Goal: Transaction & Acquisition: Purchase product/service

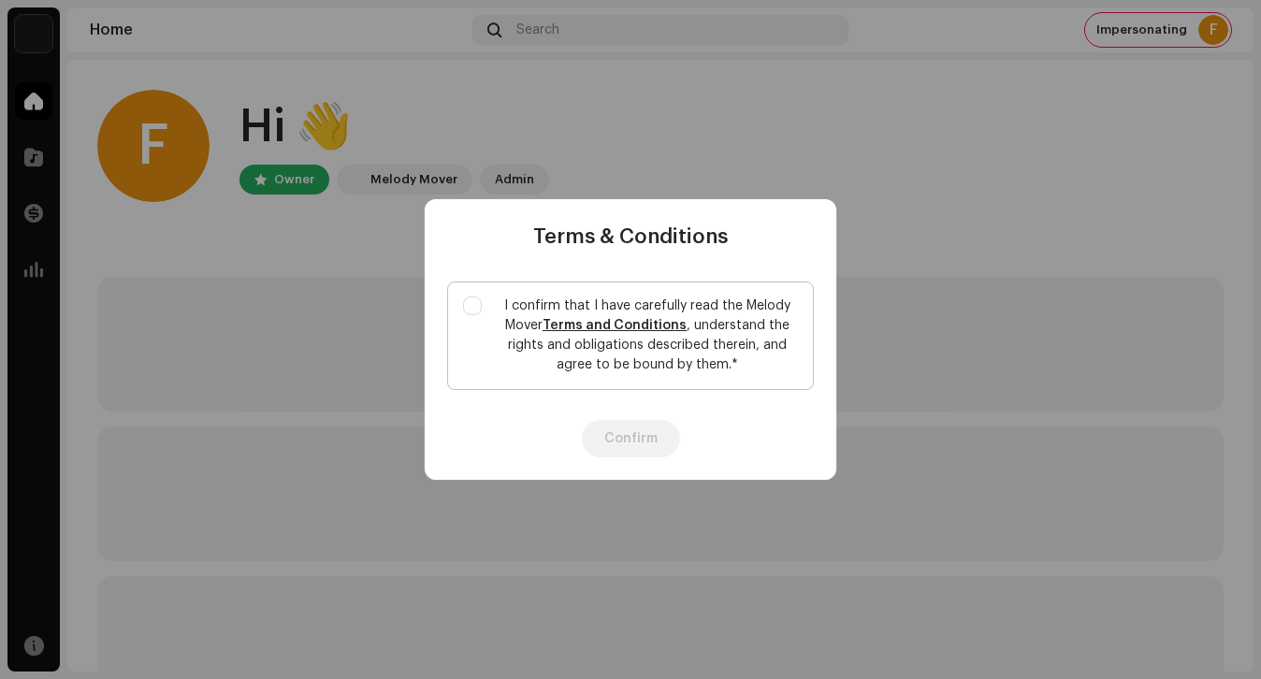
click at [519, 306] on p "I confirm that I have carefully read the Melody Mover Terms and Conditions , un…" at bounding box center [647, 335] width 301 height 79
click at [482, 306] on input "I confirm that I have carefully read the Melody Mover Terms and Conditions , un…" at bounding box center [472, 305] width 19 height 19
checkbox input "true"
click at [627, 440] on button "Confirm" at bounding box center [631, 438] width 98 height 37
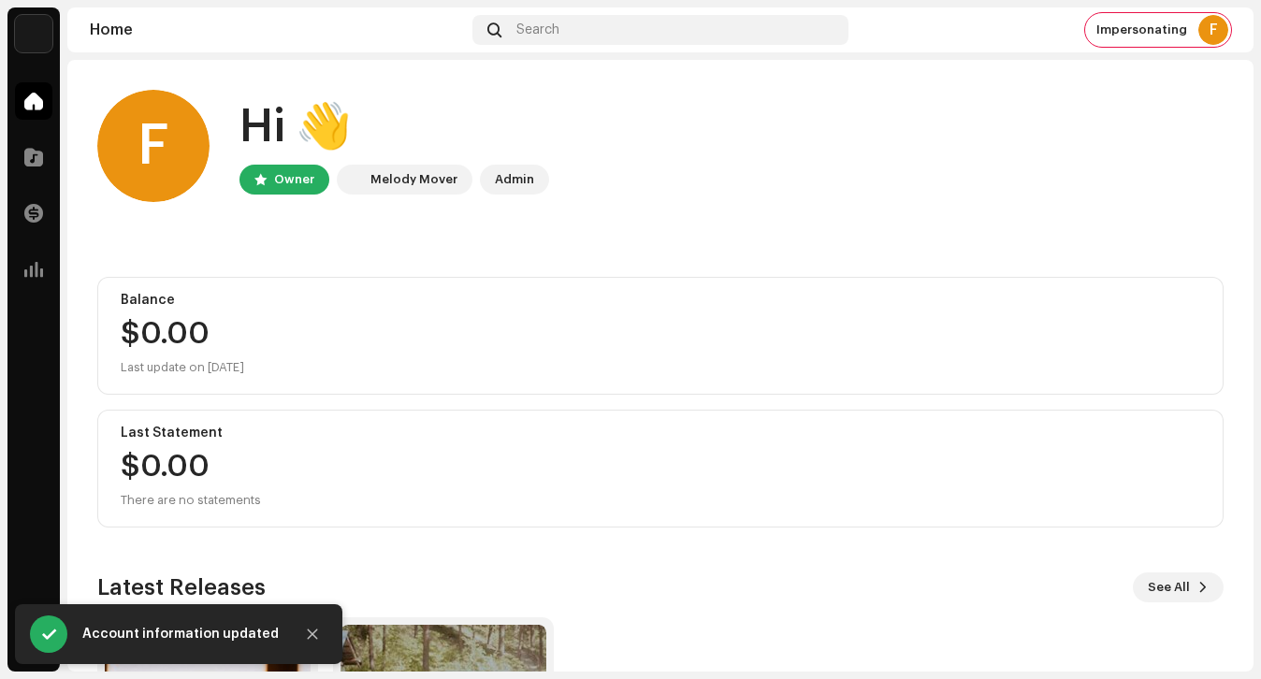
scroll to position [245, 0]
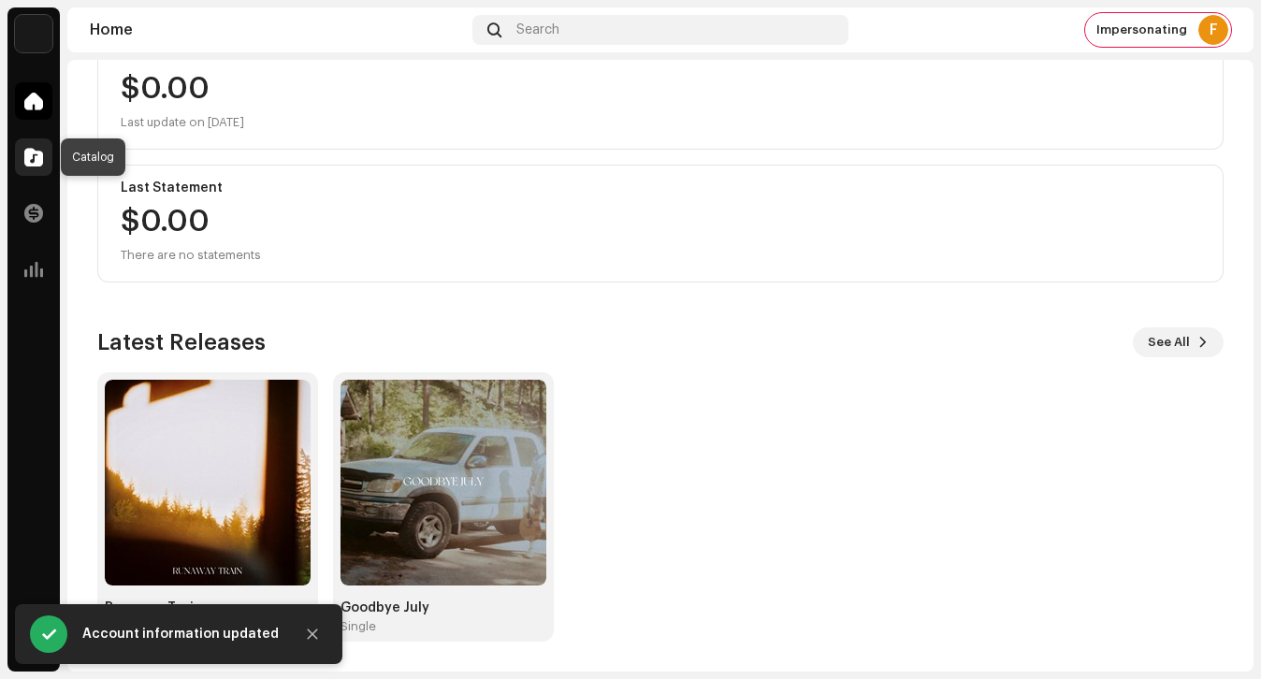
click at [47, 163] on div at bounding box center [33, 156] width 37 height 37
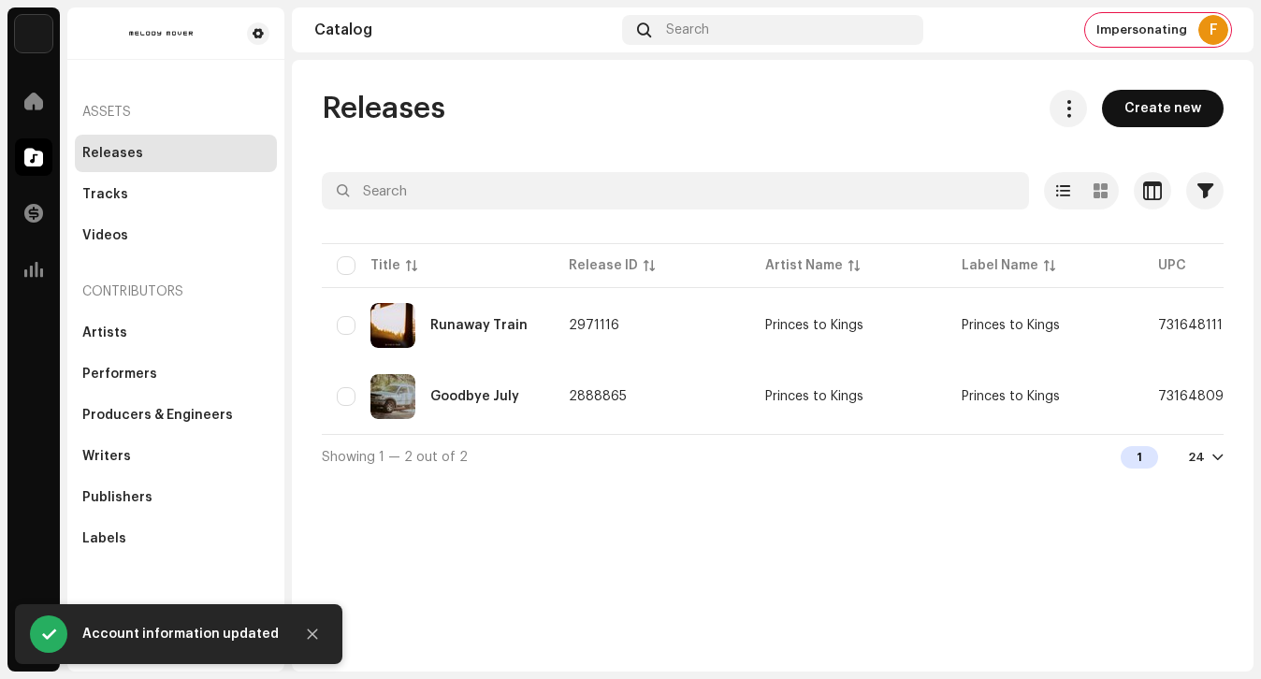
click at [1162, 108] on span "Create new" at bounding box center [1162, 108] width 77 height 37
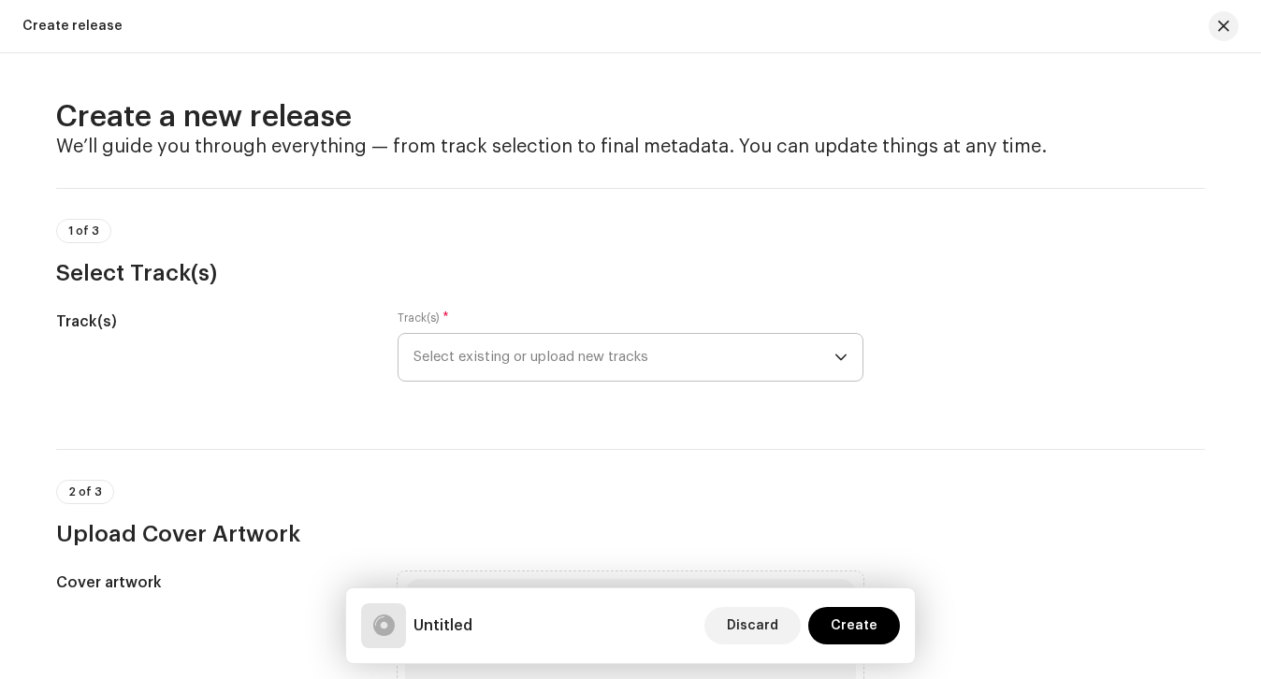
click at [683, 346] on span "Select existing or upload new tracks" at bounding box center [623, 357] width 421 height 47
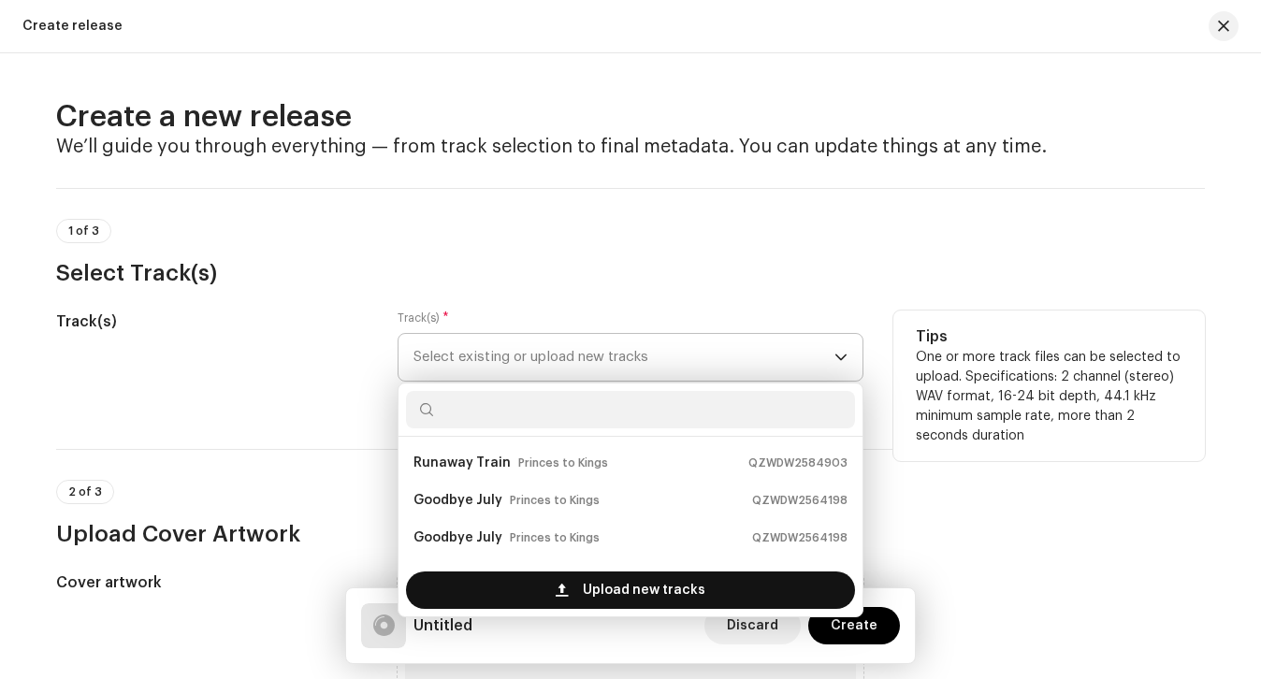
click at [545, 601] on div "Upload new tracks" at bounding box center [630, 589] width 449 height 37
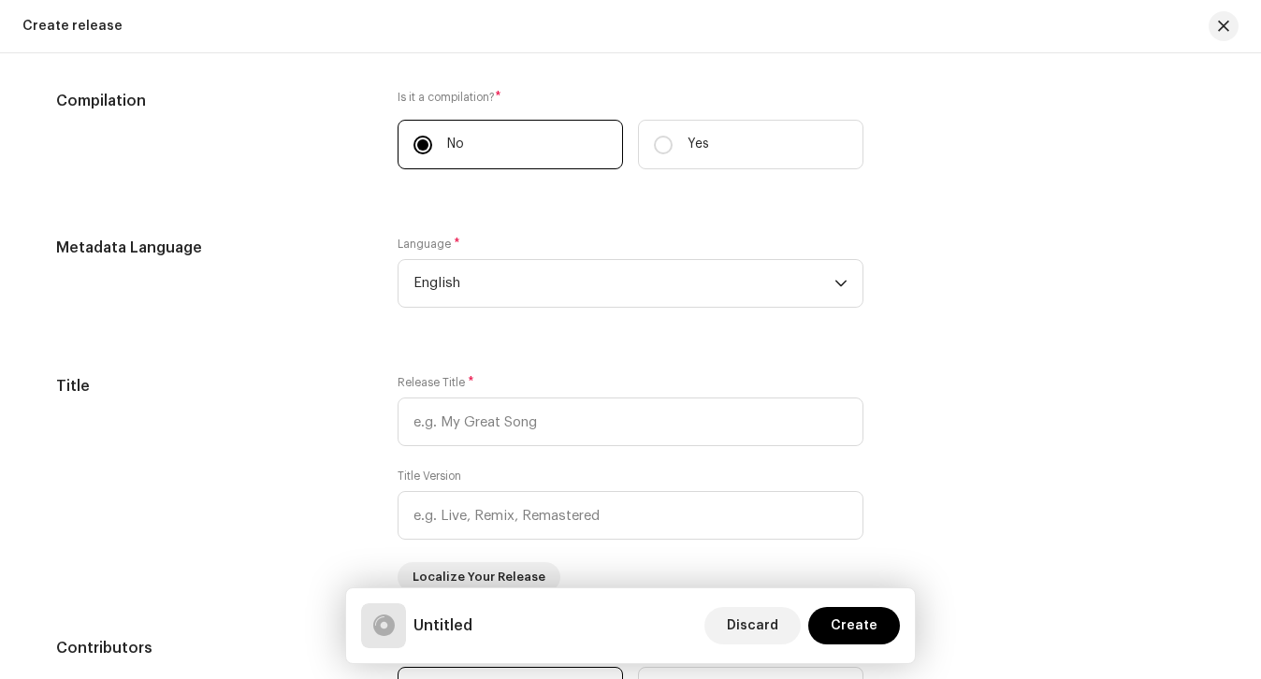
scroll to position [1458, 0]
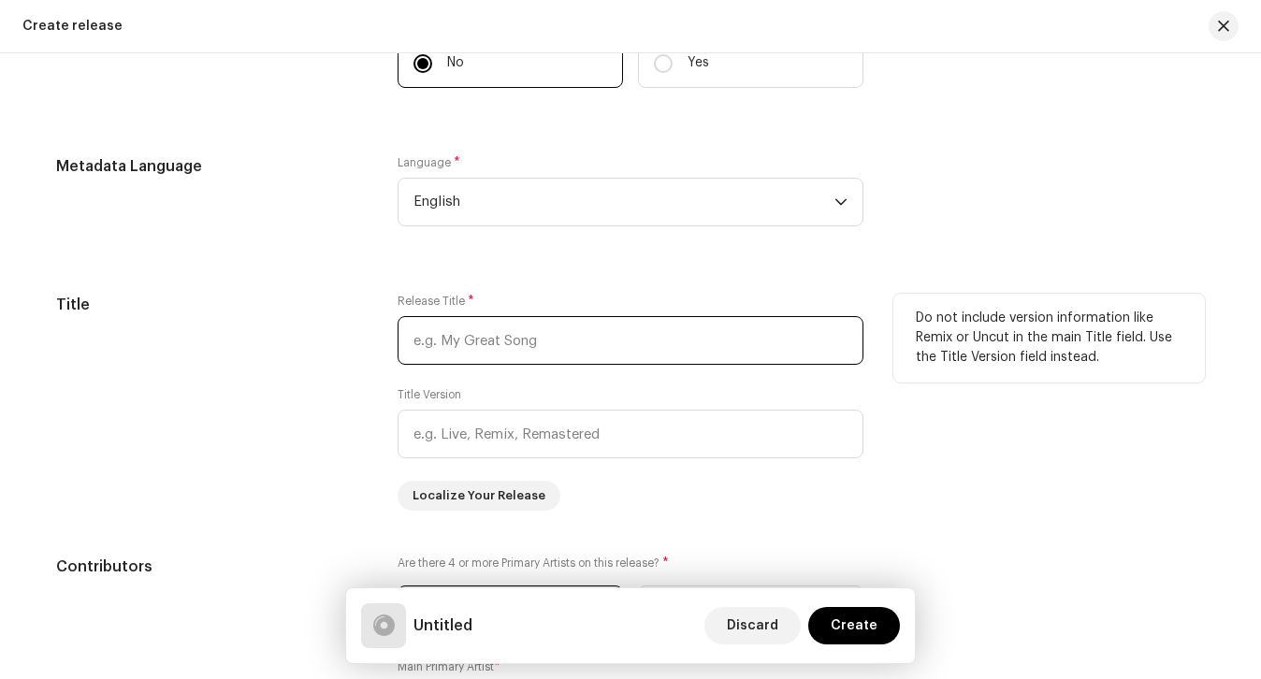
click at [627, 363] on input "text" at bounding box center [630, 340] width 466 height 49
type input "Strangers"
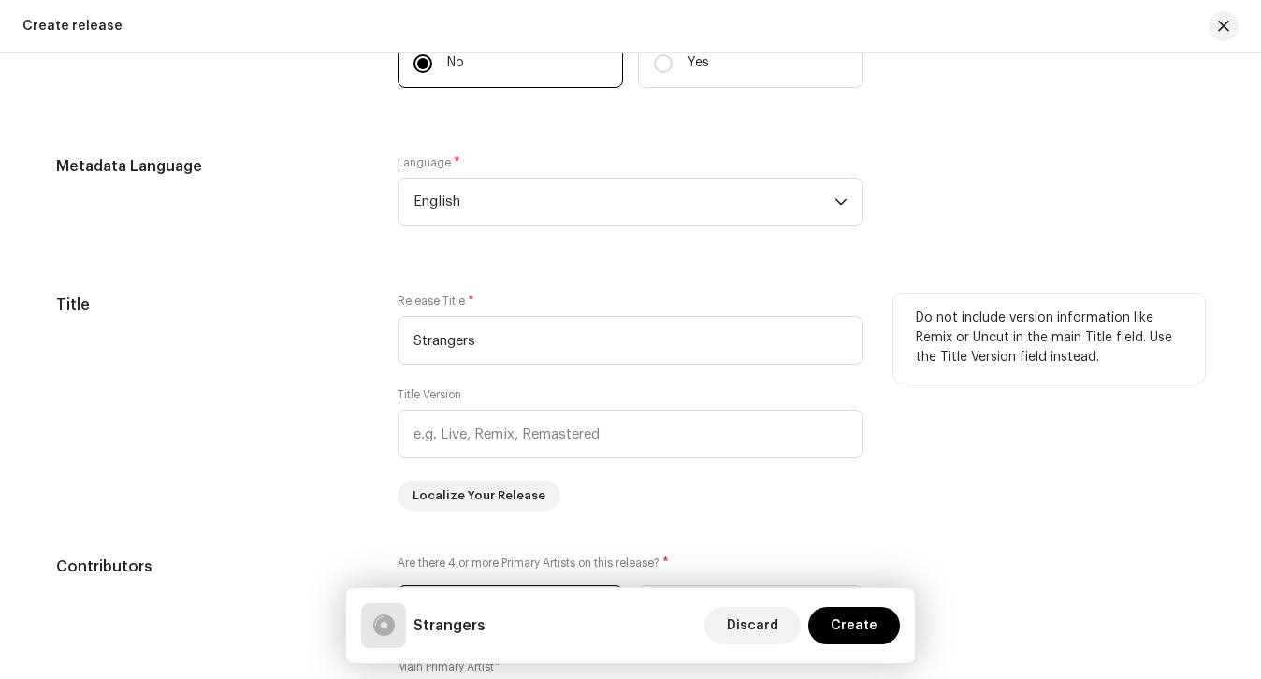
click at [369, 392] on div "Title Release Title * Strangers Title Version Localize Your Release Do not incl…" at bounding box center [630, 402] width 1148 height 217
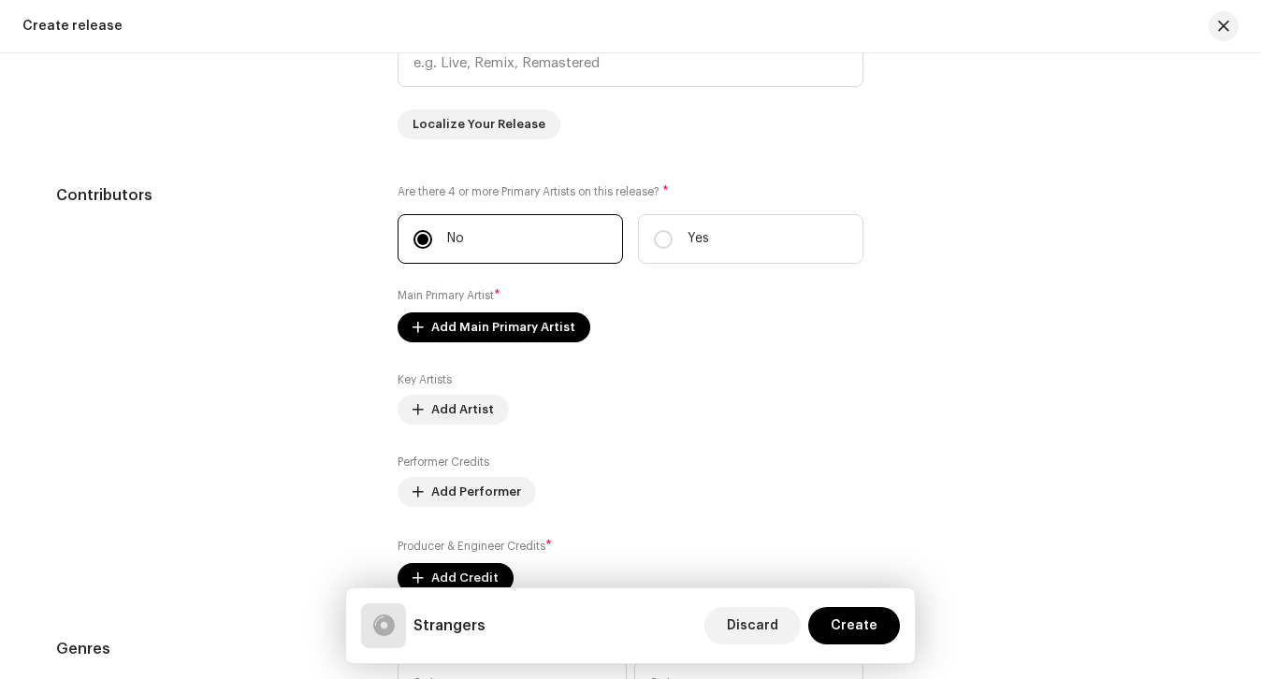
scroll to position [1852, 0]
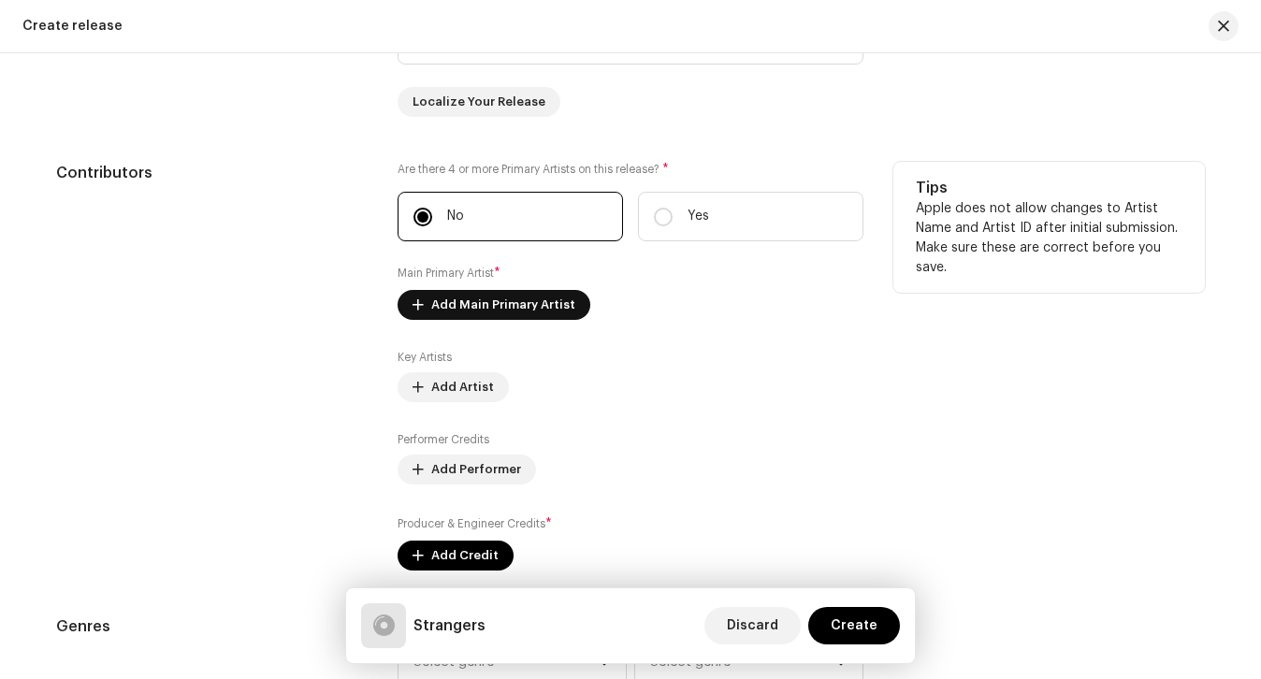
click at [492, 305] on span "Add Main Primary Artist" at bounding box center [503, 304] width 144 height 37
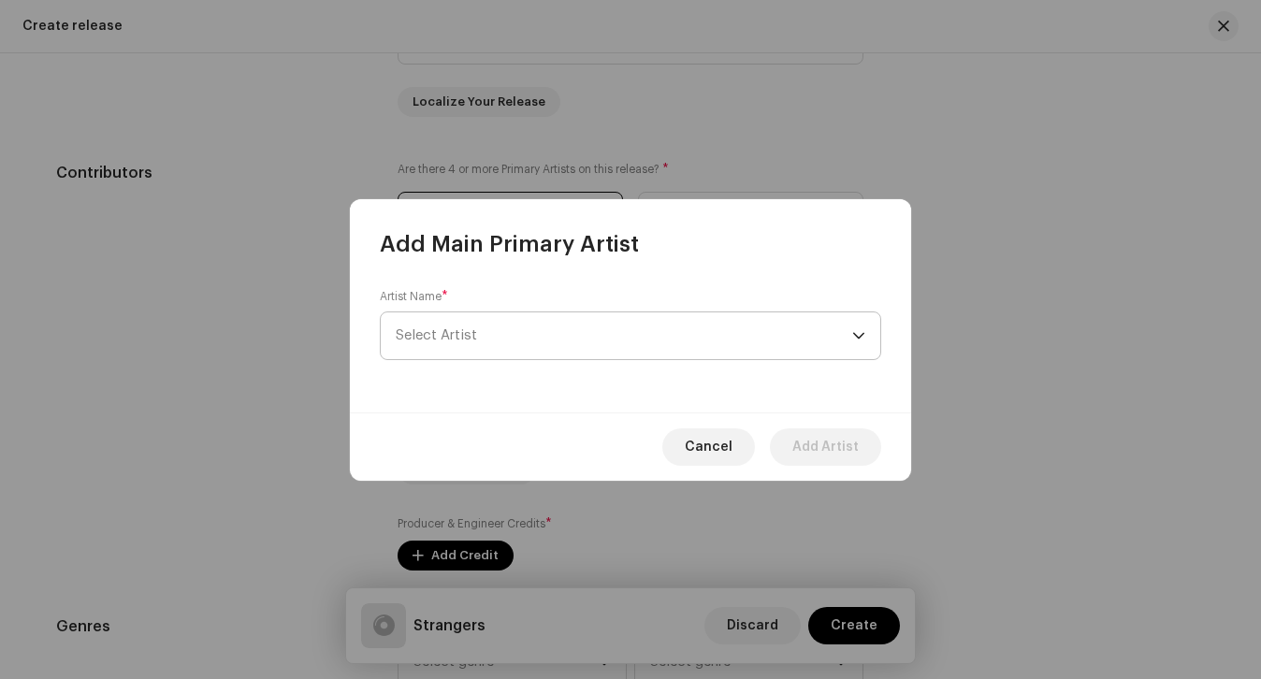
click at [478, 334] on span "Select Artist" at bounding box center [624, 335] width 456 height 47
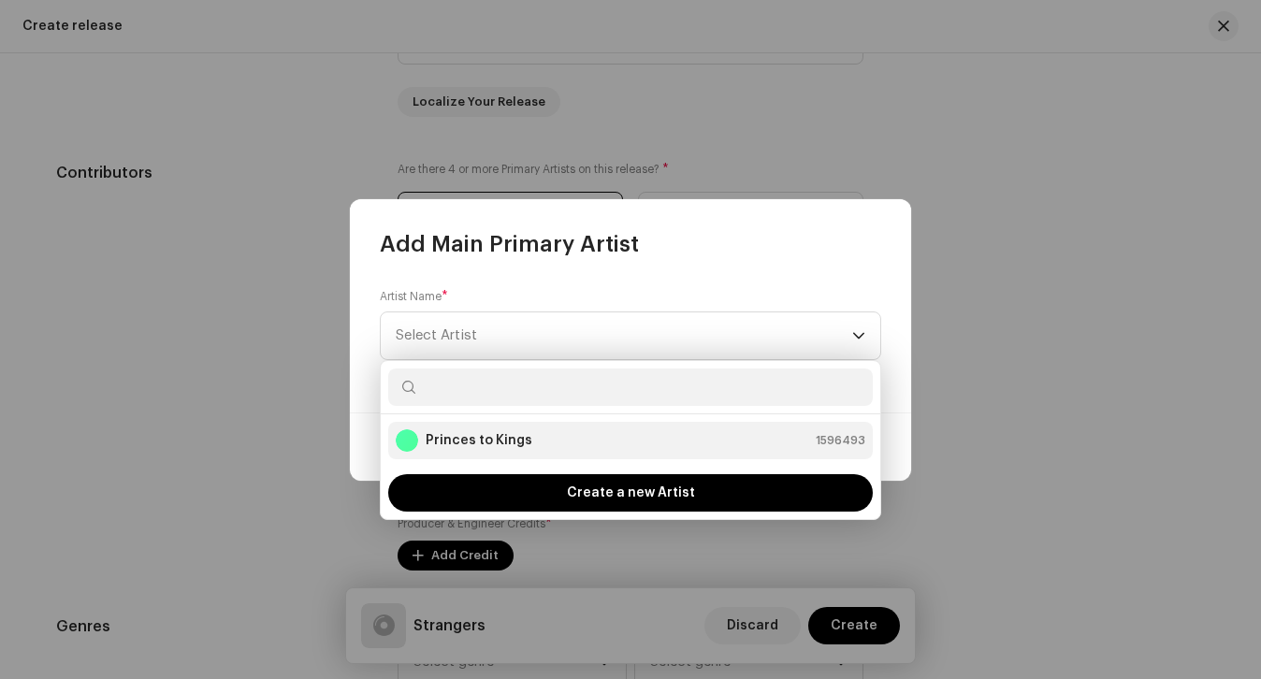
click at [475, 427] on li "Princes to Kings 1596493" at bounding box center [630, 440] width 484 height 37
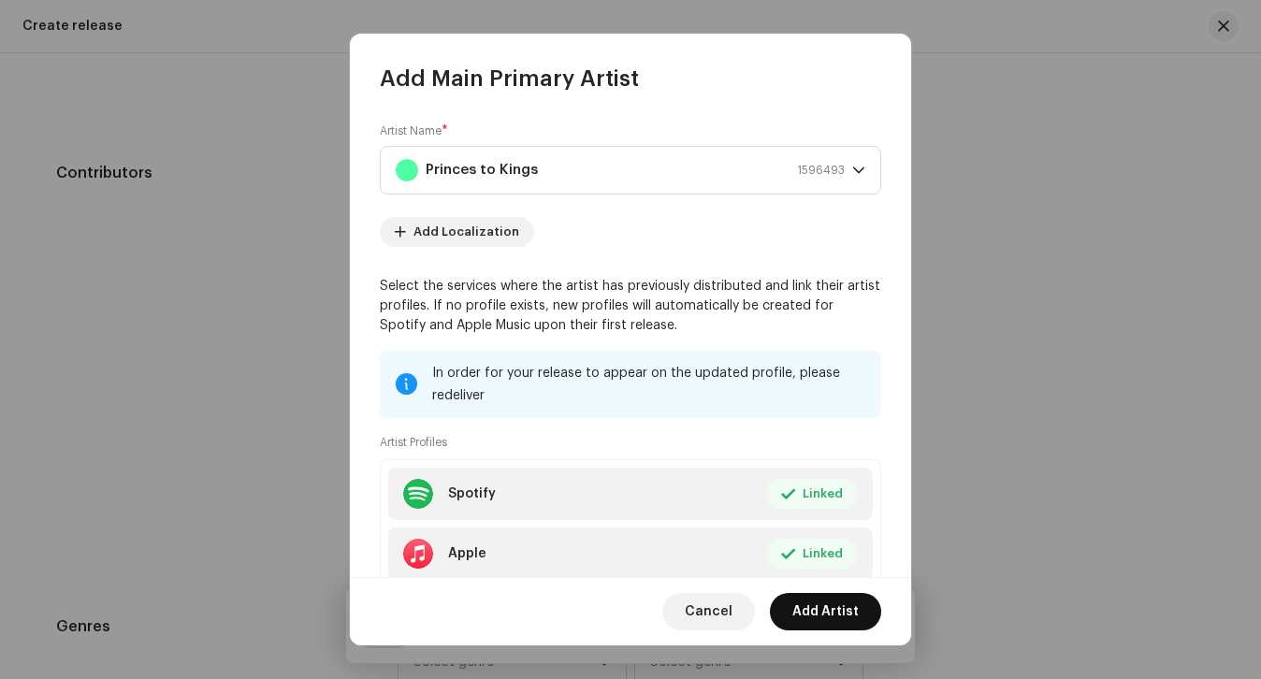
click at [827, 613] on span "Add Artist" at bounding box center [825, 611] width 66 height 37
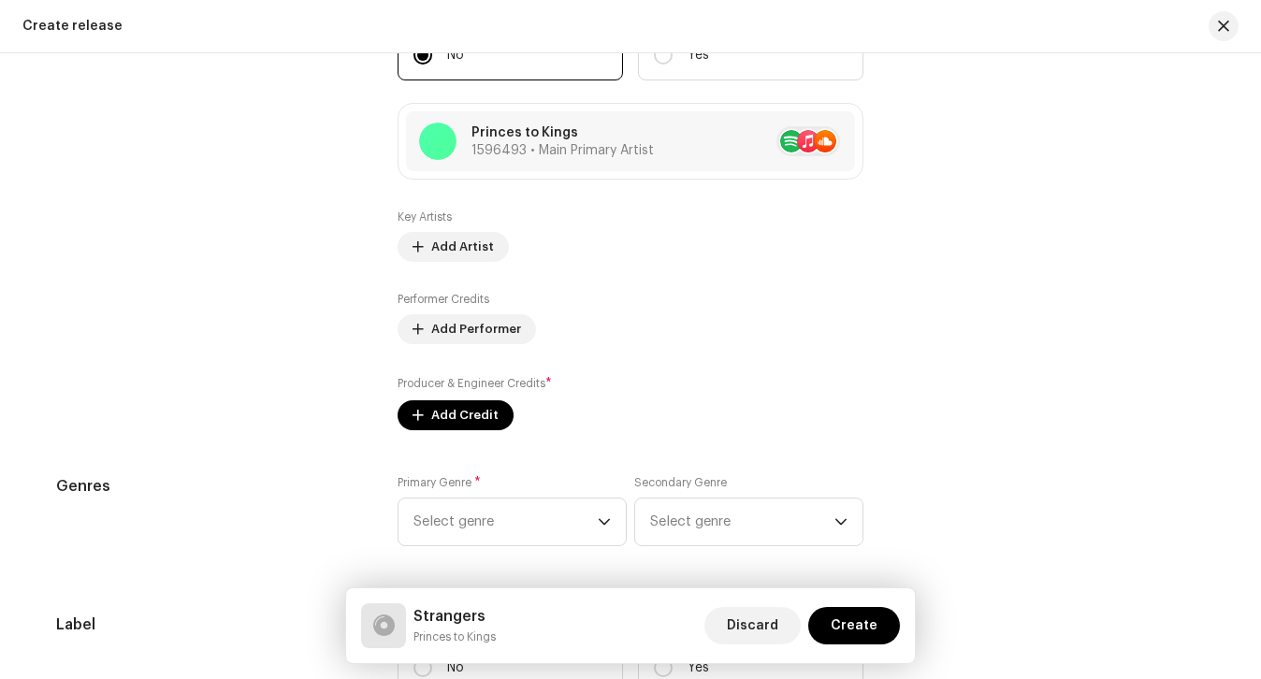
scroll to position [2209, 0]
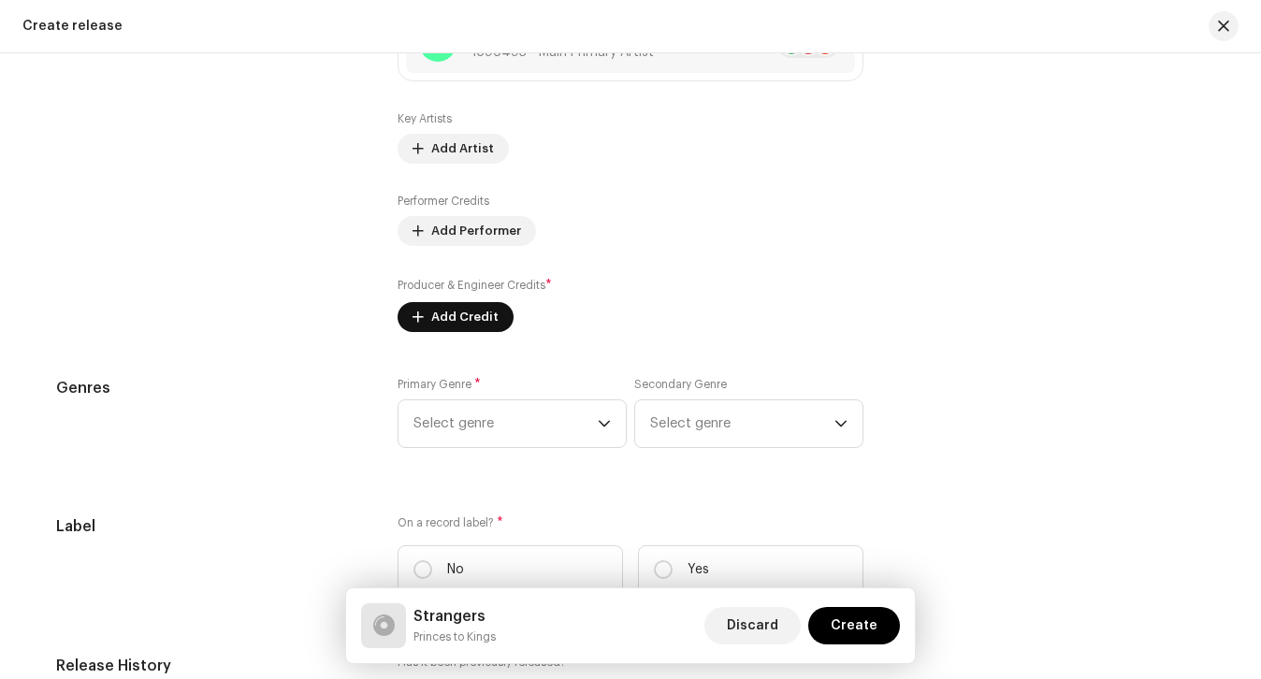
click at [454, 303] on span "Add Credit" at bounding box center [464, 316] width 67 height 37
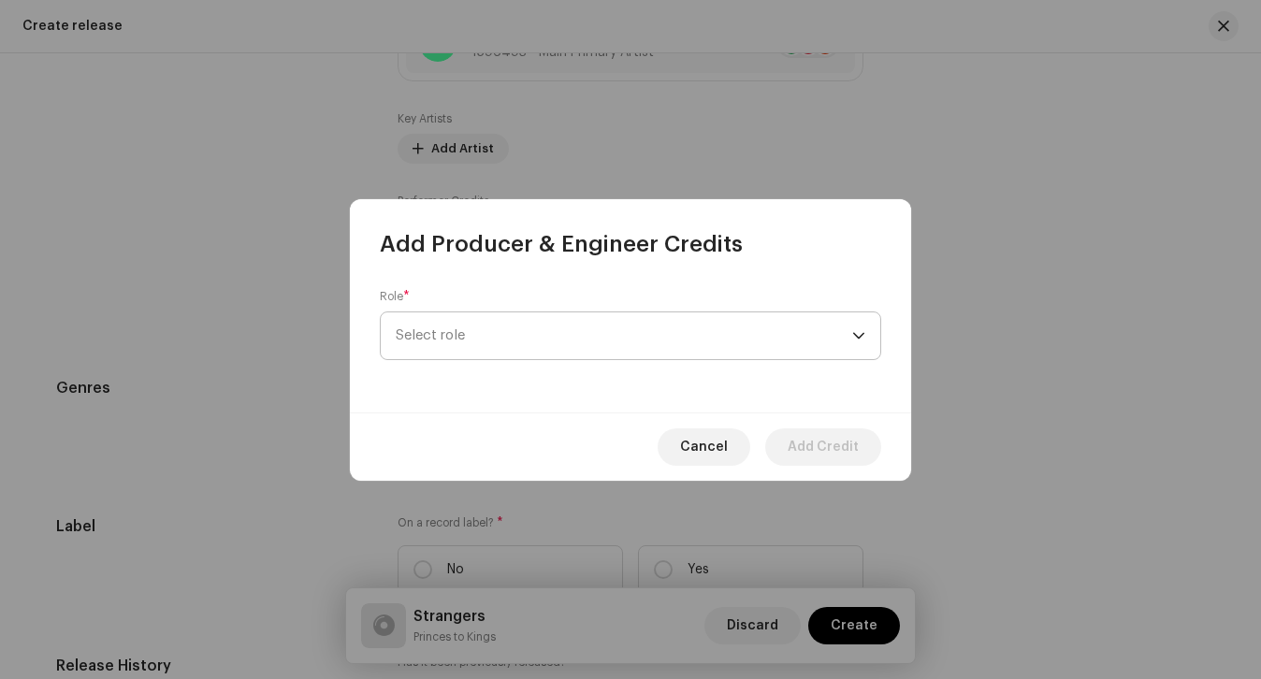
click at [459, 348] on span "Select role" at bounding box center [624, 335] width 456 height 47
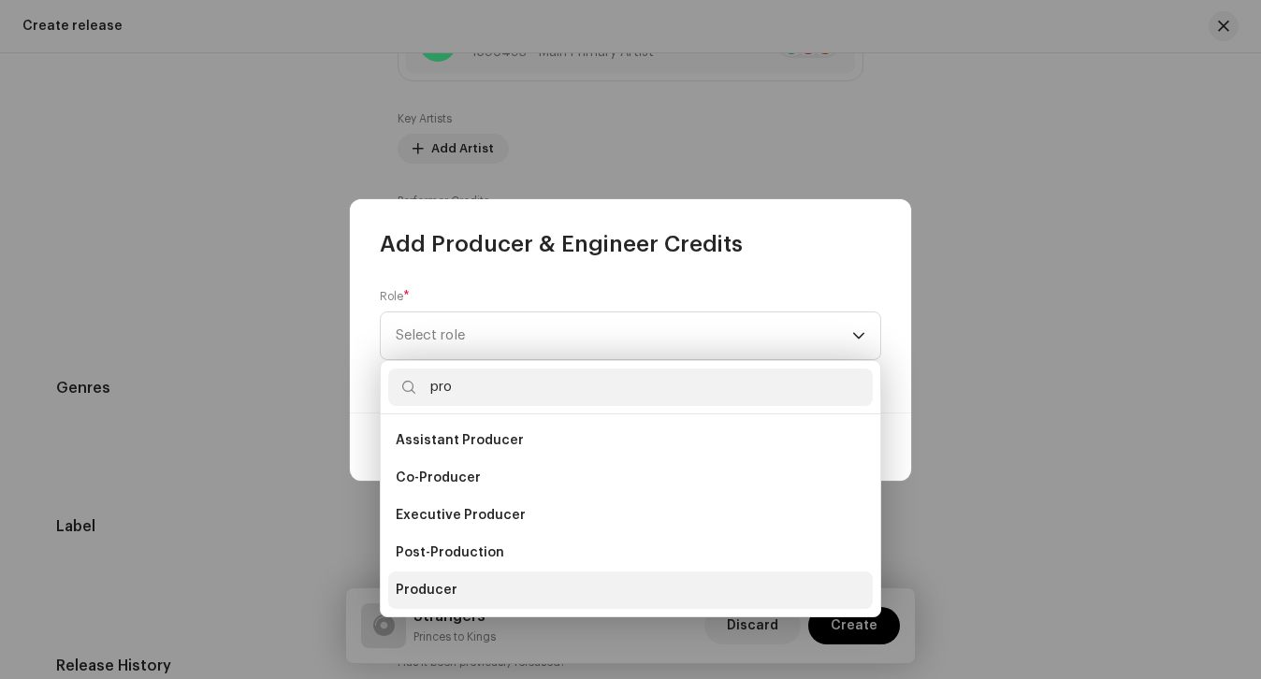
type input "pro"
click at [452, 577] on li "Producer" at bounding box center [630, 589] width 484 height 37
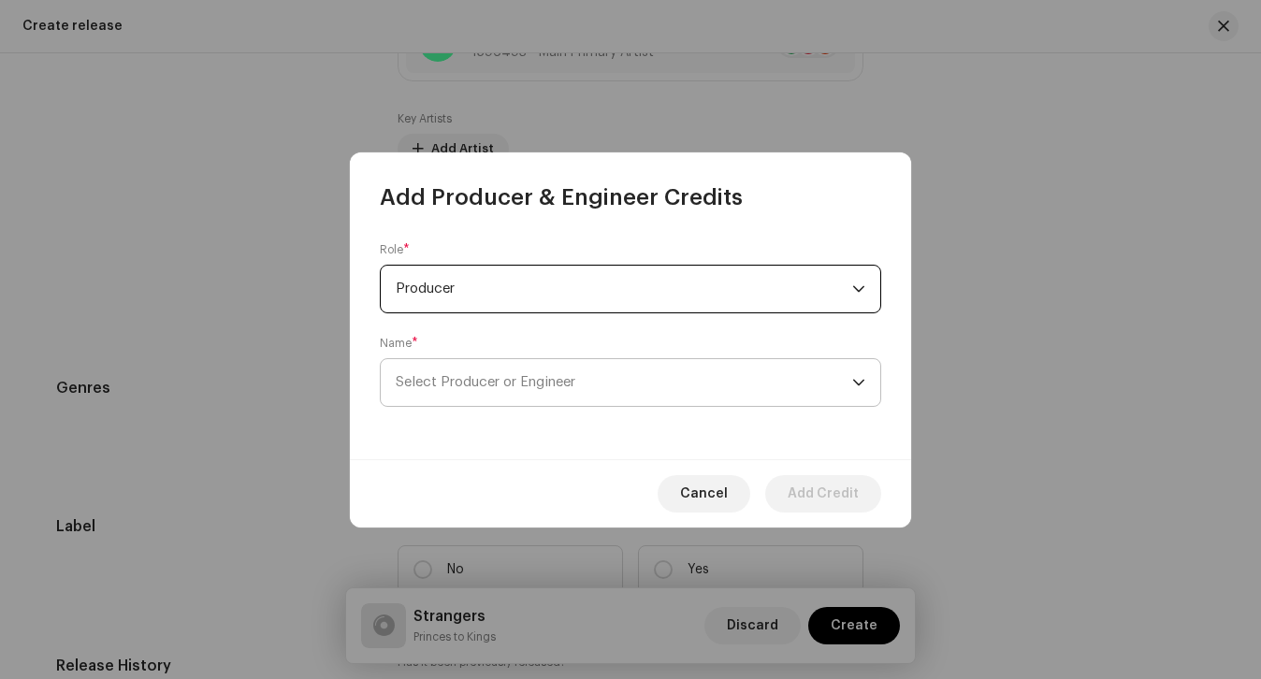
click at [480, 398] on span "Select Producer or Engineer" at bounding box center [624, 382] width 456 height 47
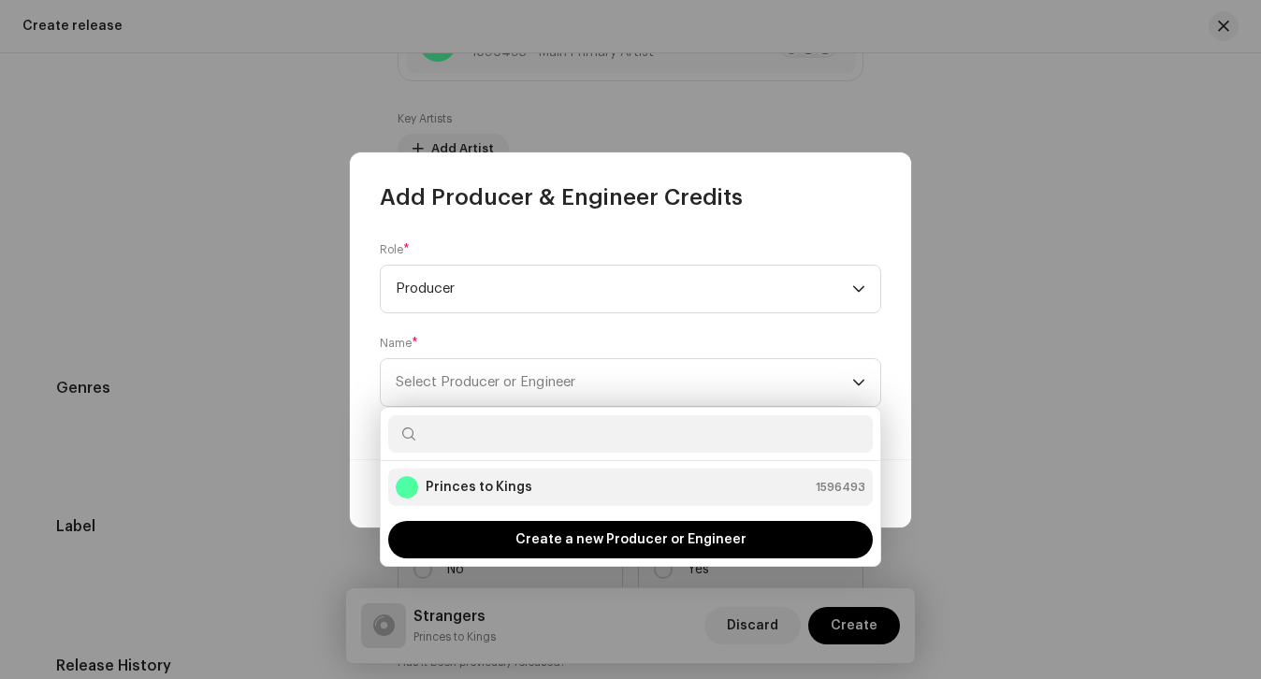
click at [474, 486] on strong "Princes to Kings" at bounding box center [478, 487] width 107 height 19
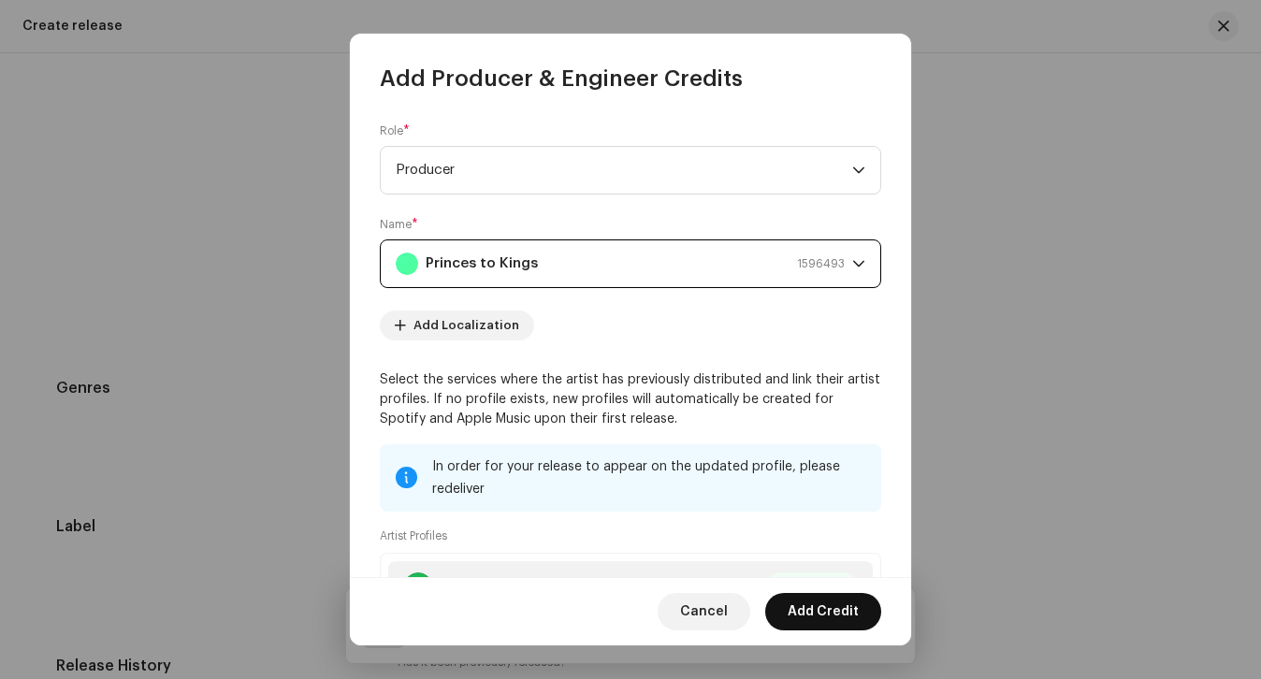
click at [815, 616] on span "Add Credit" at bounding box center [822, 611] width 71 height 37
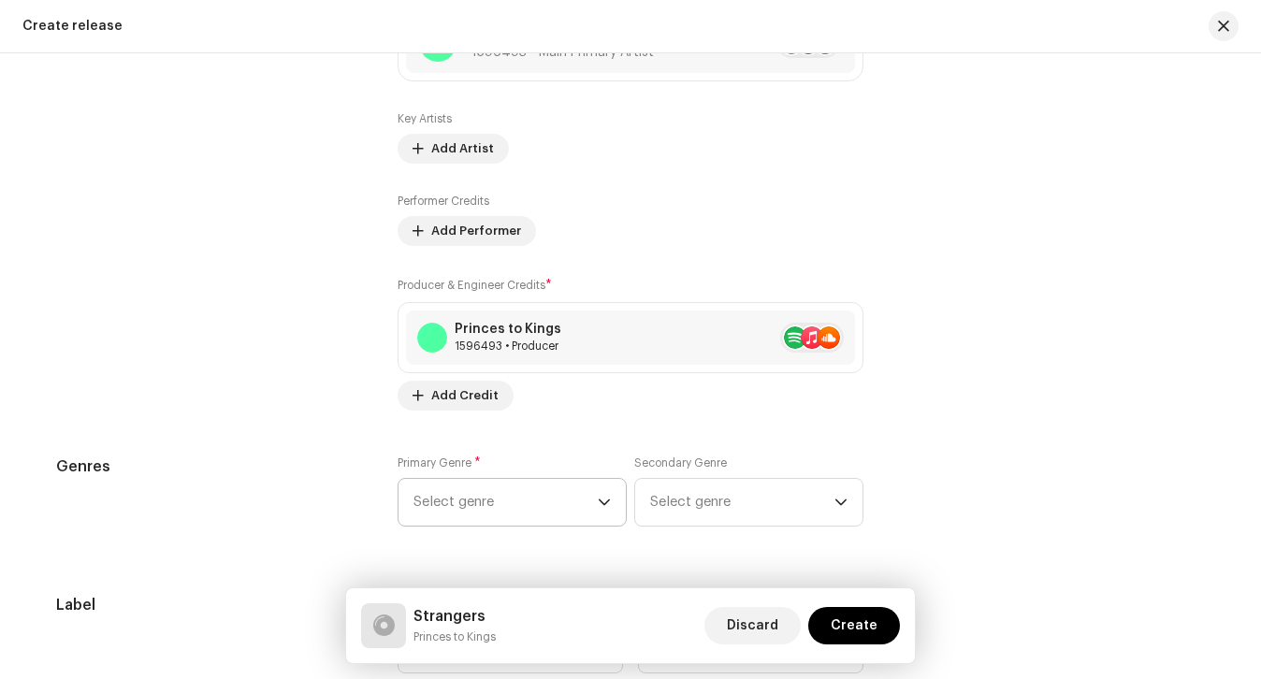
click at [497, 506] on span "Select genre" at bounding box center [505, 502] width 184 height 47
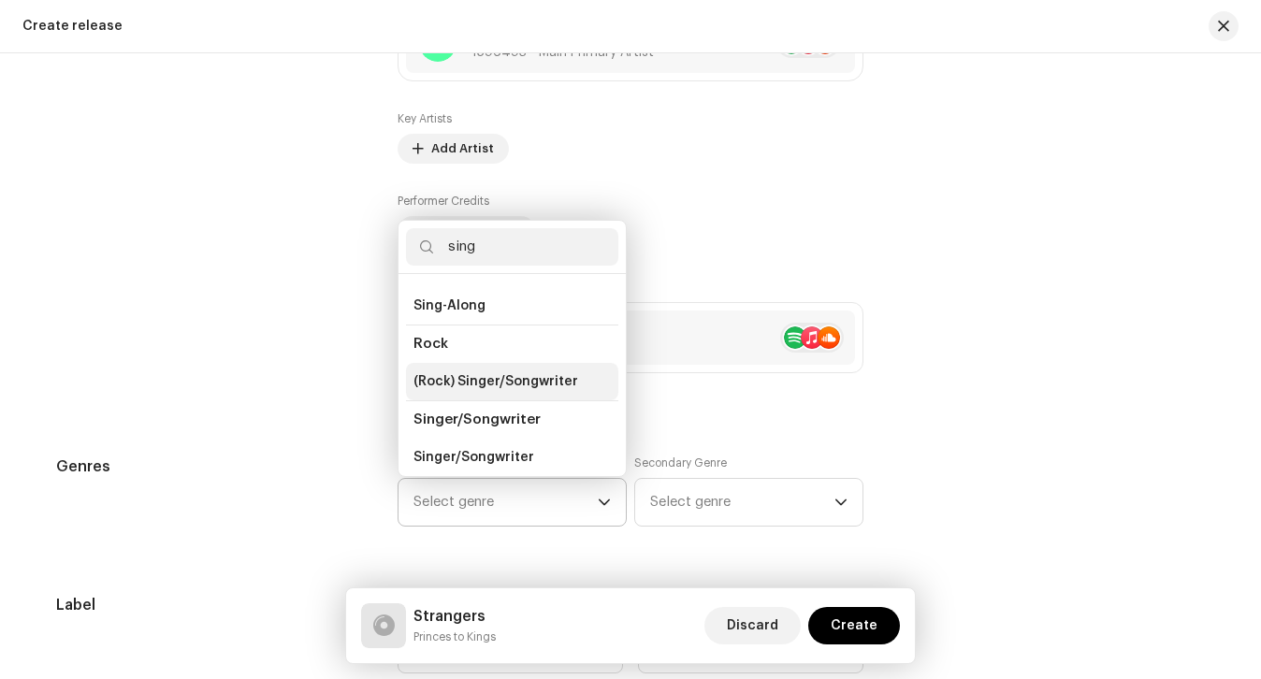
scroll to position [77, 0]
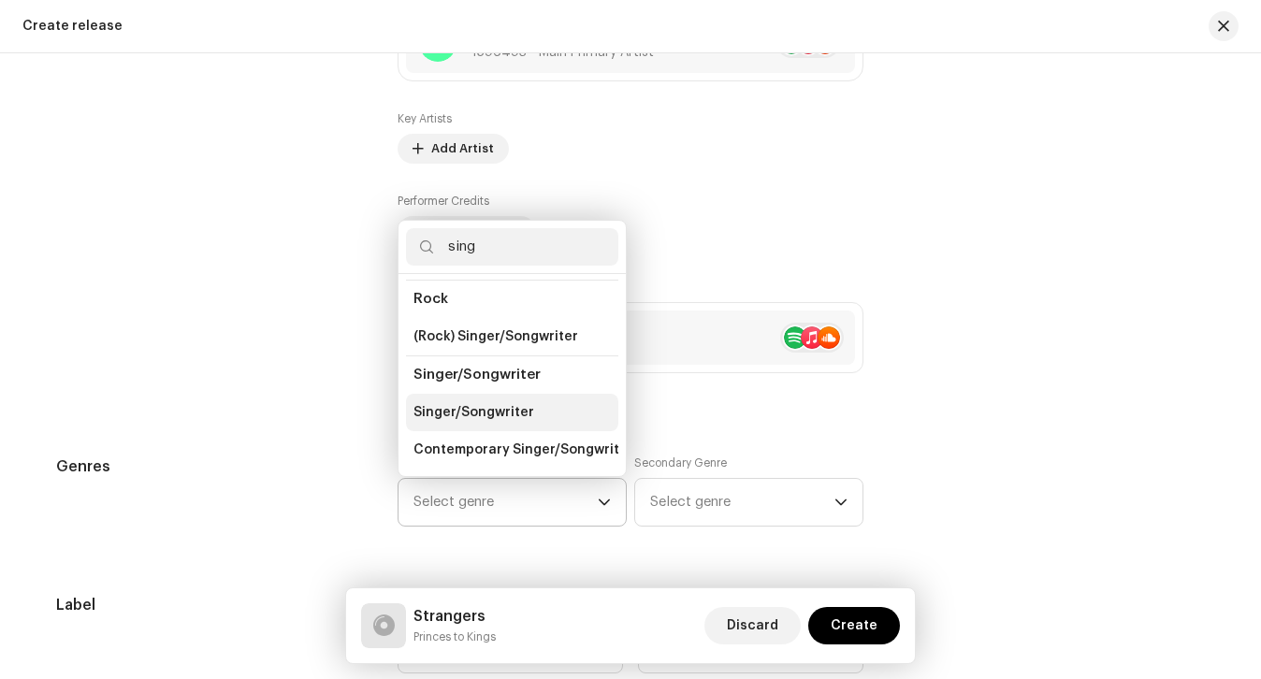
type input "sing"
click at [461, 407] on span "Singer/Songwriter" at bounding box center [473, 412] width 121 height 19
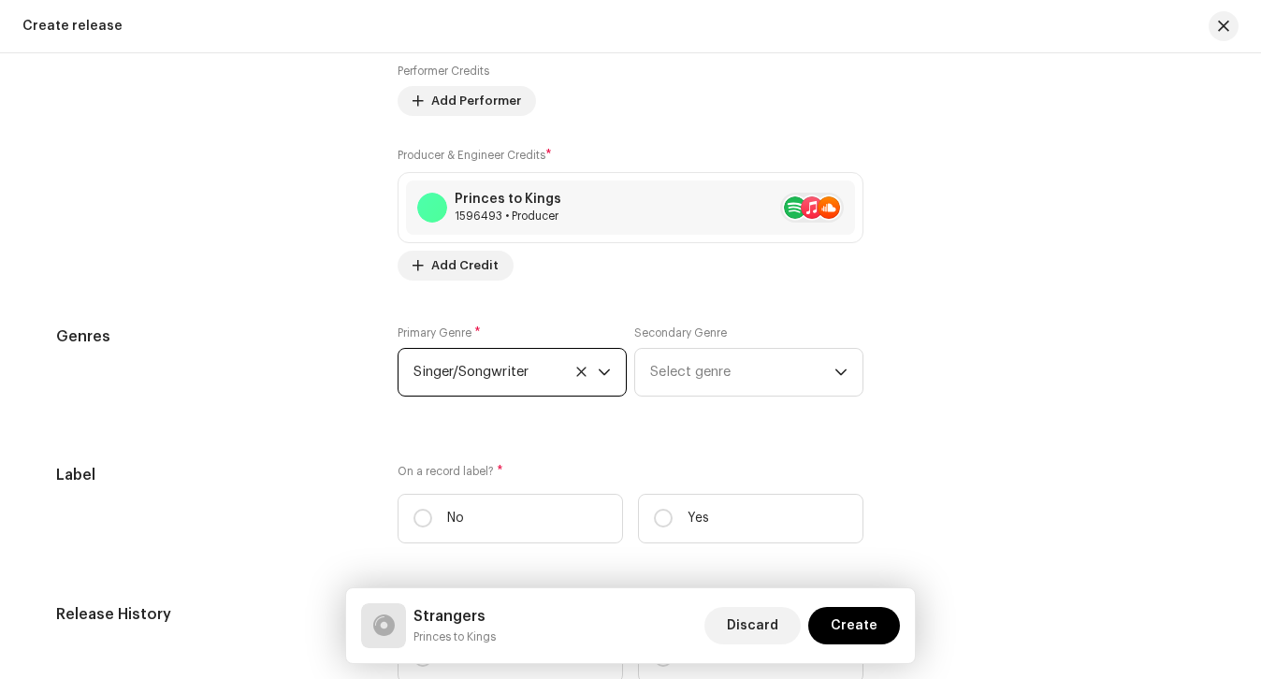
scroll to position [2362, 0]
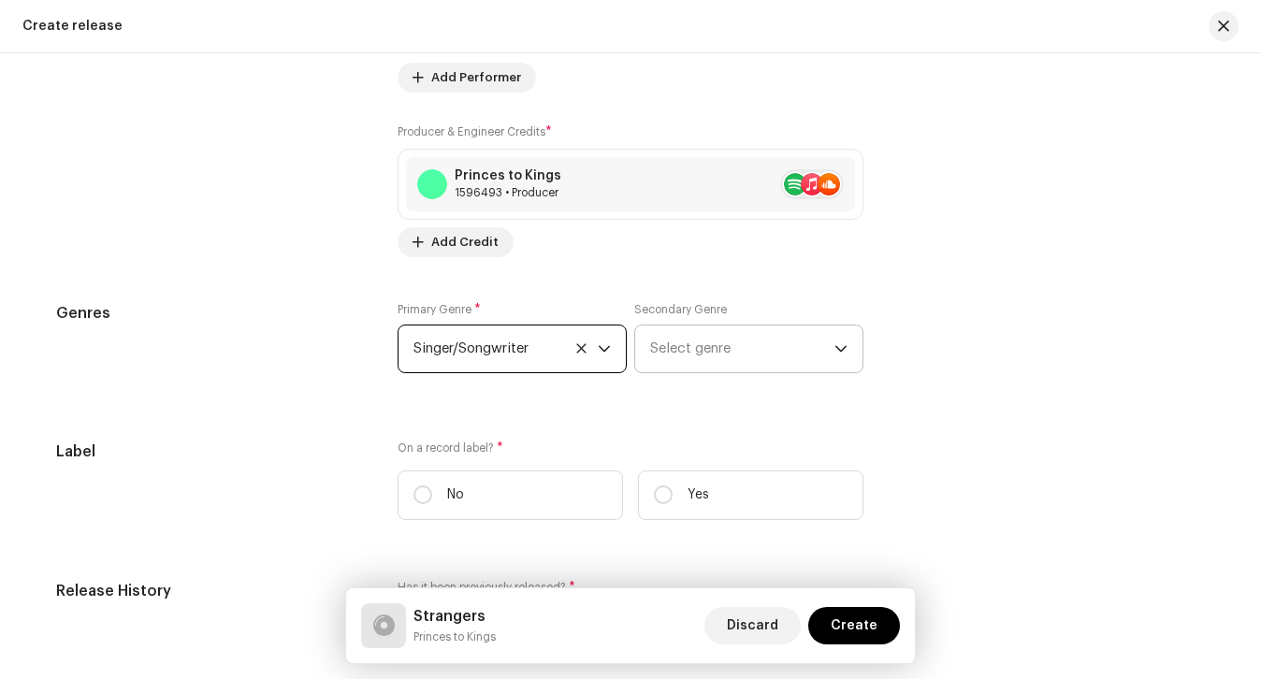
click at [680, 363] on span "Select genre" at bounding box center [742, 348] width 184 height 47
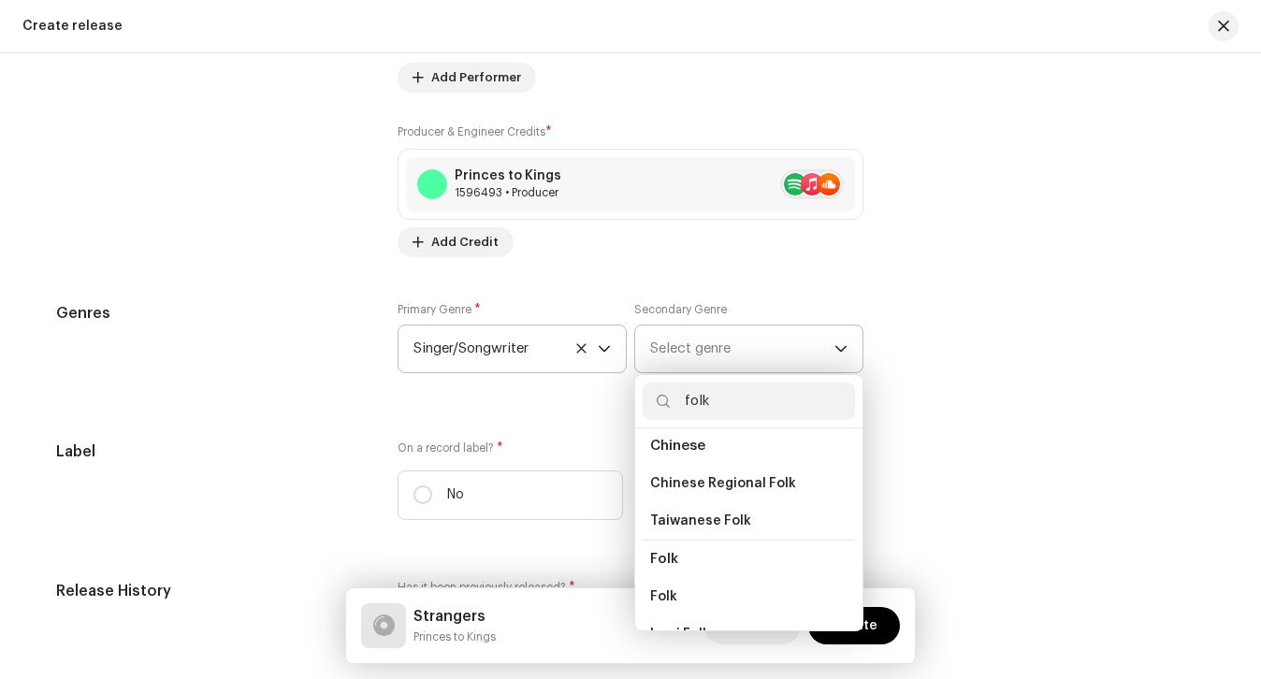
scroll to position [127, 0]
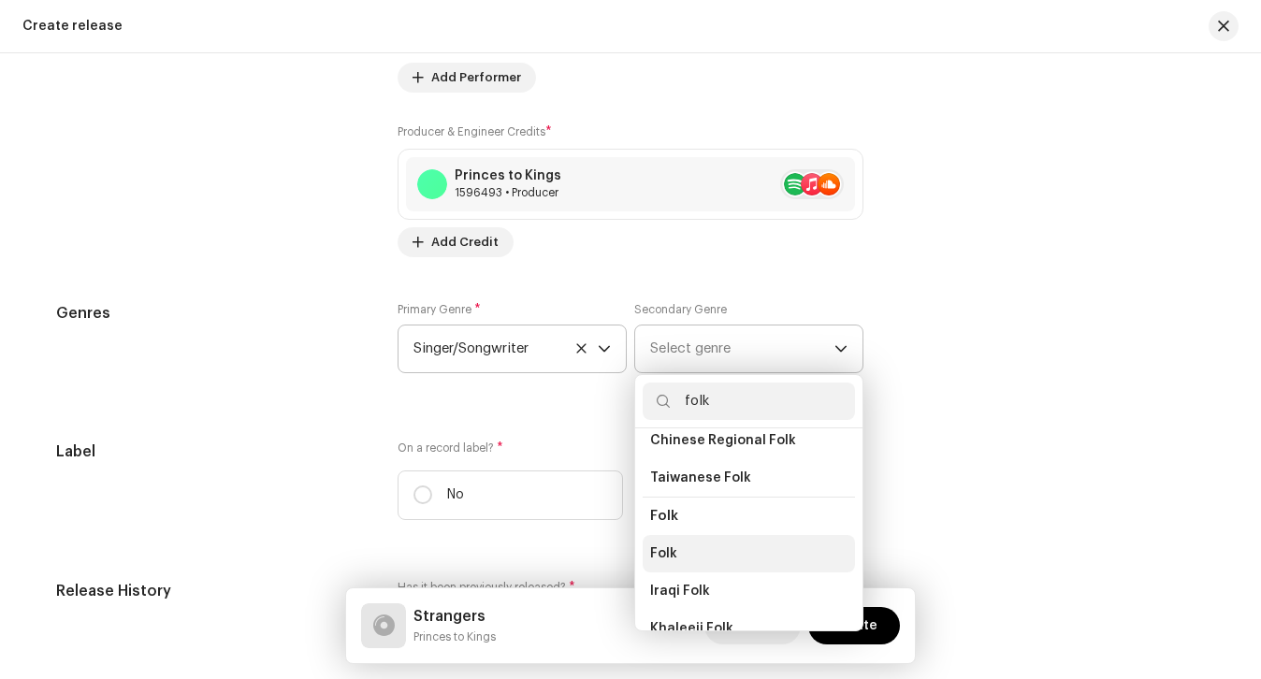
type input "folk"
click at [685, 553] on li "Folk" at bounding box center [748, 553] width 212 height 37
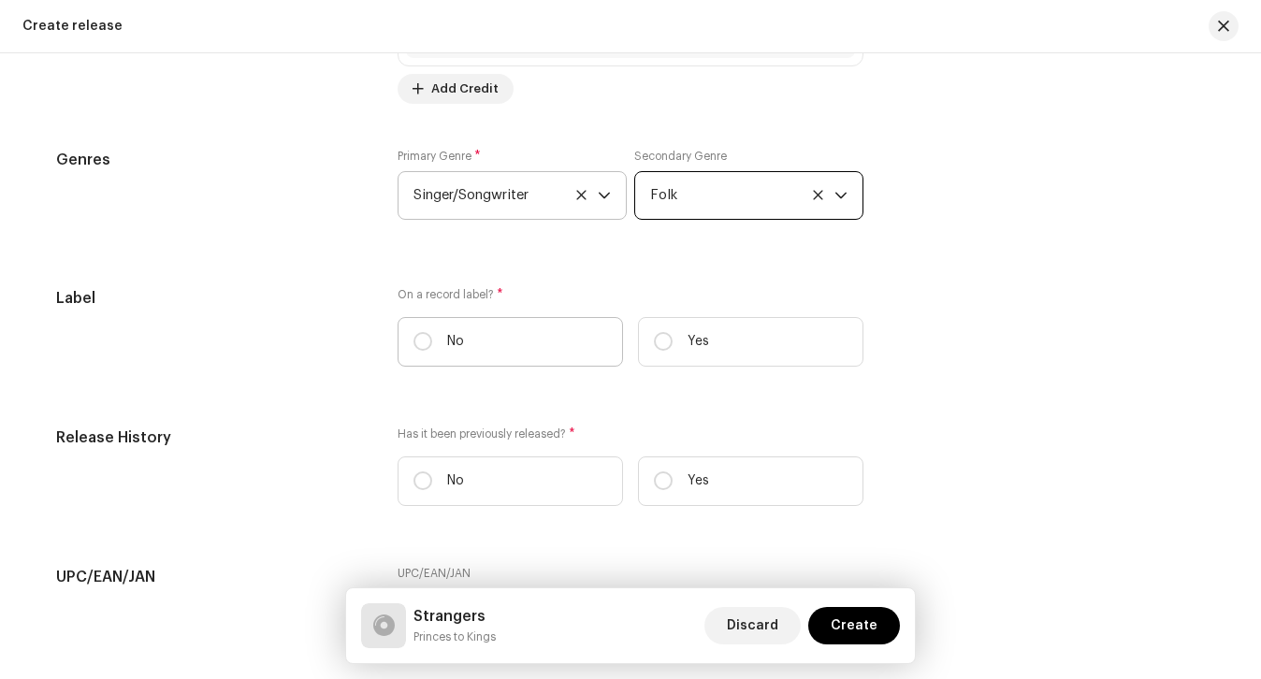
click at [522, 320] on label "No" at bounding box center [509, 342] width 225 height 50
click at [432, 332] on input "No" at bounding box center [422, 341] width 19 height 19
radio input "true"
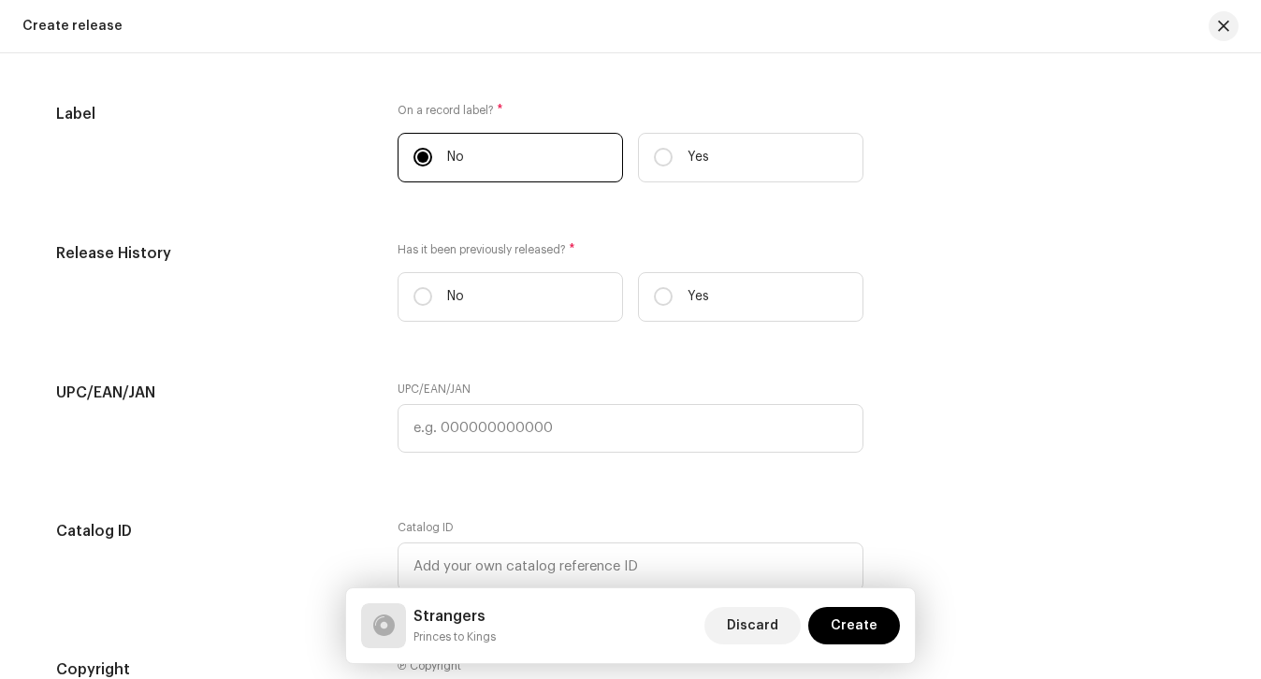
click at [522, 320] on label "No" at bounding box center [509, 297] width 225 height 50
click at [432, 306] on input "No" at bounding box center [422, 296] width 19 height 19
radio input "true"
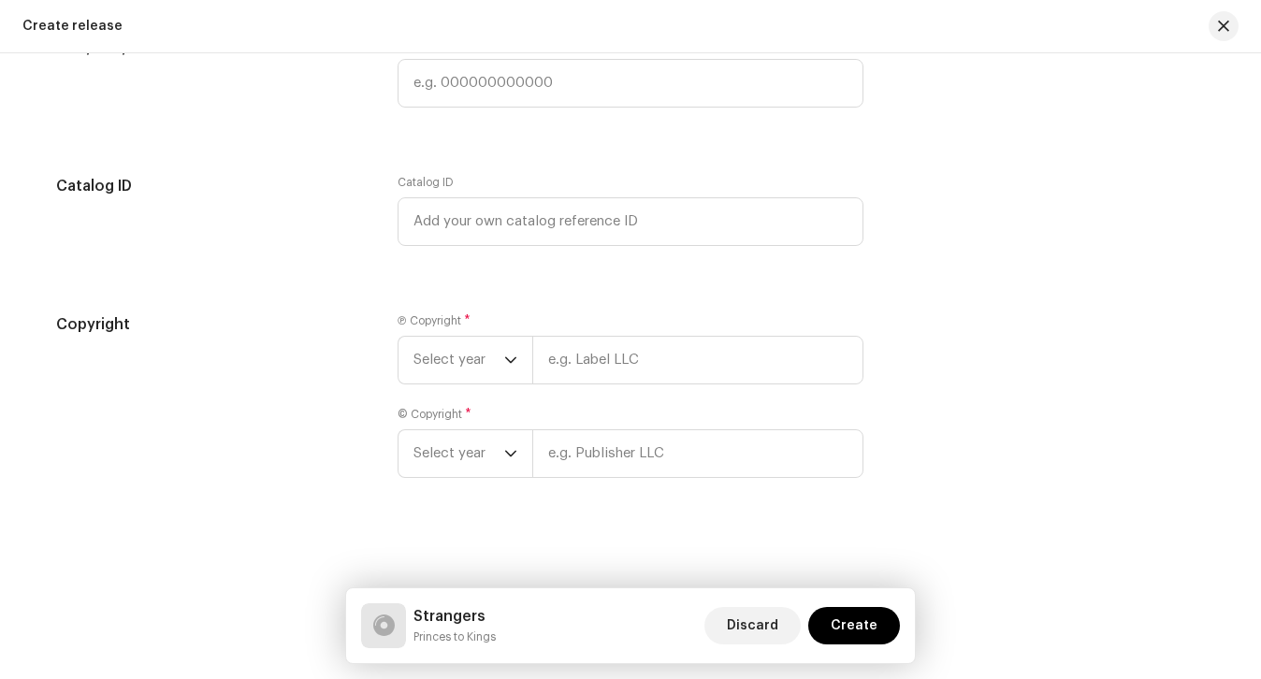
scroll to position [3046, 0]
click at [495, 360] on span "Select year" at bounding box center [458, 359] width 91 height 47
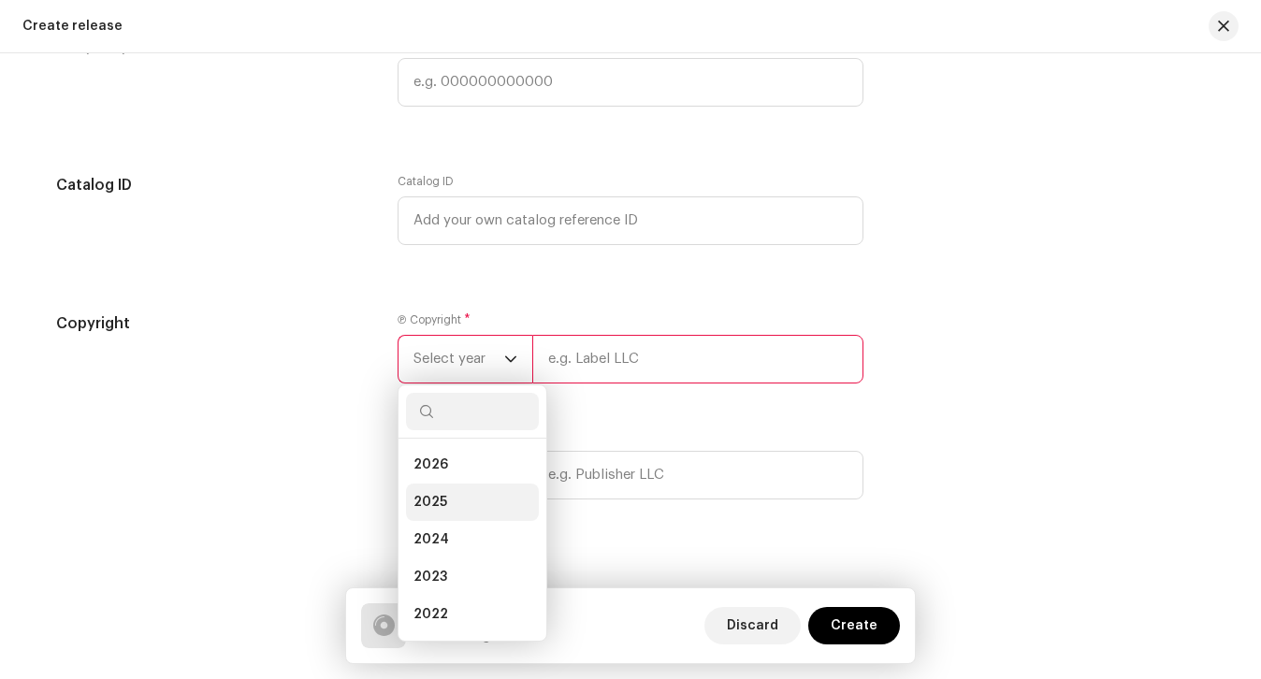
click at [434, 505] on span "2025" at bounding box center [430, 502] width 34 height 19
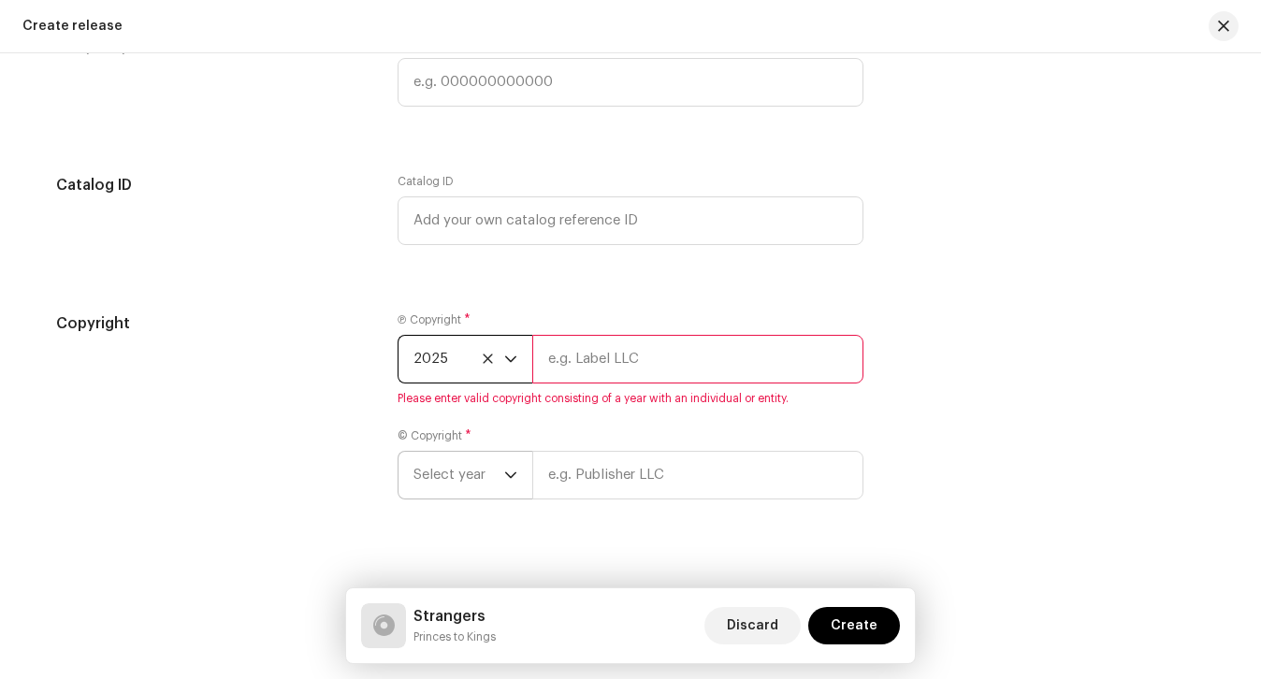
click at [443, 464] on span "Select year" at bounding box center [458, 475] width 91 height 47
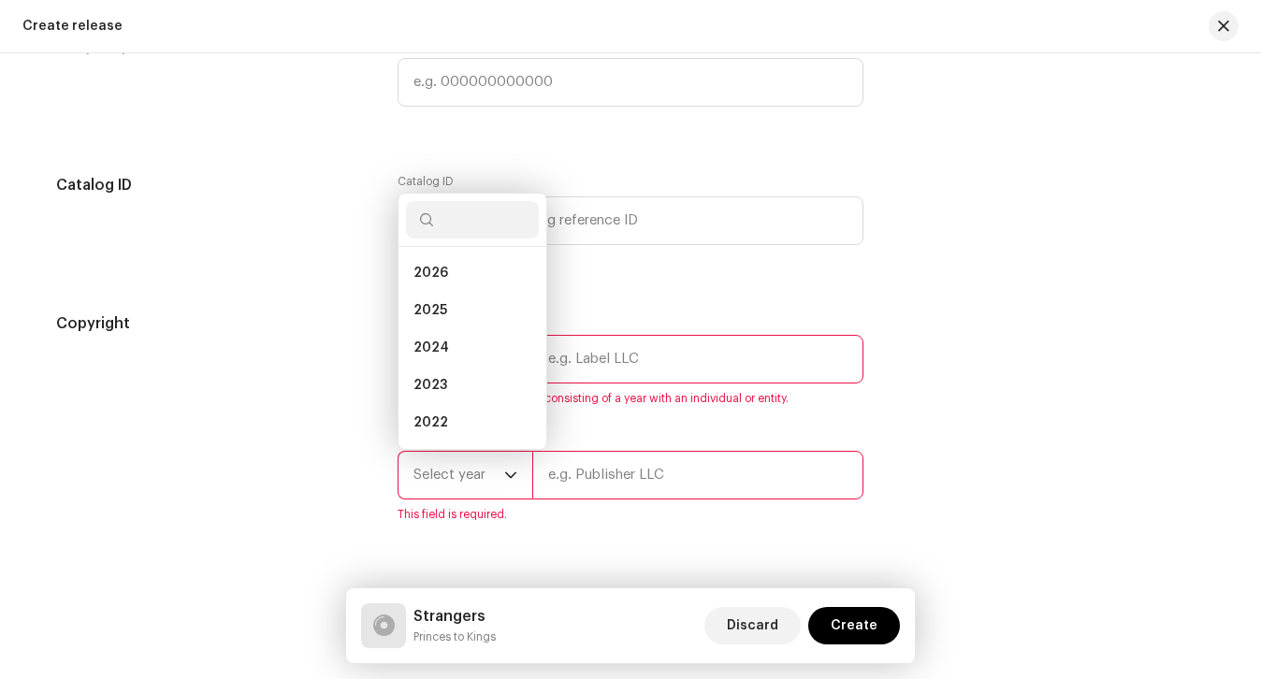
scroll to position [30, 0]
click at [449, 284] on li "2025" at bounding box center [472, 280] width 133 height 37
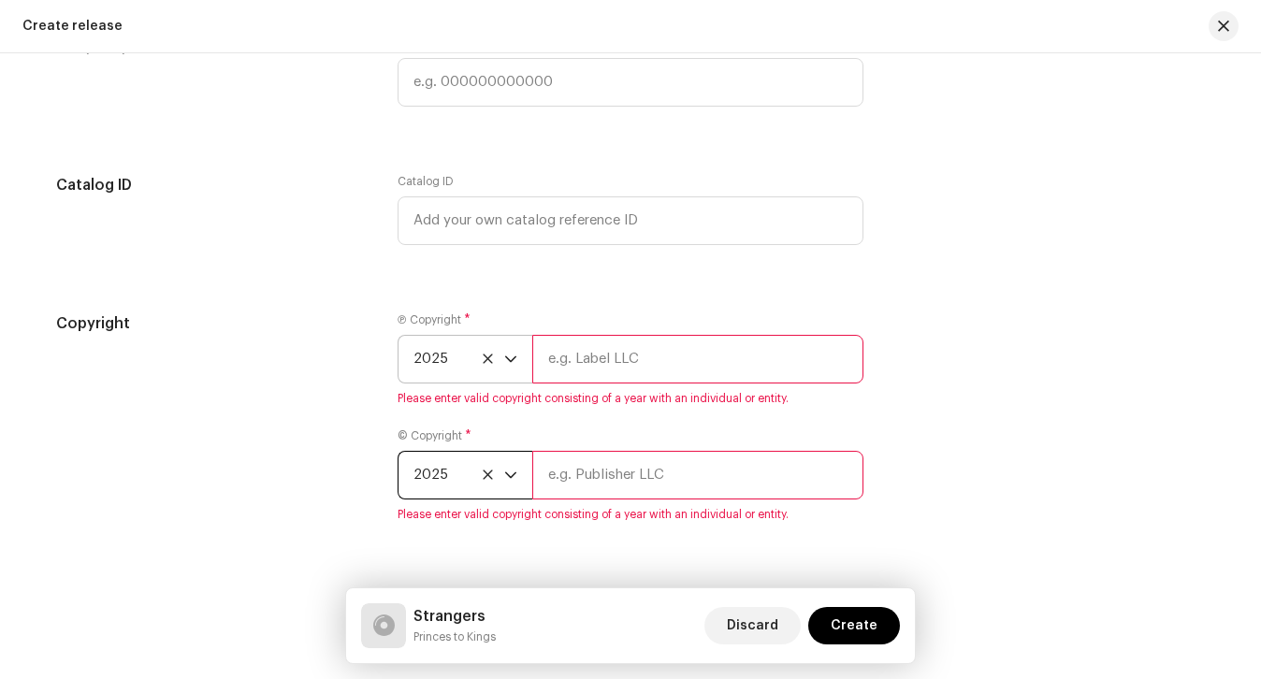
click at [534, 315] on div "Ⓟ Copyright * 2025 Please enter valid copyright consisting of a year with an in…" at bounding box center [630, 359] width 466 height 94
click at [561, 374] on input "text" at bounding box center [697, 359] width 331 height 49
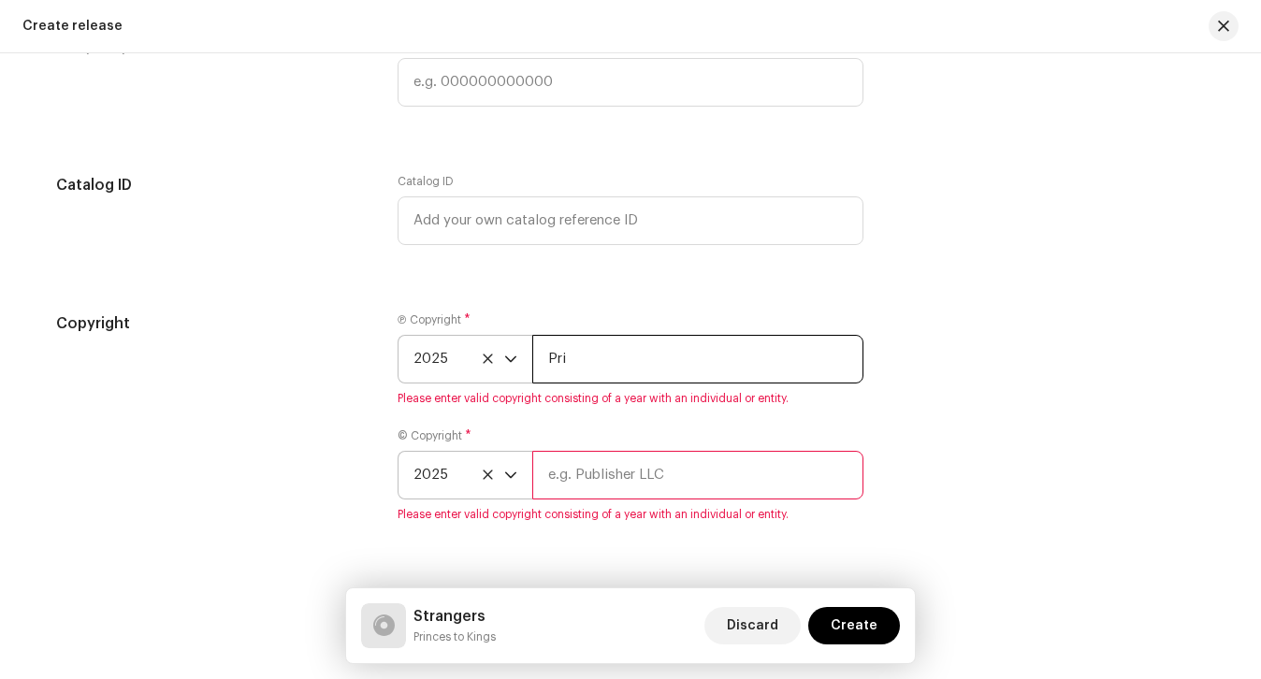
type input "Princes to Kings"
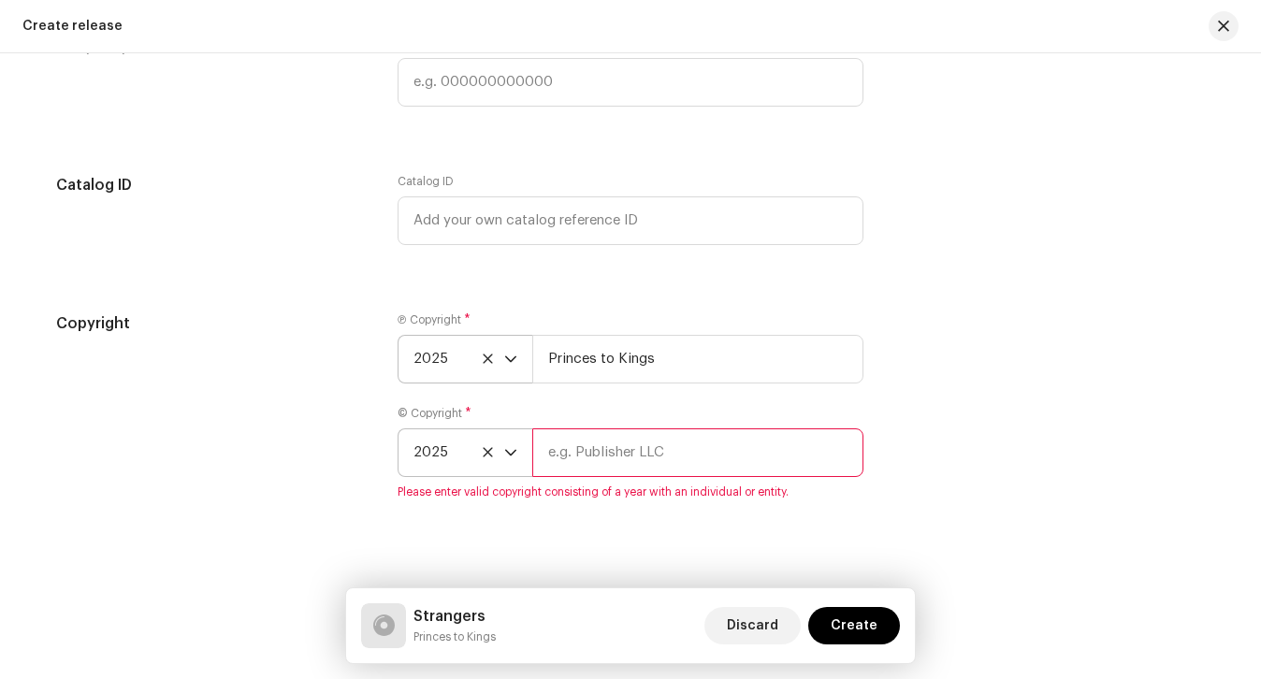
click at [640, 391] on div "Ⓟ Copyright * 2025 Princes to Kings © Copyright * 2025 Please enter valid copyr…" at bounding box center [630, 416] width 466 height 209
click at [637, 361] on input "Princes to Kings" at bounding box center [697, 359] width 331 height 49
click at [617, 439] on input "text" at bounding box center [697, 452] width 331 height 49
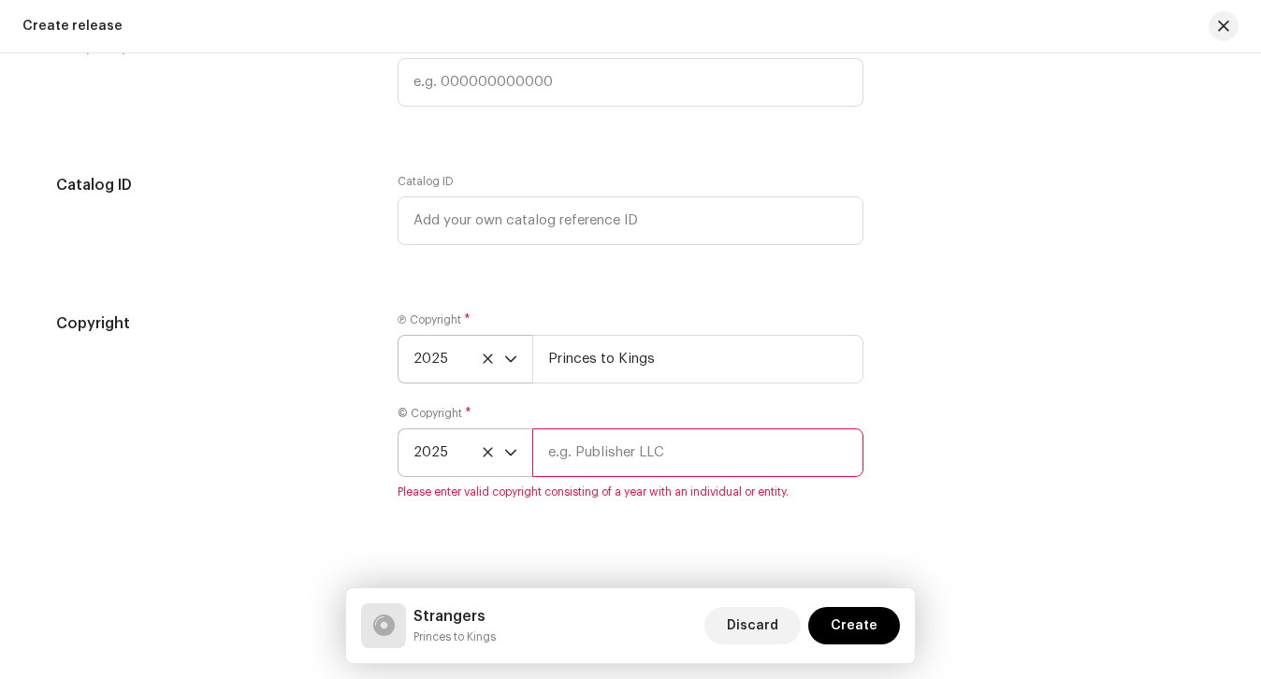
paste input "Princes to Kings"
type input "Princes to Kings"
click at [309, 371] on div "Copyright" at bounding box center [211, 416] width 311 height 209
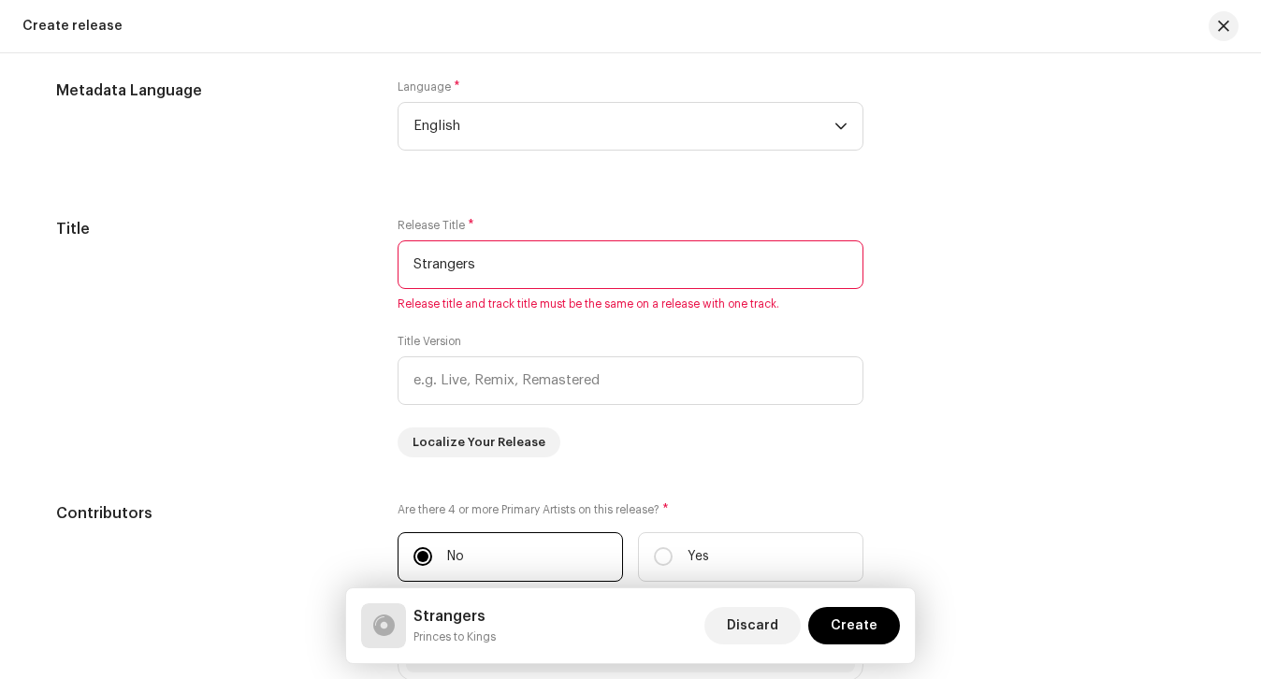
scroll to position [1651, 0]
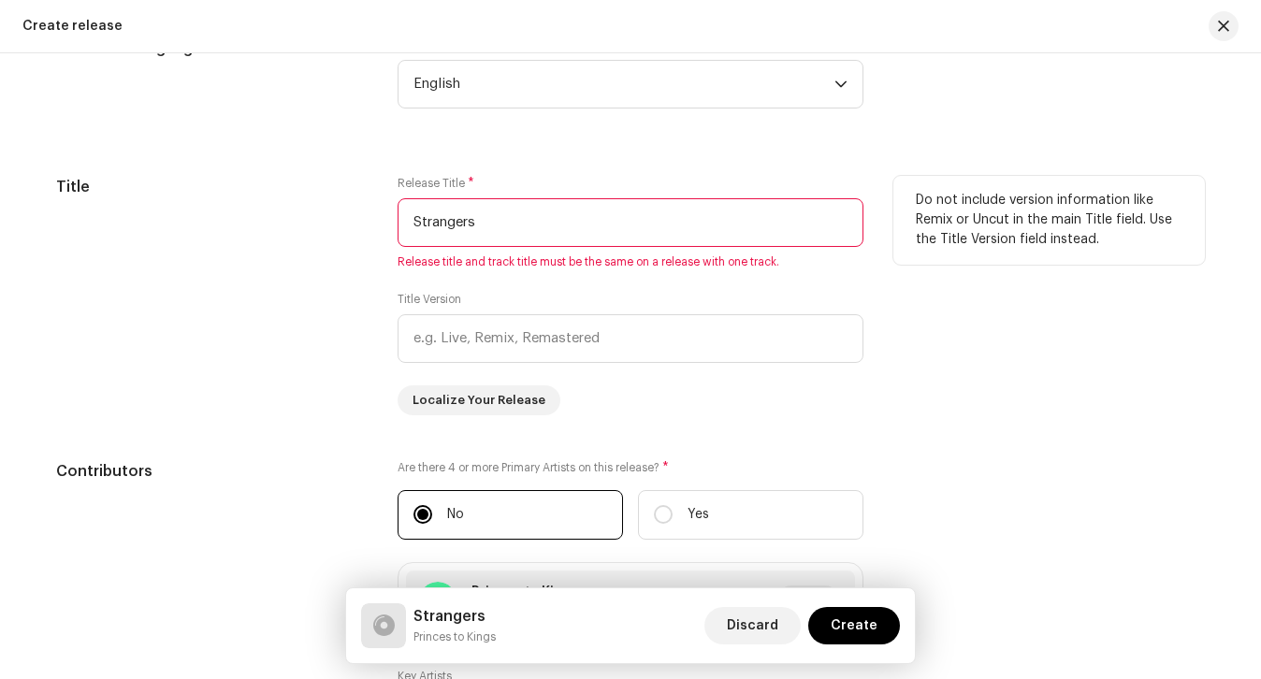
click at [487, 218] on input "Strangers" at bounding box center [630, 222] width 466 height 49
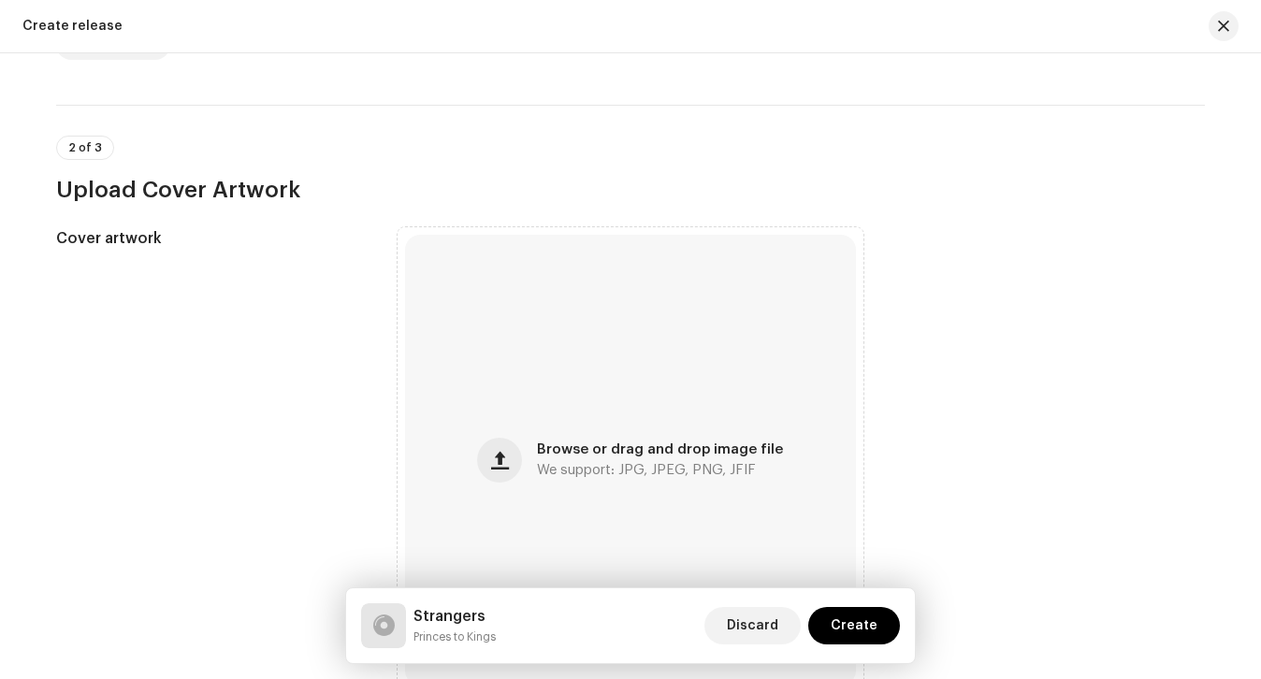
scroll to position [192, 0]
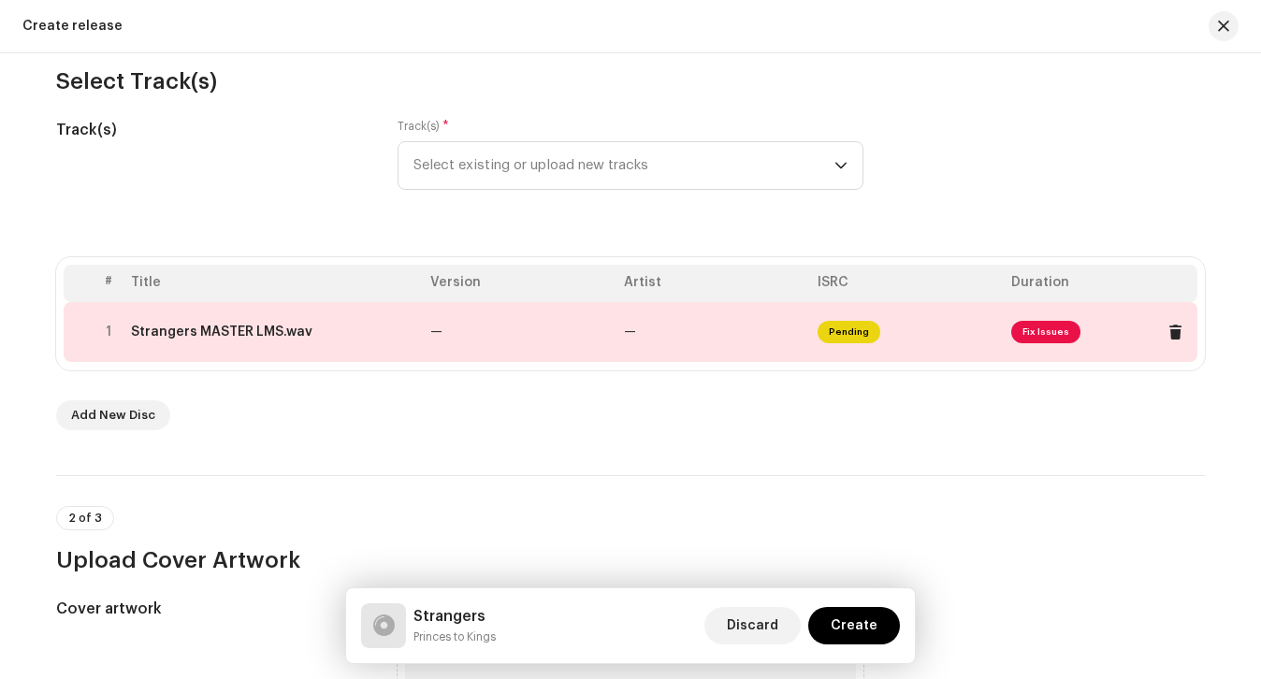
click at [467, 316] on td "—" at bounding box center [520, 332] width 194 height 60
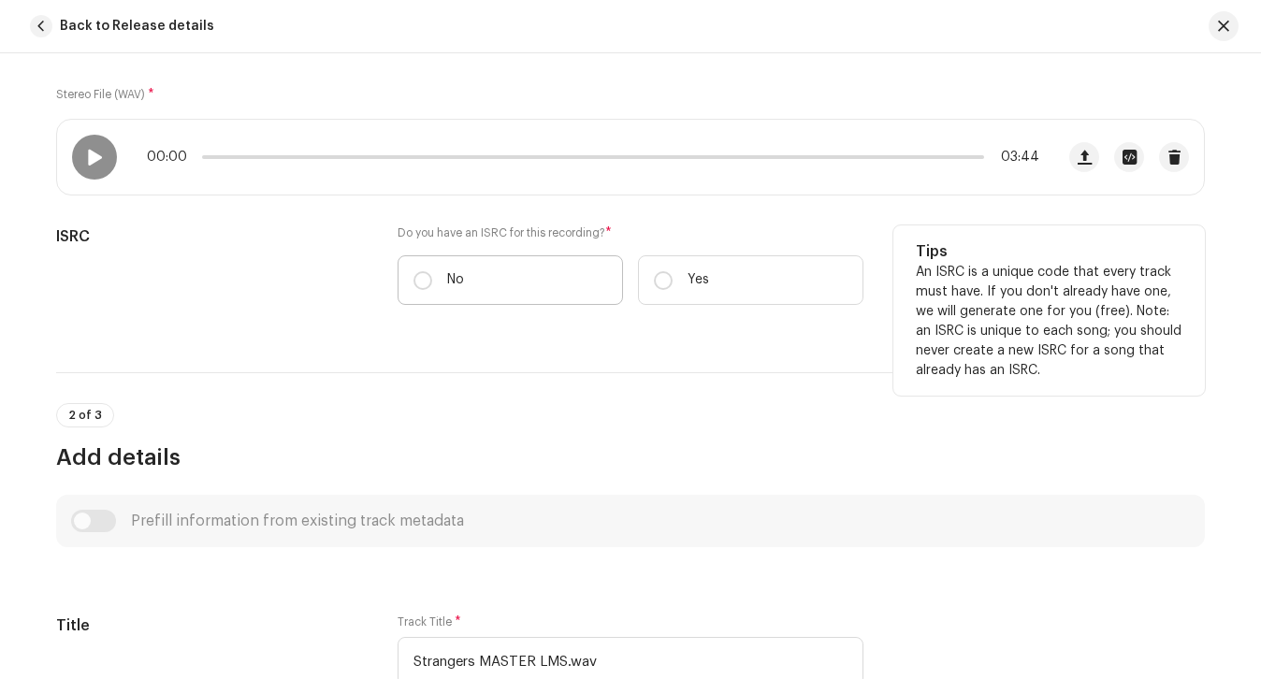
click at [471, 278] on label "No" at bounding box center [509, 280] width 225 height 50
click at [432, 278] on input "No" at bounding box center [422, 280] width 19 height 19
radio input "true"
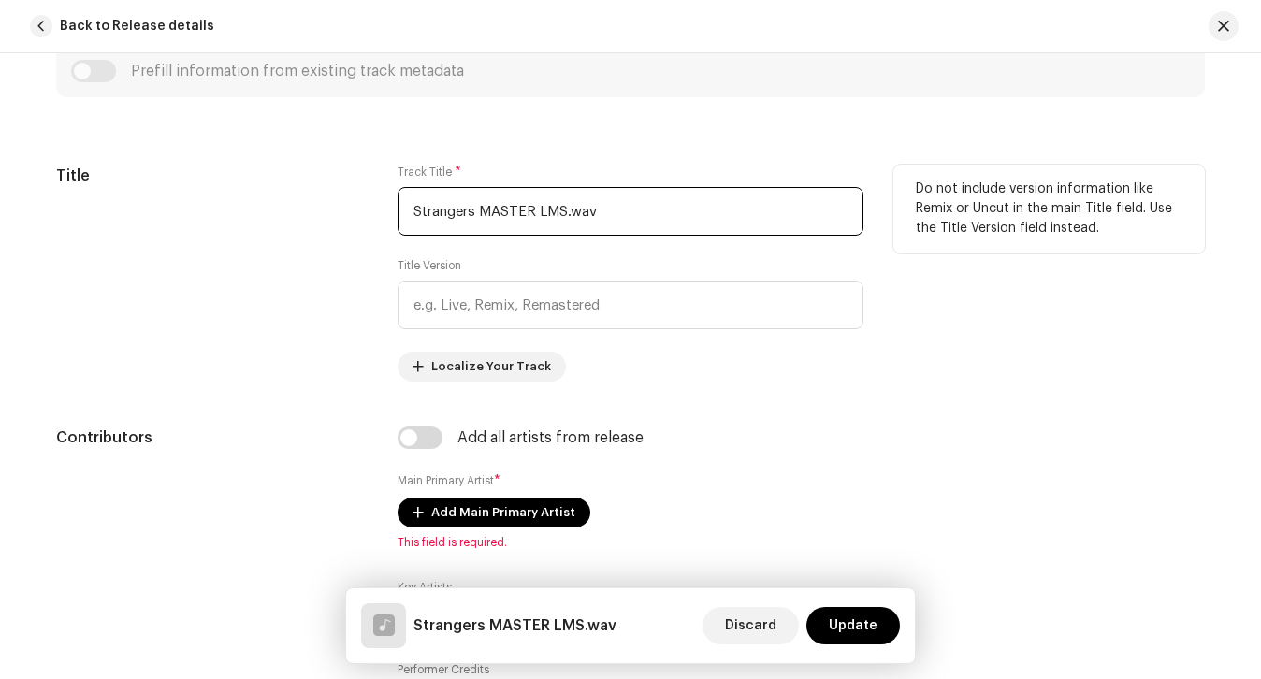
click at [494, 215] on input "Strangers MASTER LMS.wav" at bounding box center [630, 211] width 466 height 49
paste input "text"
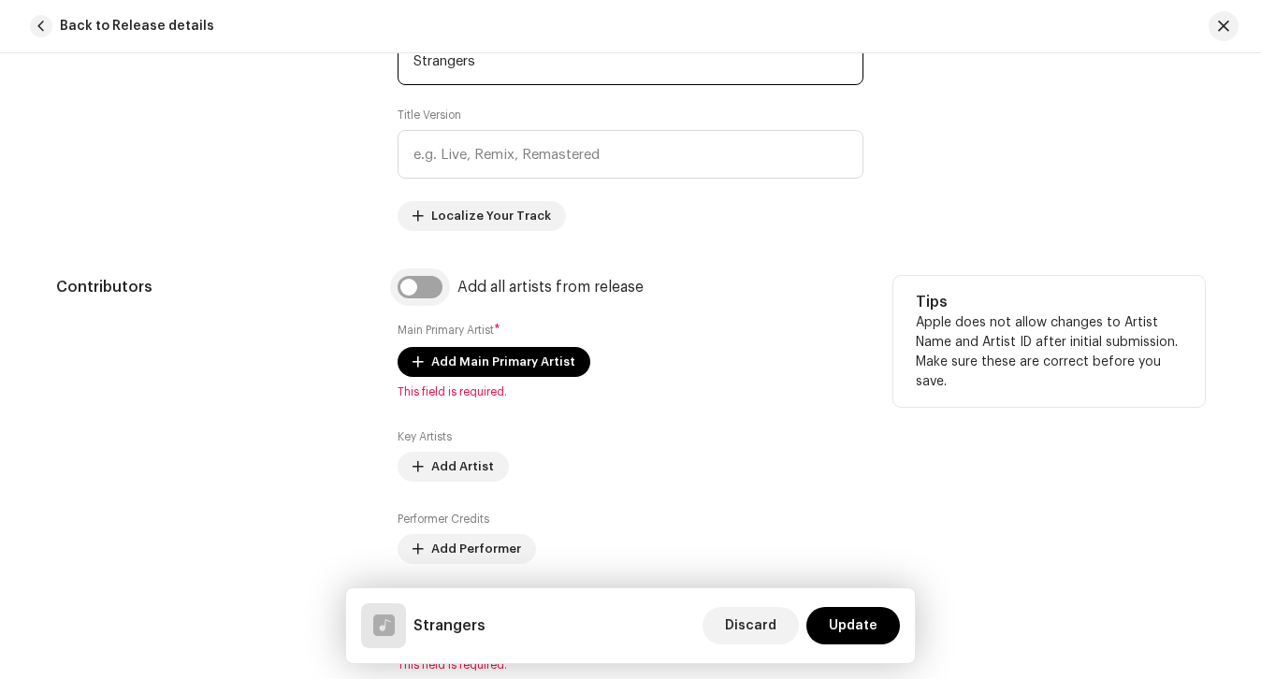
type input "Strangers"
click at [436, 278] on input "checkbox" at bounding box center [419, 287] width 45 height 22
checkbox input "true"
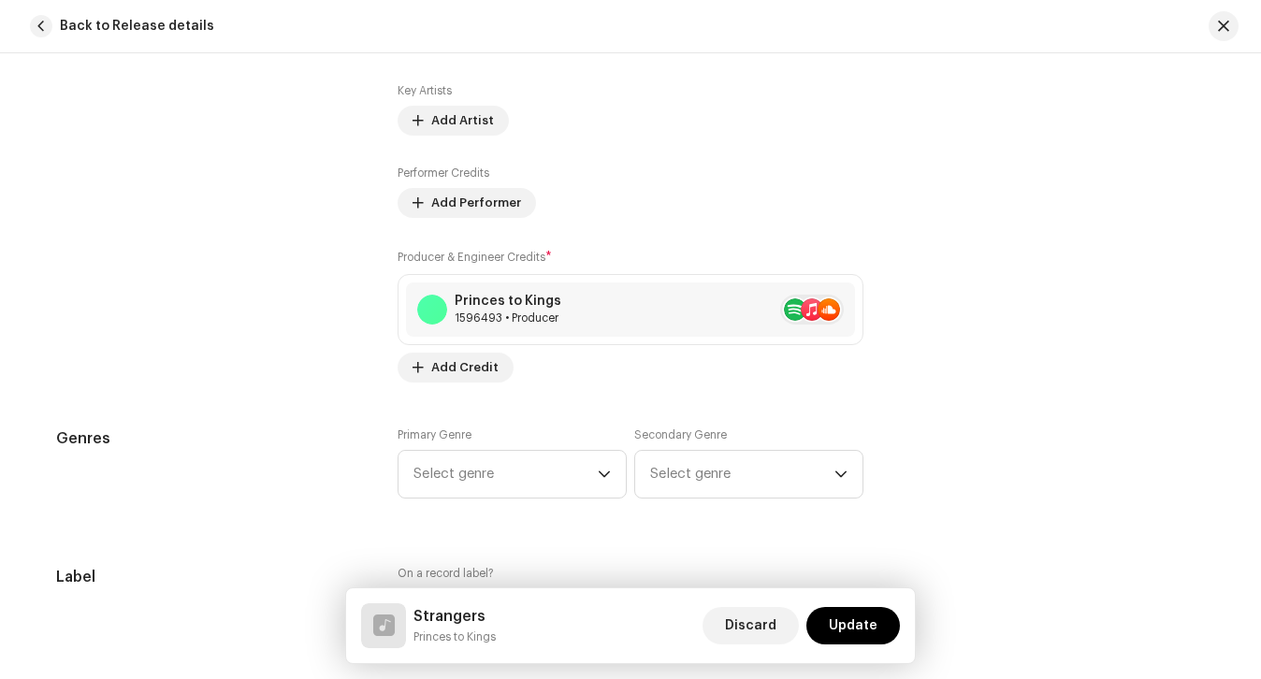
scroll to position [1451, 0]
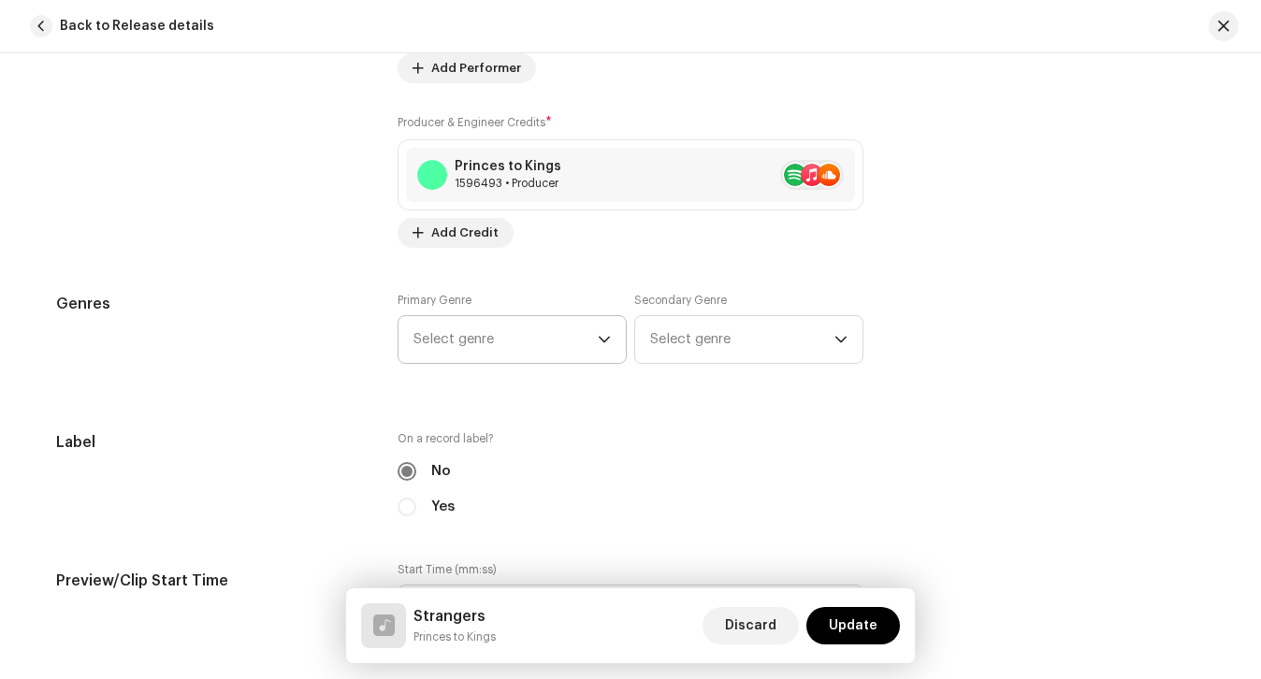
click at [455, 332] on span "Select genre" at bounding box center [505, 339] width 184 height 47
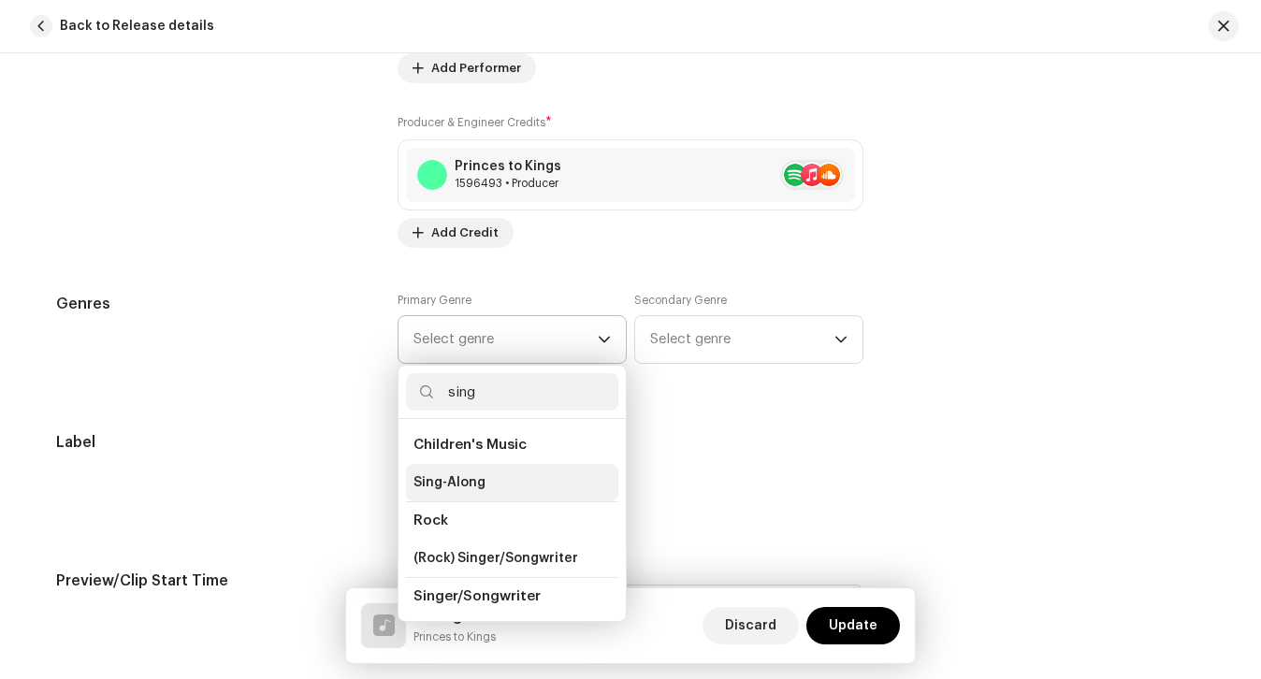
scroll to position [77, 0]
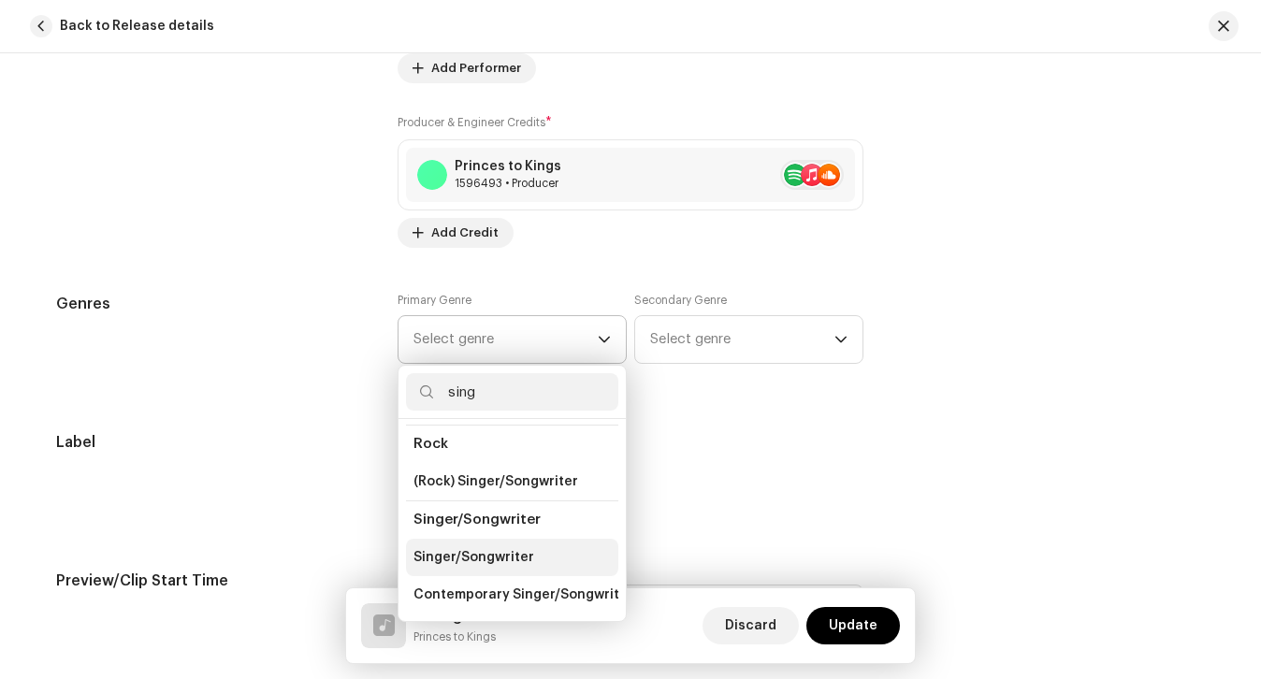
type input "sing"
click at [483, 556] on span "Singer/Songwriter" at bounding box center [473, 557] width 121 height 19
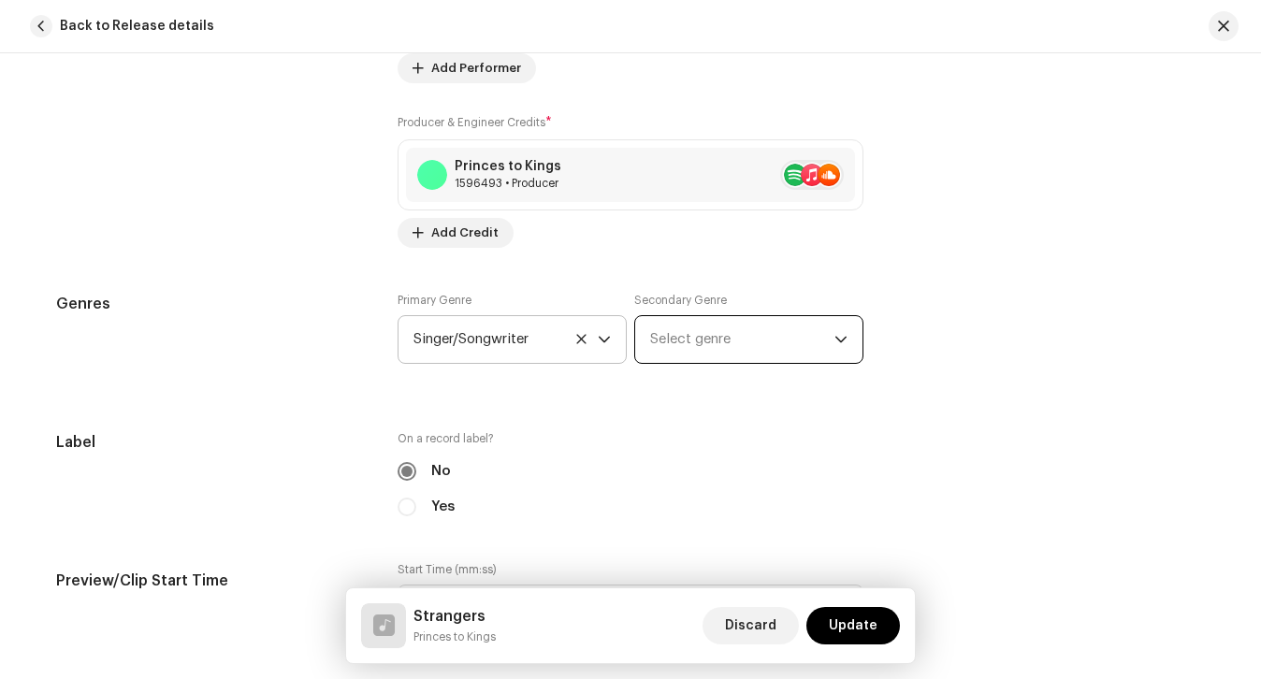
click at [656, 351] on span "Select genre" at bounding box center [742, 339] width 184 height 47
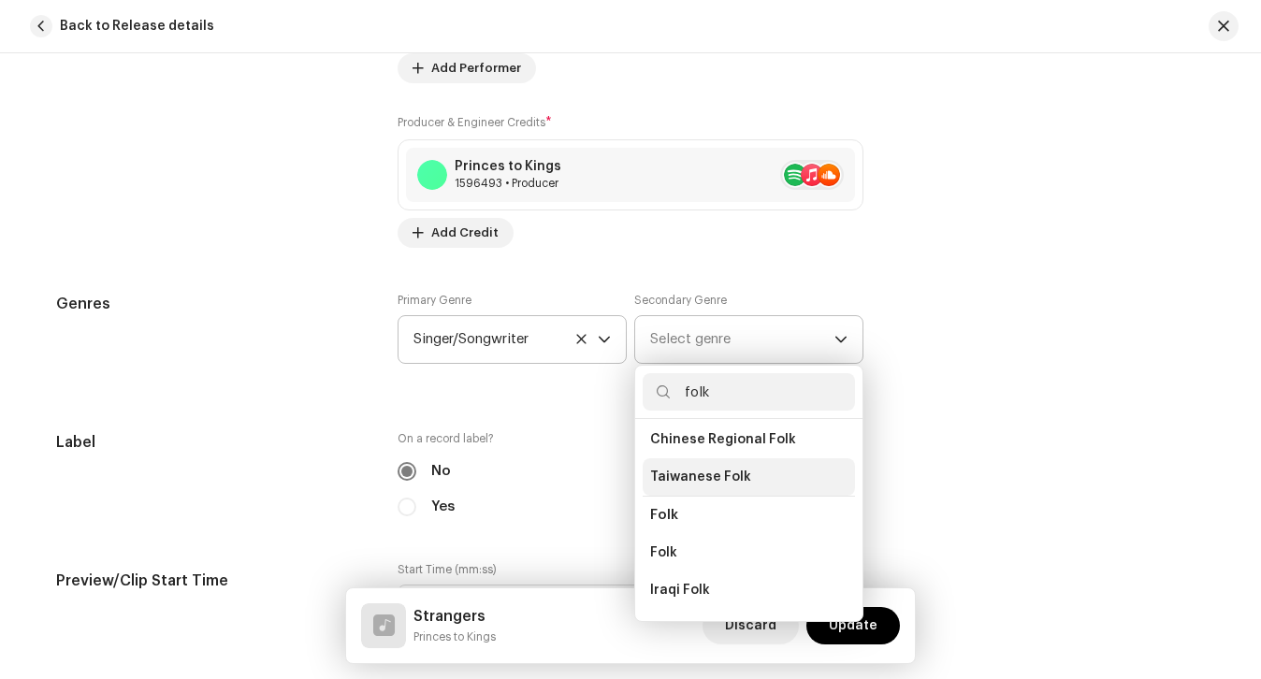
scroll to position [146, 0]
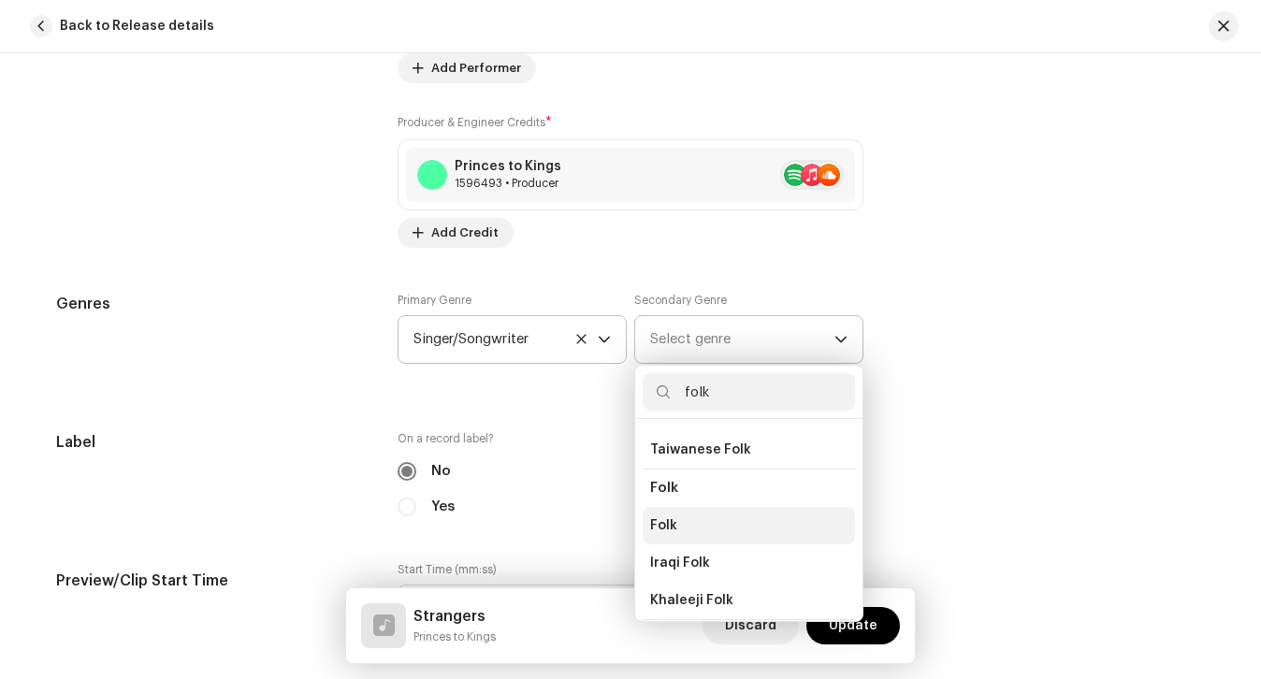
type input "folk"
click at [681, 533] on li "Folk" at bounding box center [748, 525] width 212 height 37
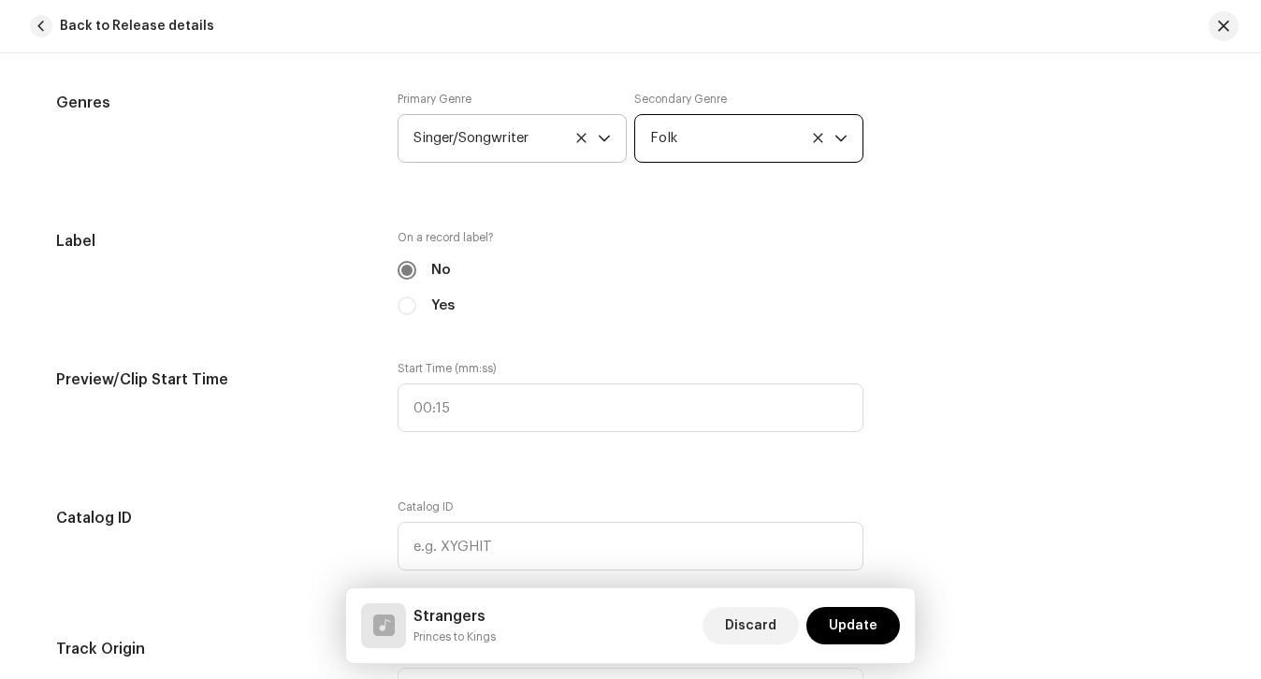
scroll to position [1807, 0]
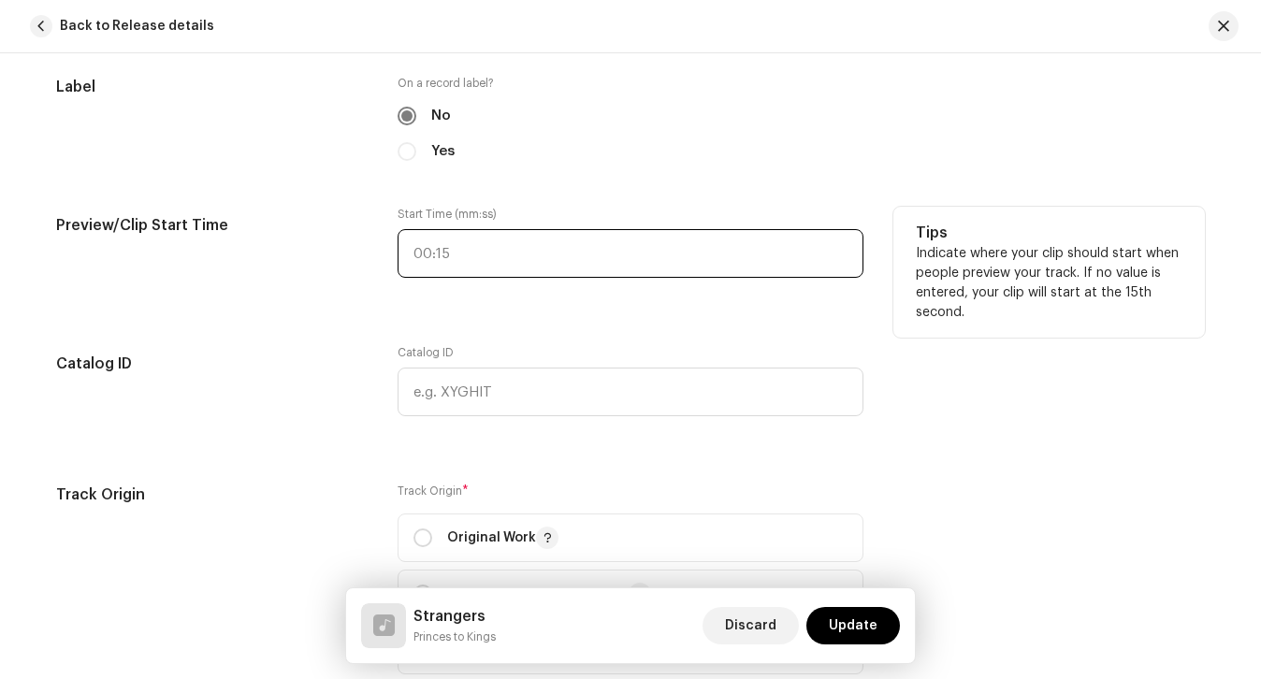
type input ":"
click at [525, 257] on input ":" at bounding box center [630, 253] width 466 height 49
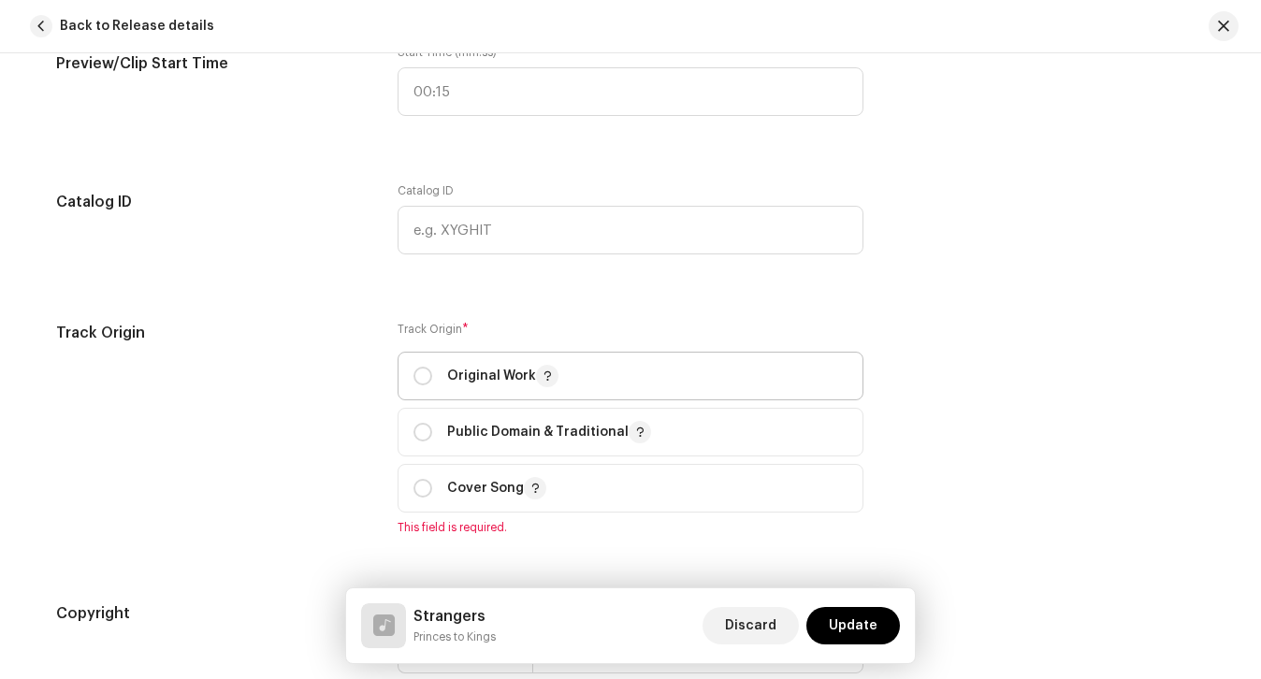
click at [430, 369] on div "Original Work" at bounding box center [485, 376] width 145 height 22
radio input "true"
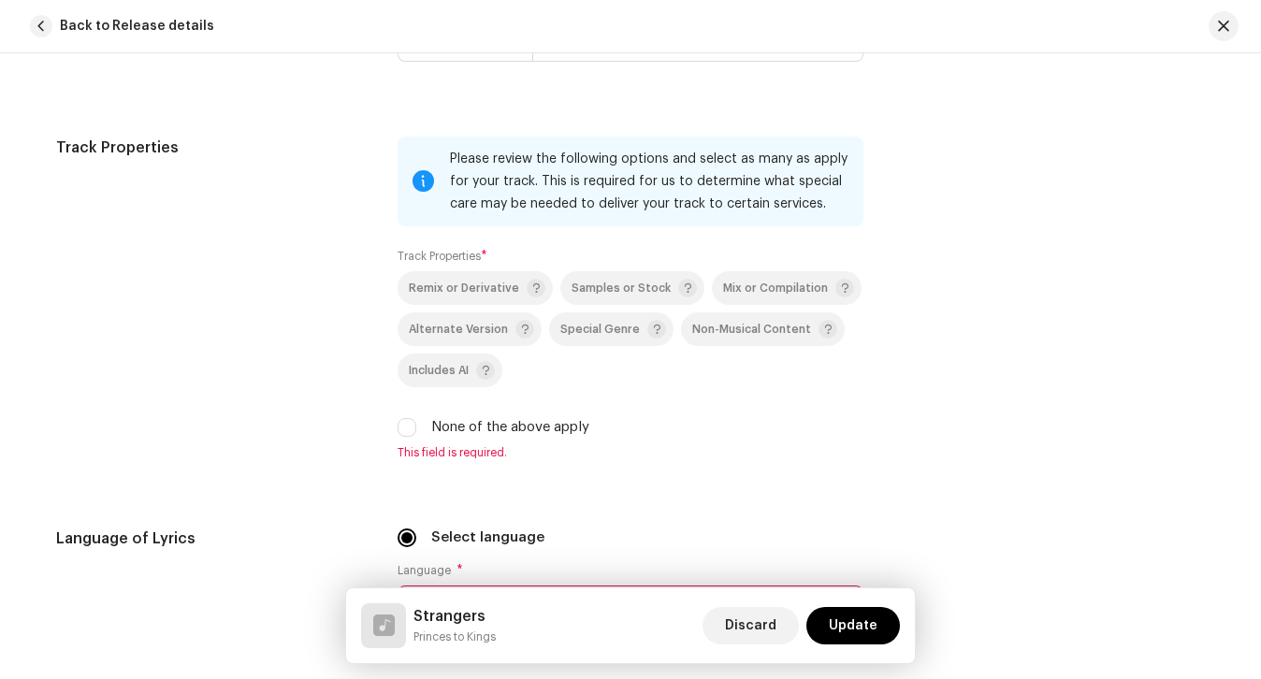
click at [441, 422] on label "None of the above apply" at bounding box center [510, 427] width 158 height 21
click at [416, 422] on input "None of the above apply" at bounding box center [406, 427] width 19 height 19
checkbox input "true"
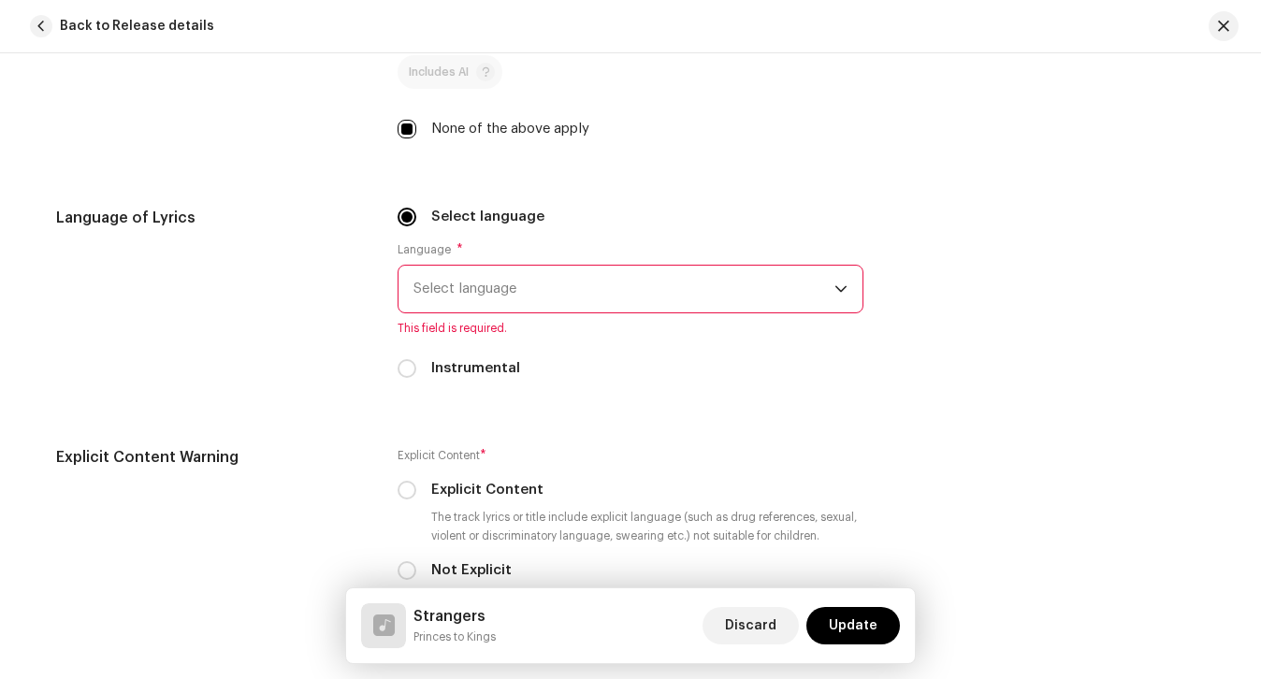
scroll to position [2880, 0]
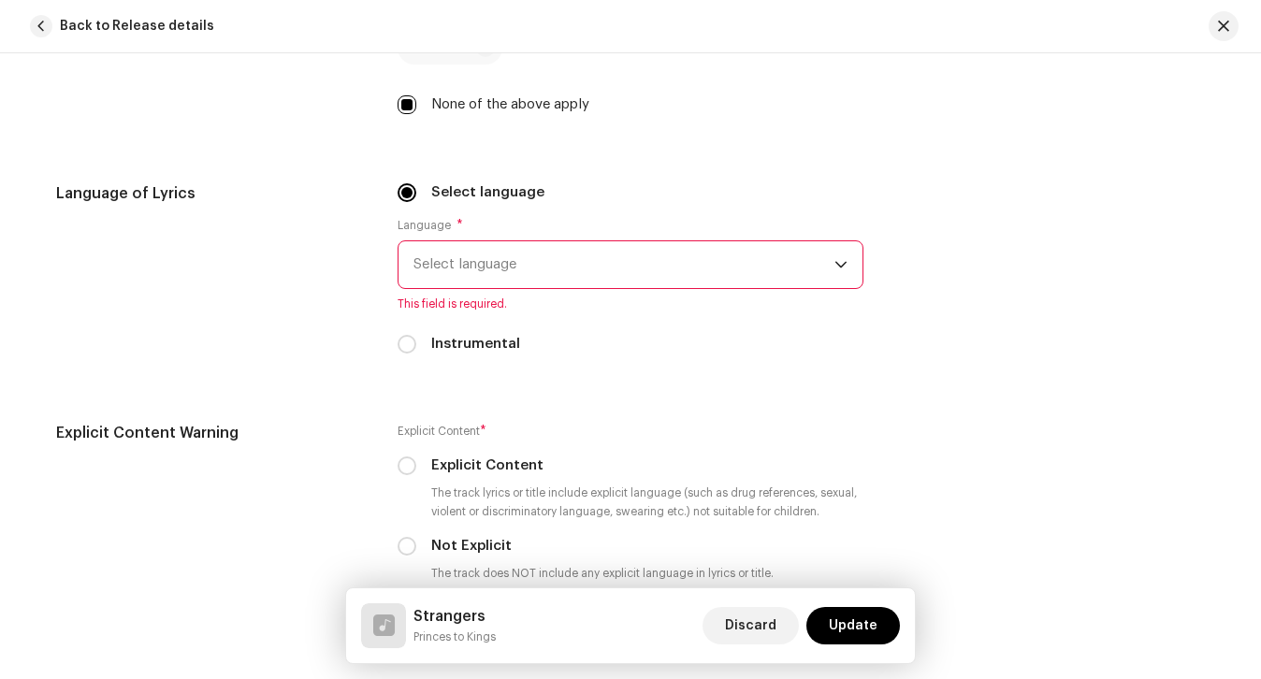
click at [458, 260] on span "Select language" at bounding box center [623, 264] width 421 height 47
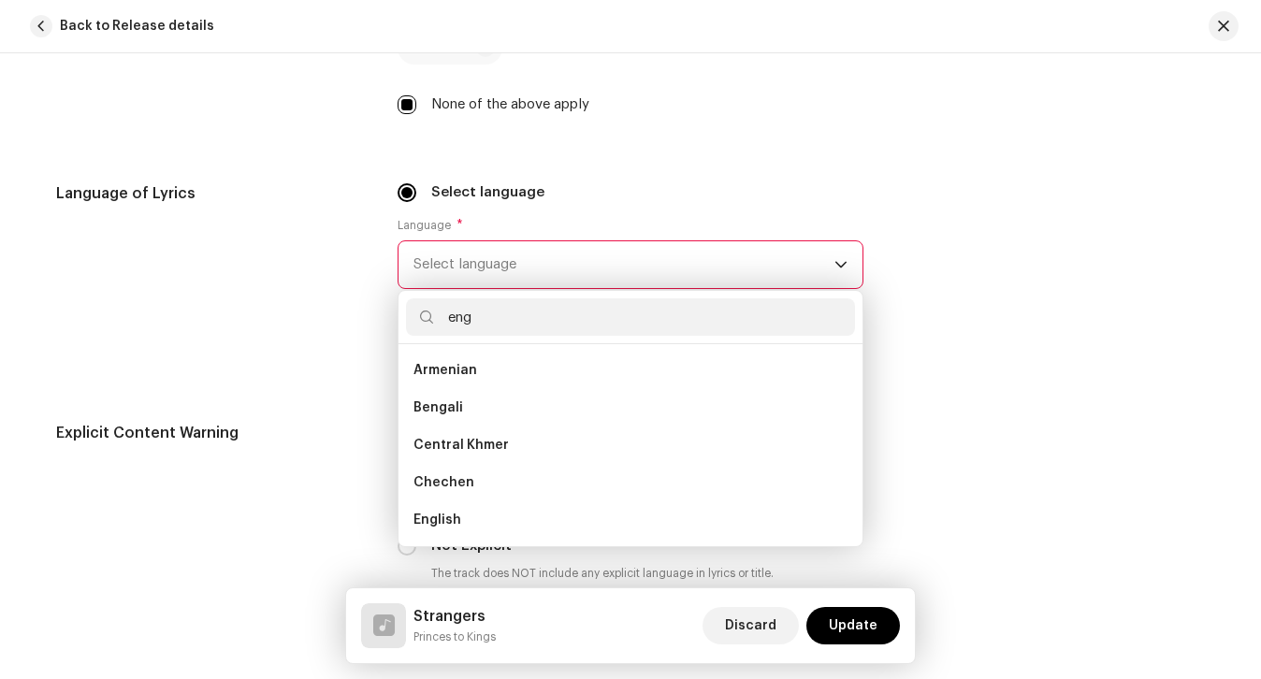
scroll to position [0, 0]
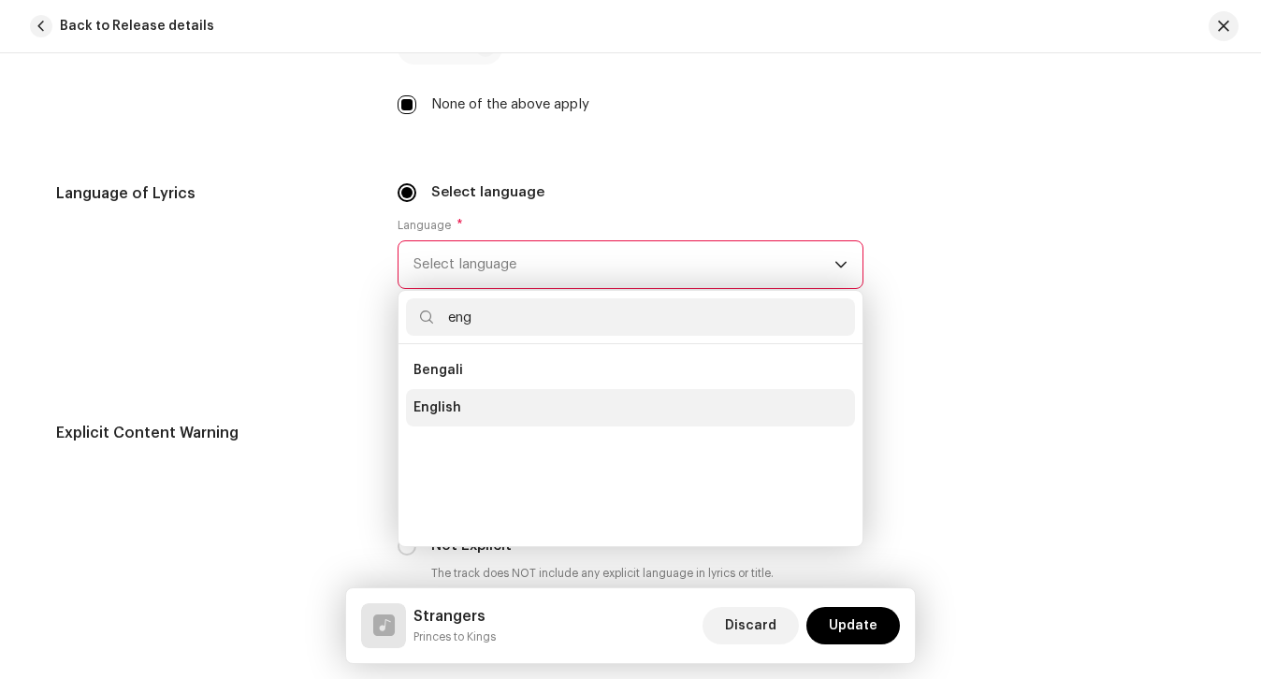
type input "eng"
click at [457, 403] on li "English" at bounding box center [630, 407] width 449 height 37
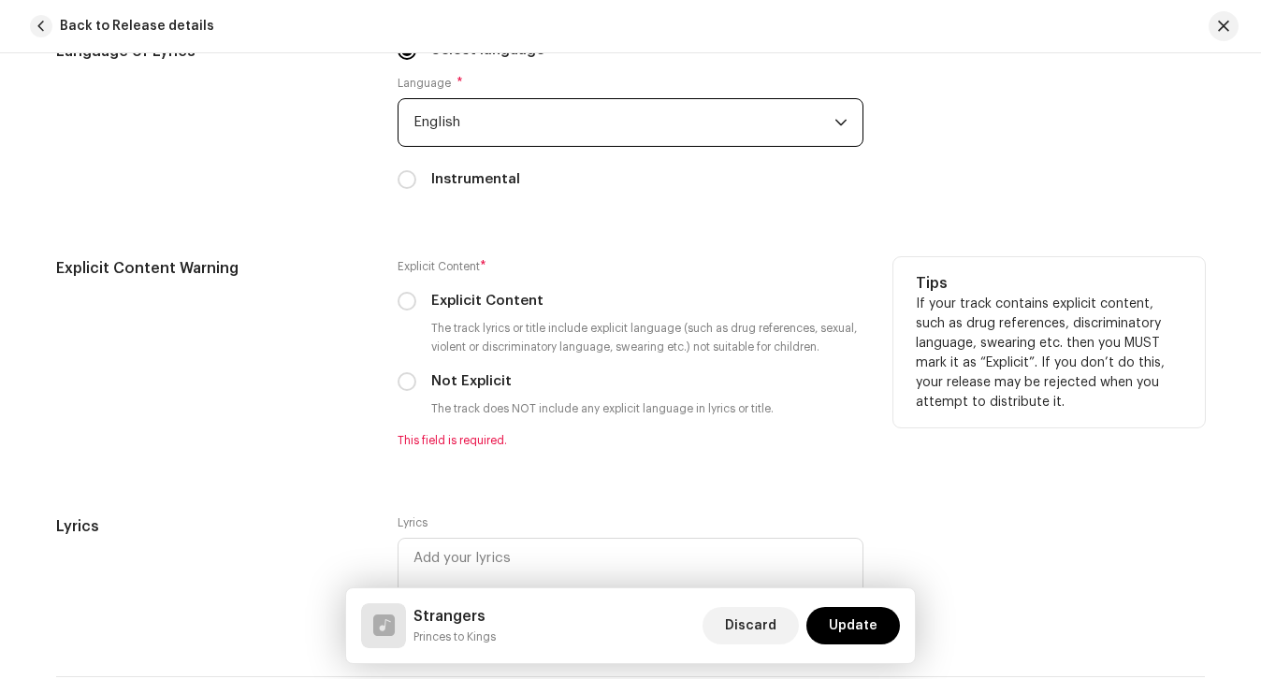
click at [457, 388] on label "Not Explicit" at bounding box center [471, 381] width 80 height 21
click at [416, 388] on input "Not Explicit" at bounding box center [406, 381] width 19 height 19
radio input "true"
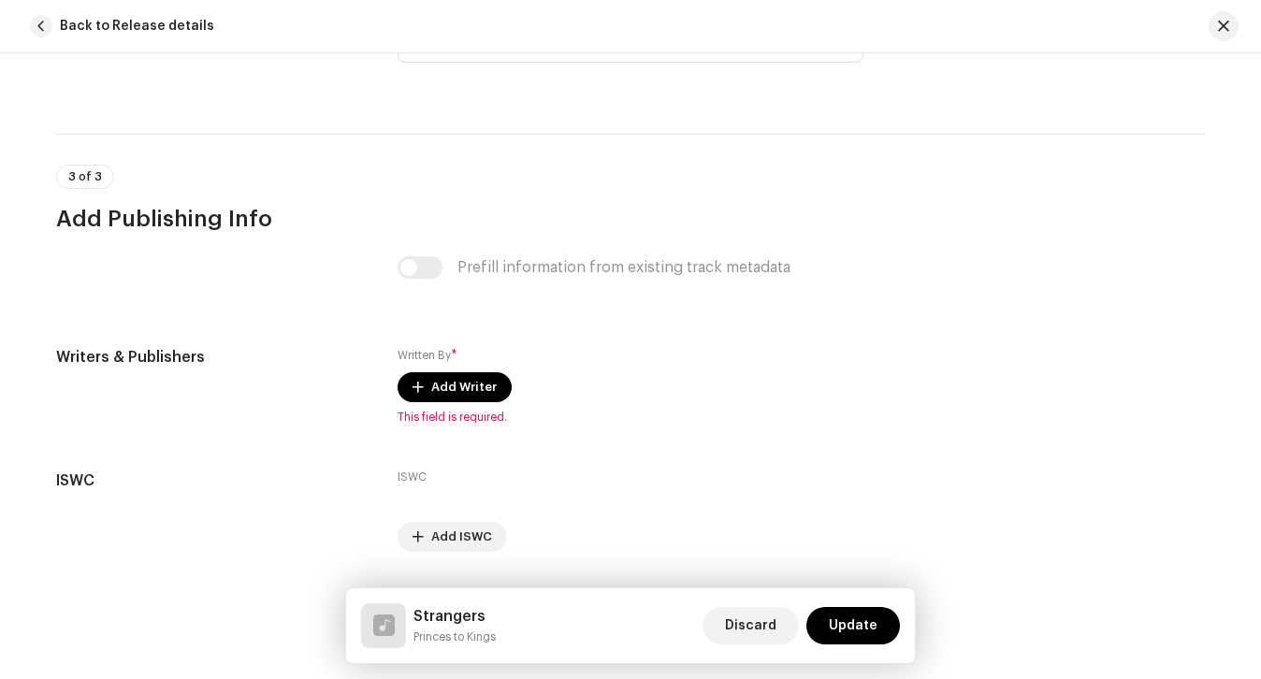
scroll to position [3558, 0]
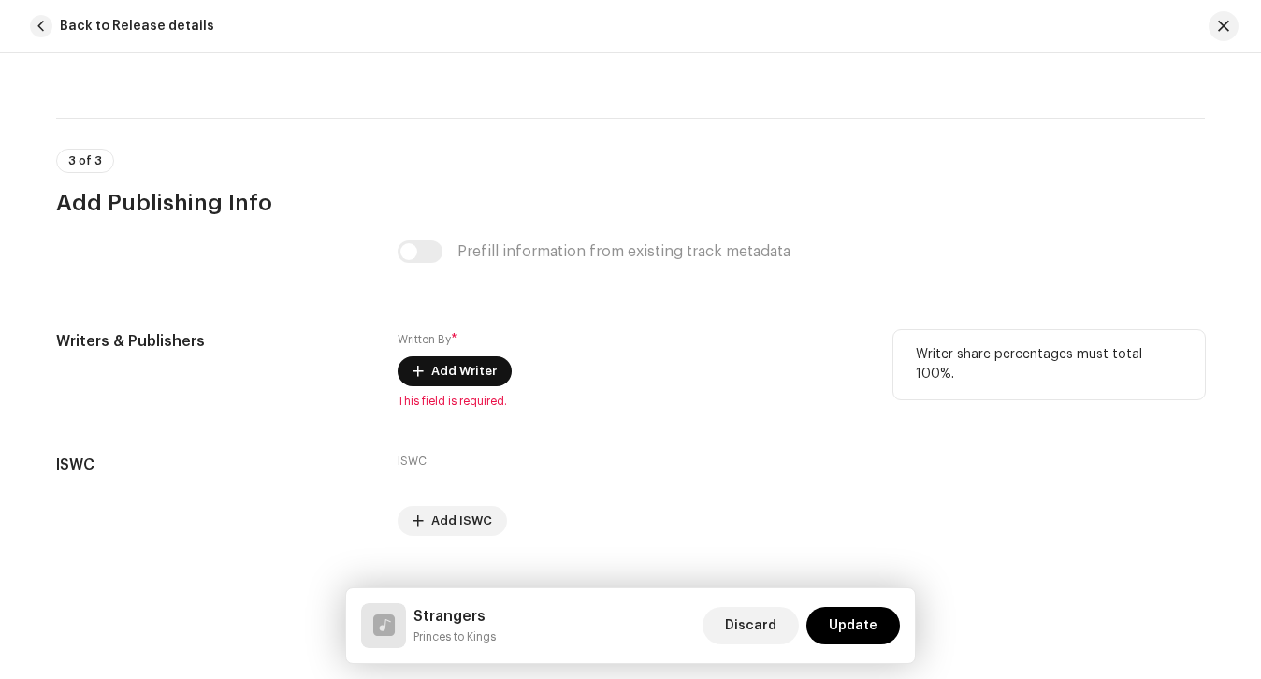
click at [431, 356] on span "Add Writer" at bounding box center [463, 371] width 65 height 37
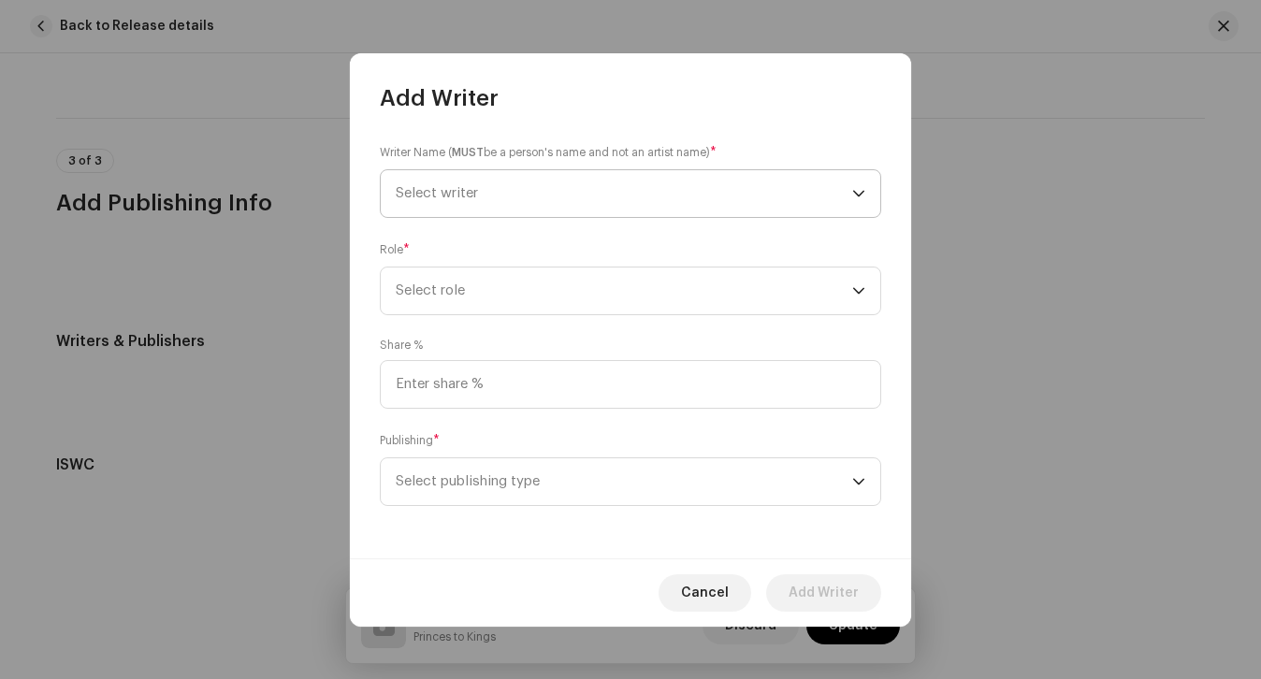
click at [504, 183] on span "Select writer" at bounding box center [624, 193] width 456 height 47
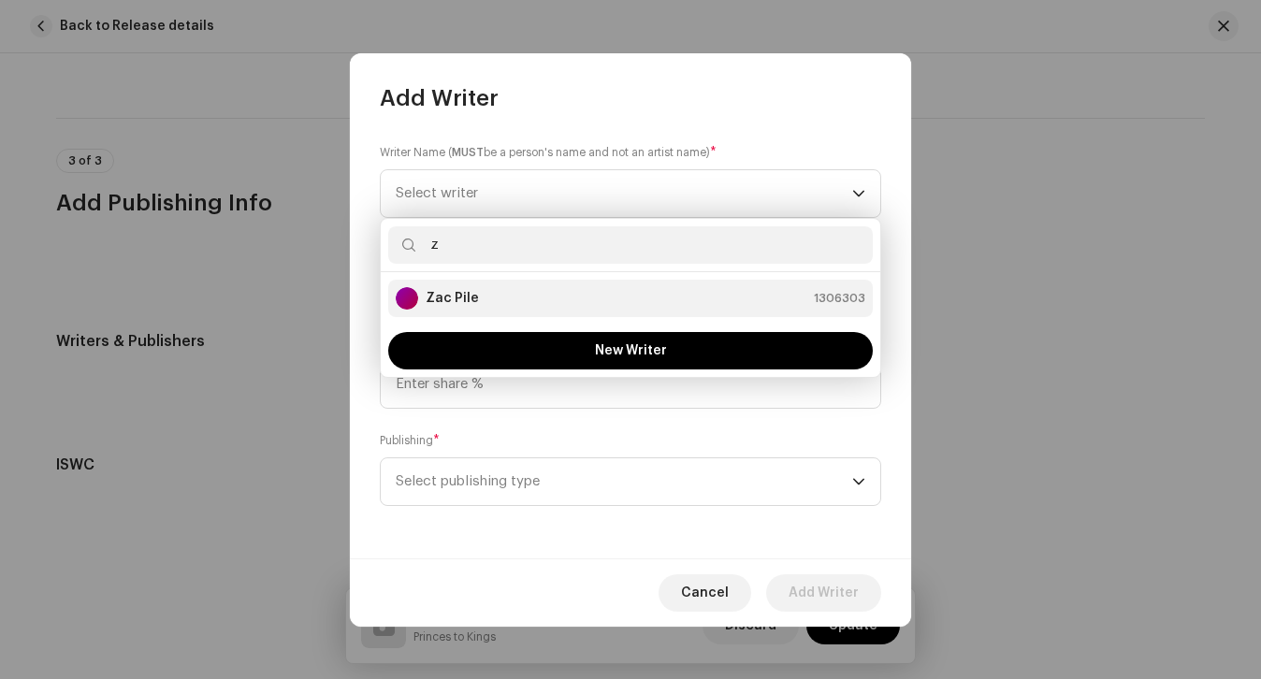
type input "z"
click at [492, 303] on div "Zac Pile 1306303" at bounding box center [630, 298] width 469 height 22
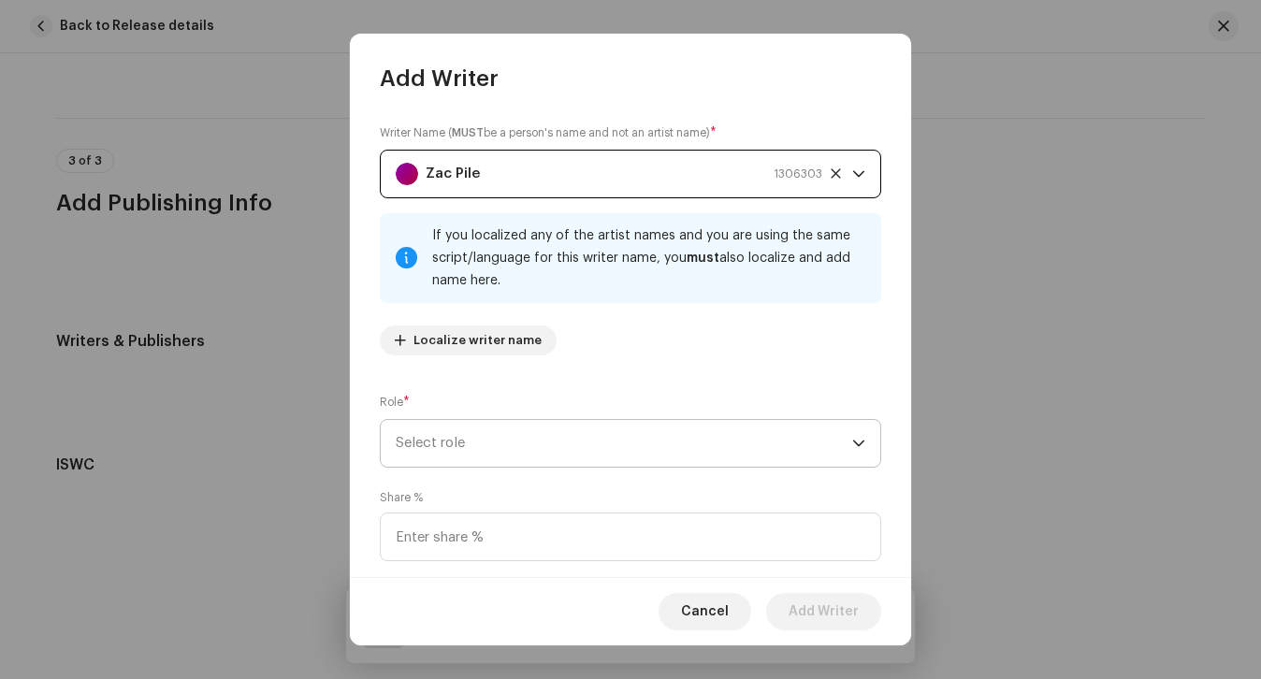
click at [556, 433] on span "Select role" at bounding box center [624, 443] width 456 height 47
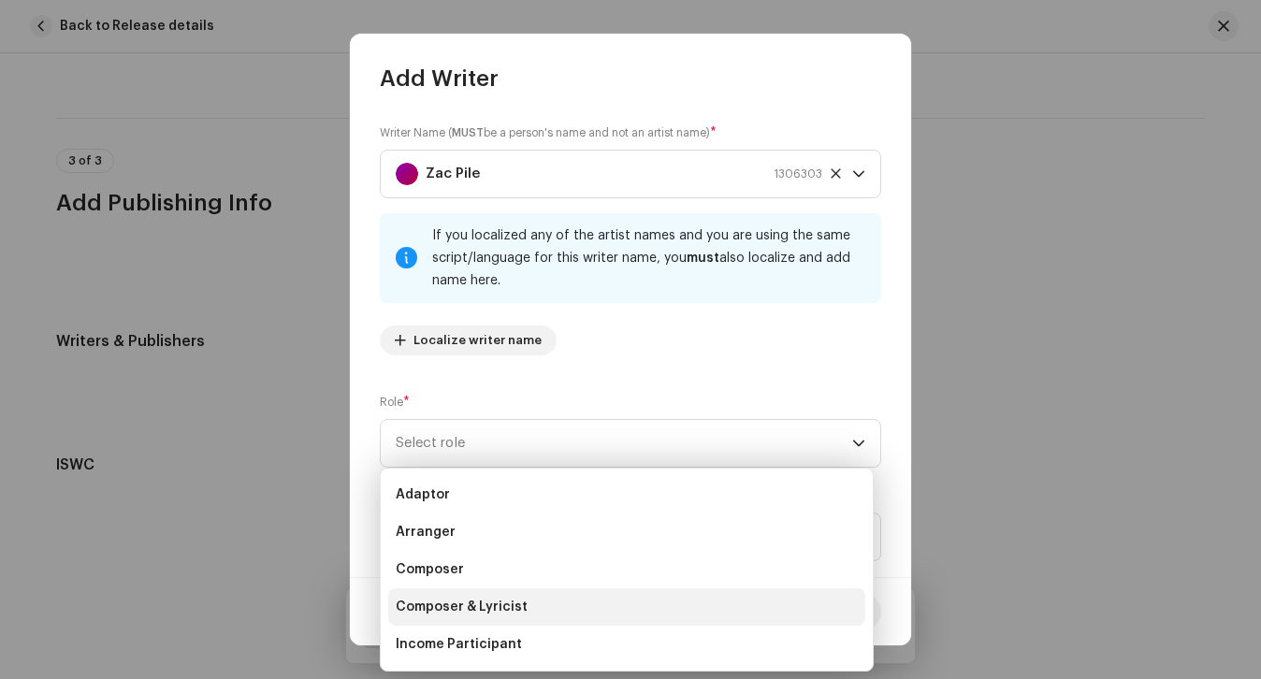
click at [525, 612] on li "Composer & Lyricist" at bounding box center [626, 606] width 477 height 37
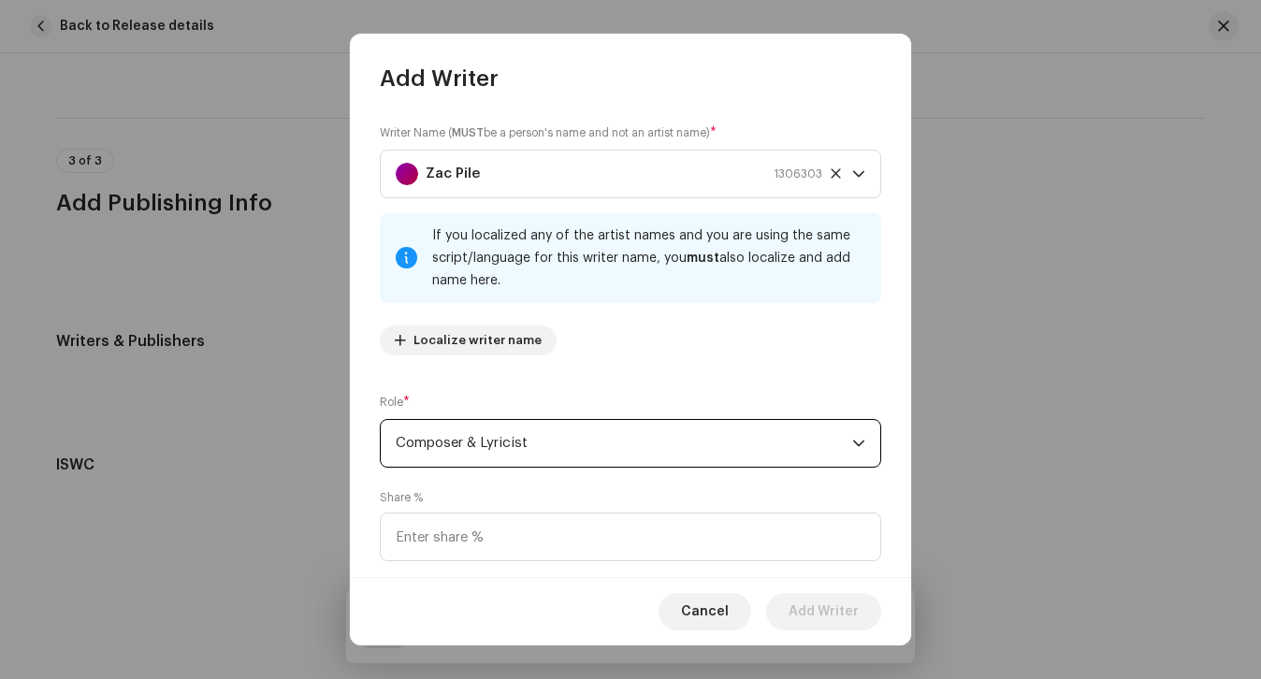
scroll to position [134, 0]
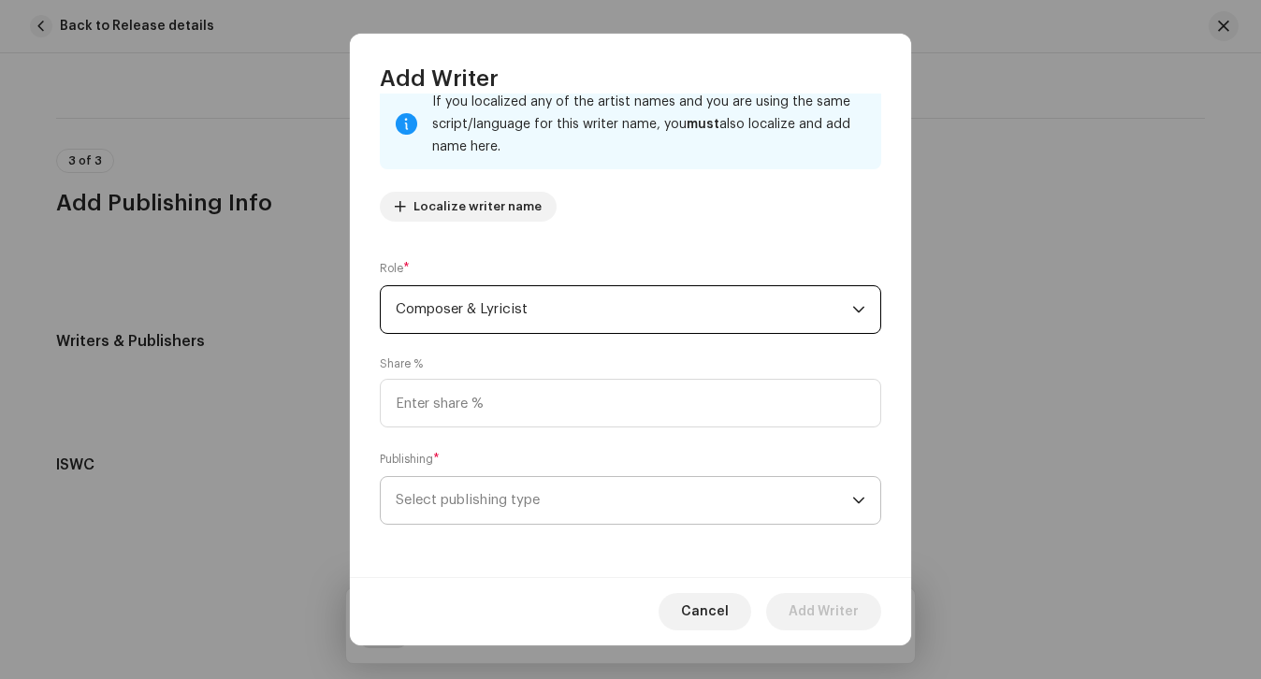
click at [569, 483] on span "Select publishing type" at bounding box center [624, 500] width 456 height 47
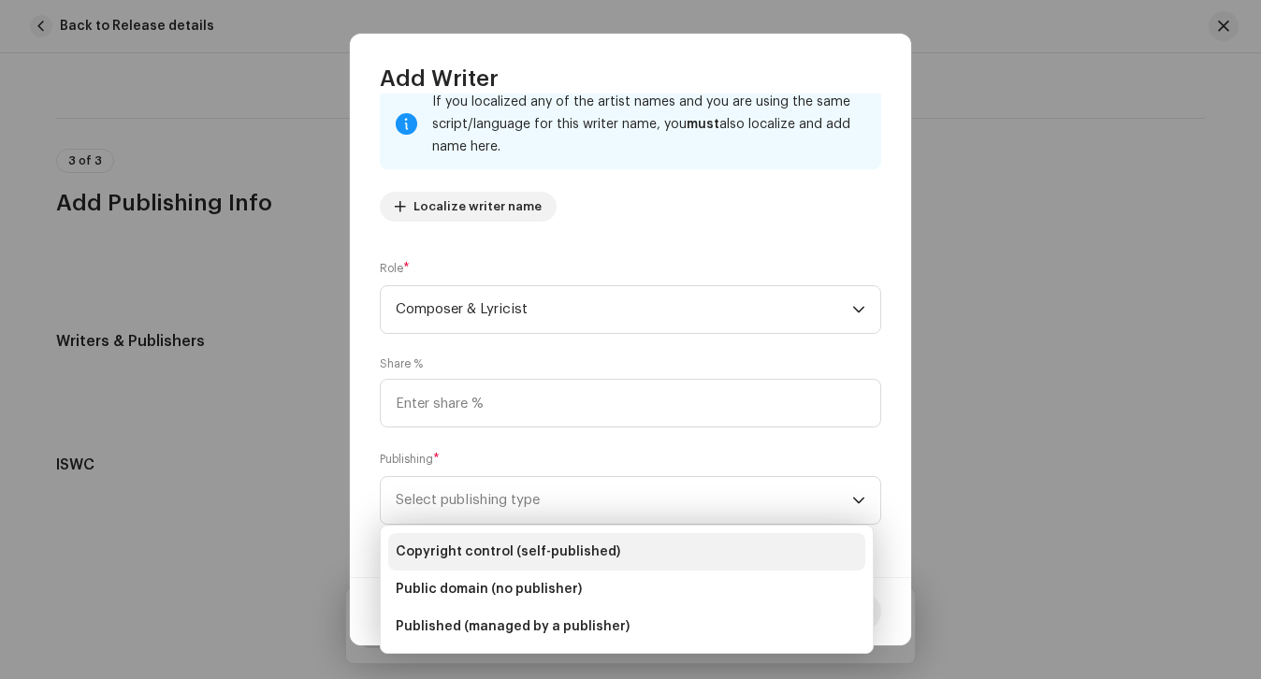
click at [560, 544] on span "Copyright control (self-published)" at bounding box center [508, 551] width 224 height 19
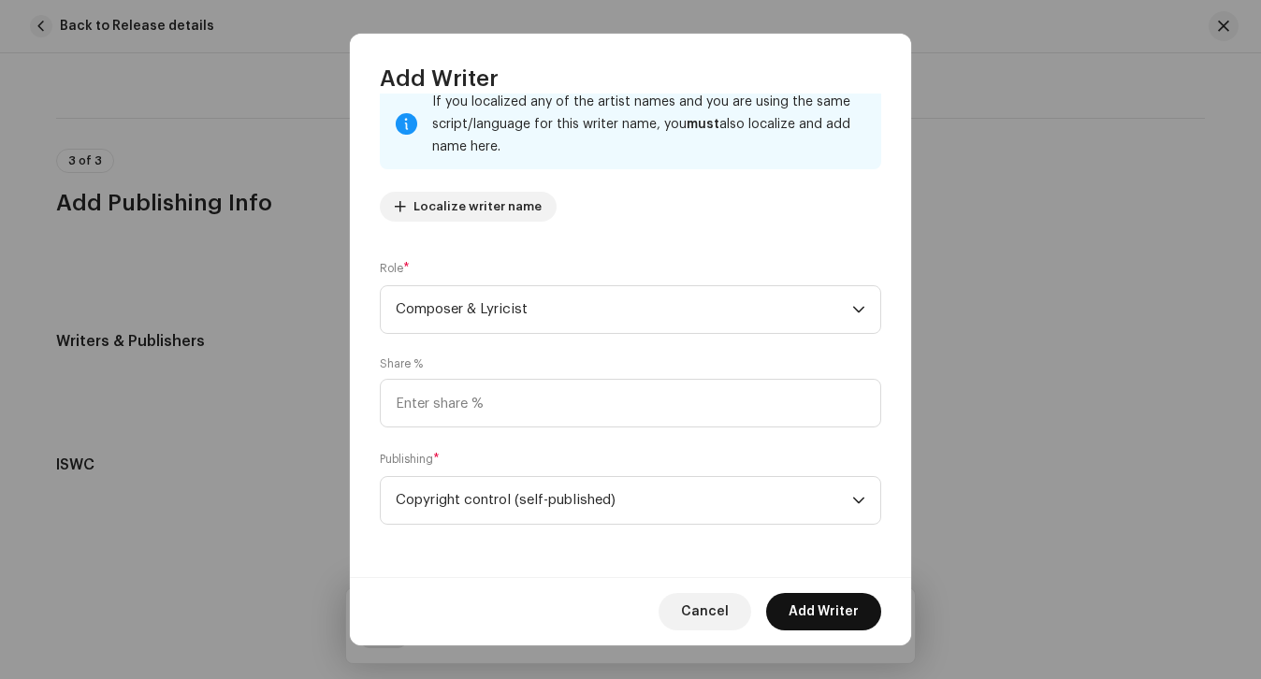
click at [796, 617] on span "Add Writer" at bounding box center [823, 611] width 70 height 37
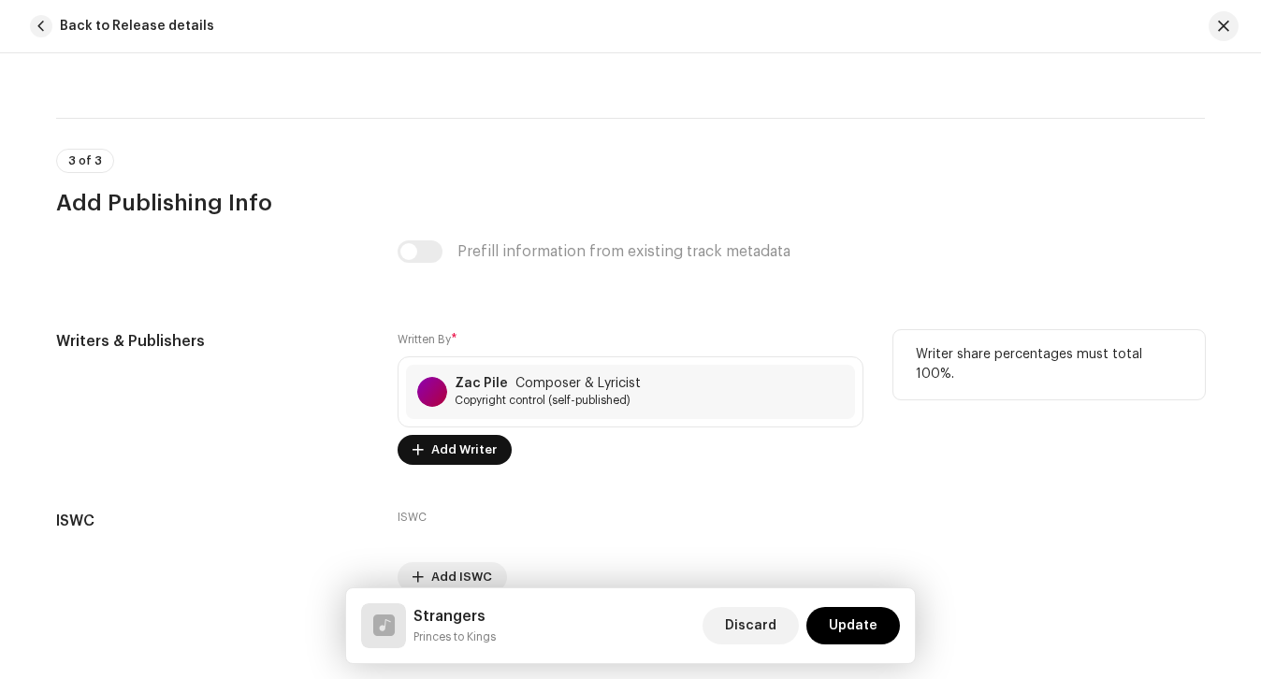
click at [446, 434] on span "Add Writer" at bounding box center [463, 449] width 65 height 37
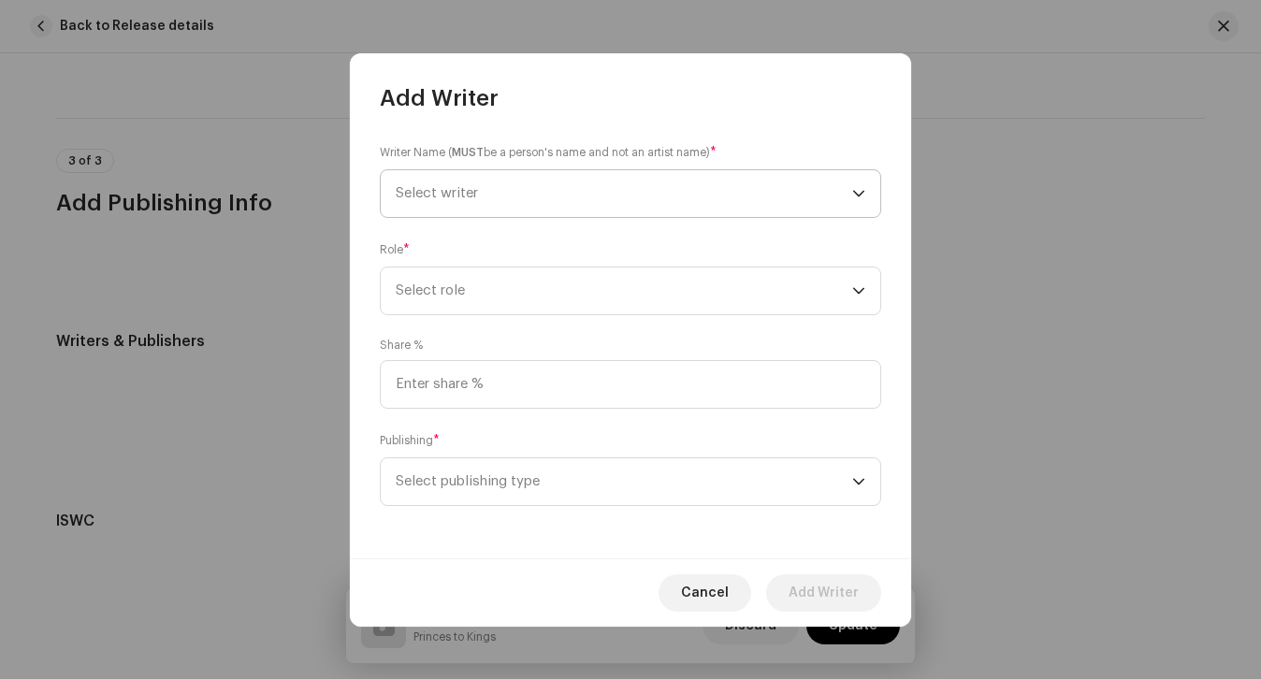
click at [451, 187] on span "Select writer" at bounding box center [437, 193] width 82 height 14
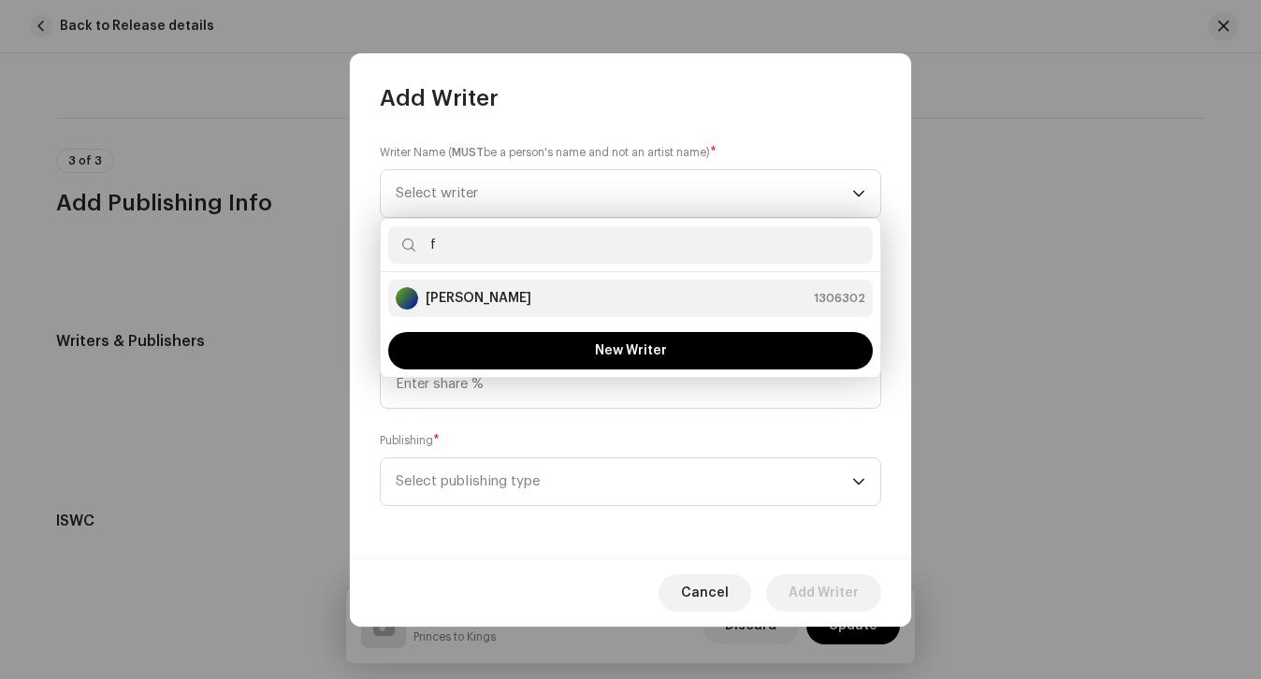
type input "f"
click at [495, 299] on div "[PERSON_NAME] 1306302" at bounding box center [630, 298] width 469 height 22
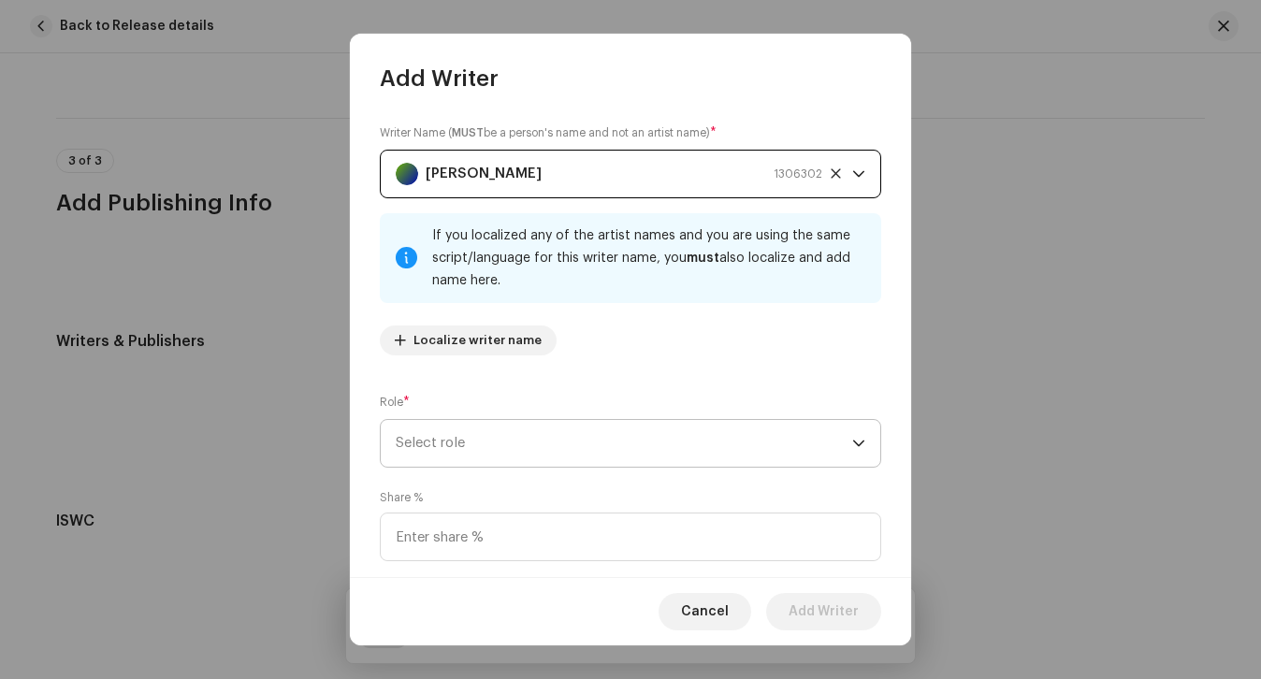
click at [484, 428] on span "Select role" at bounding box center [624, 443] width 456 height 47
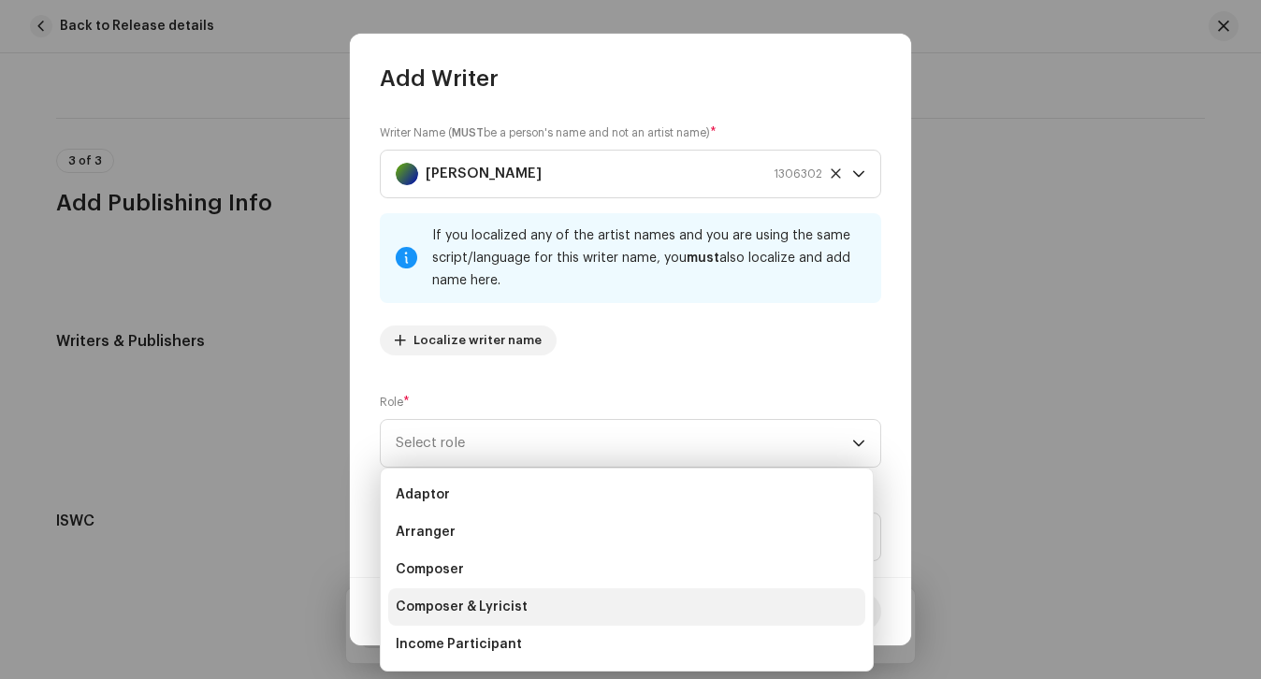
click at [465, 613] on span "Composer & Lyricist" at bounding box center [462, 607] width 132 height 19
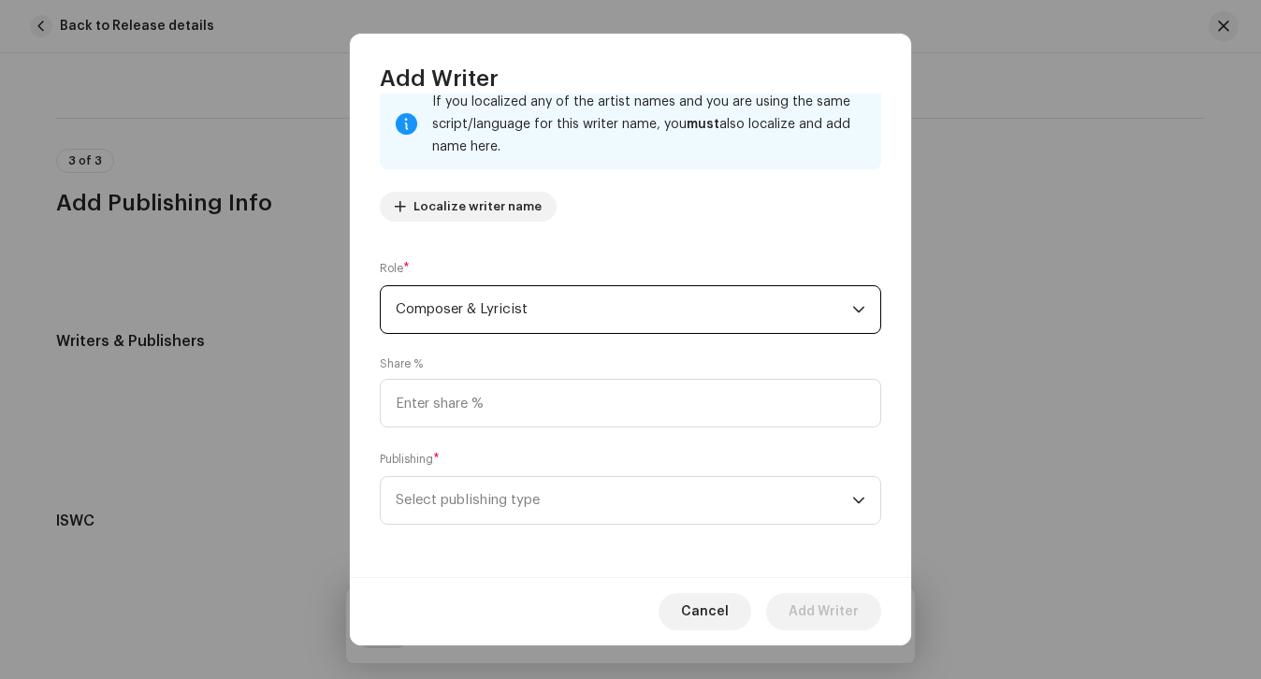
click at [487, 481] on span "Select publishing type" at bounding box center [624, 500] width 456 height 47
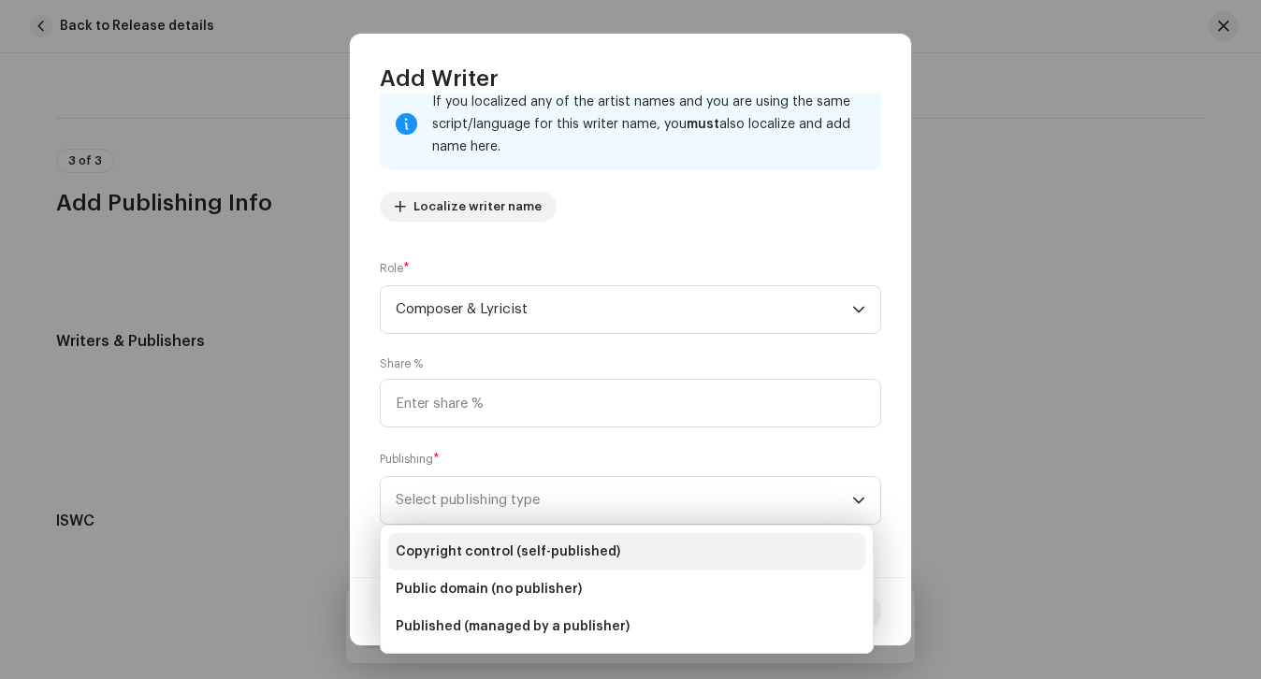
click at [485, 549] on span "Copyright control (self-published)" at bounding box center [508, 551] width 224 height 19
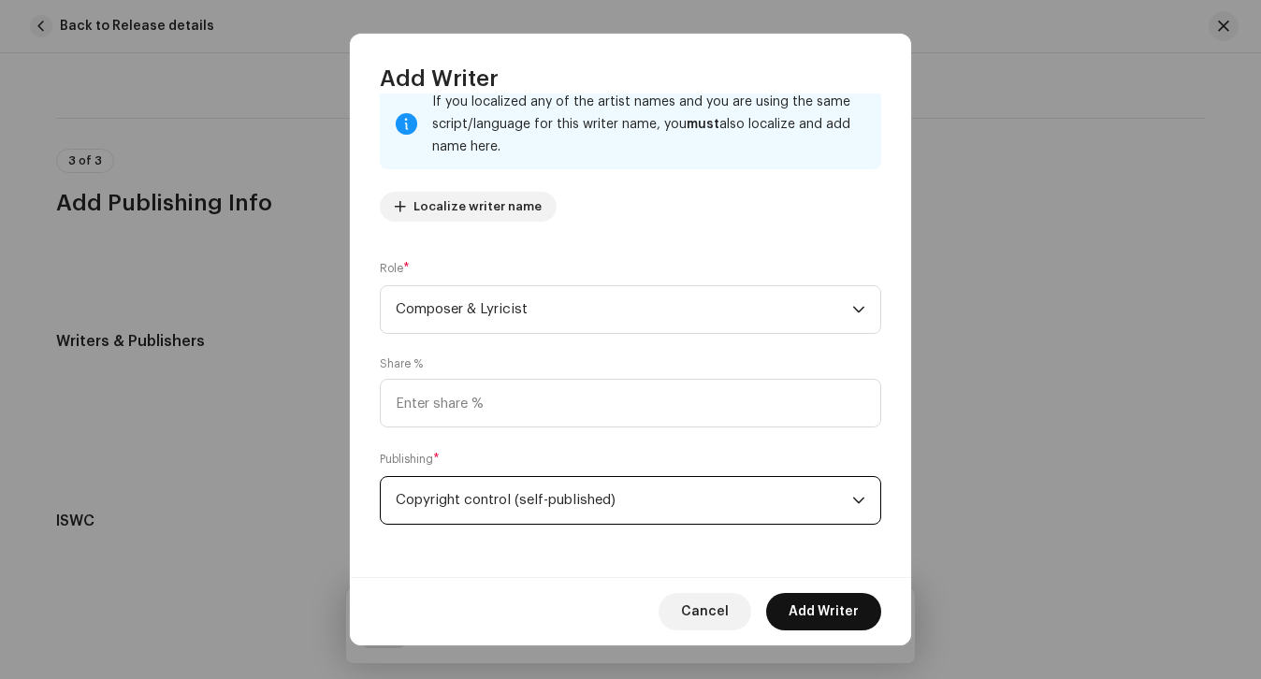
click at [808, 626] on span "Add Writer" at bounding box center [823, 611] width 70 height 37
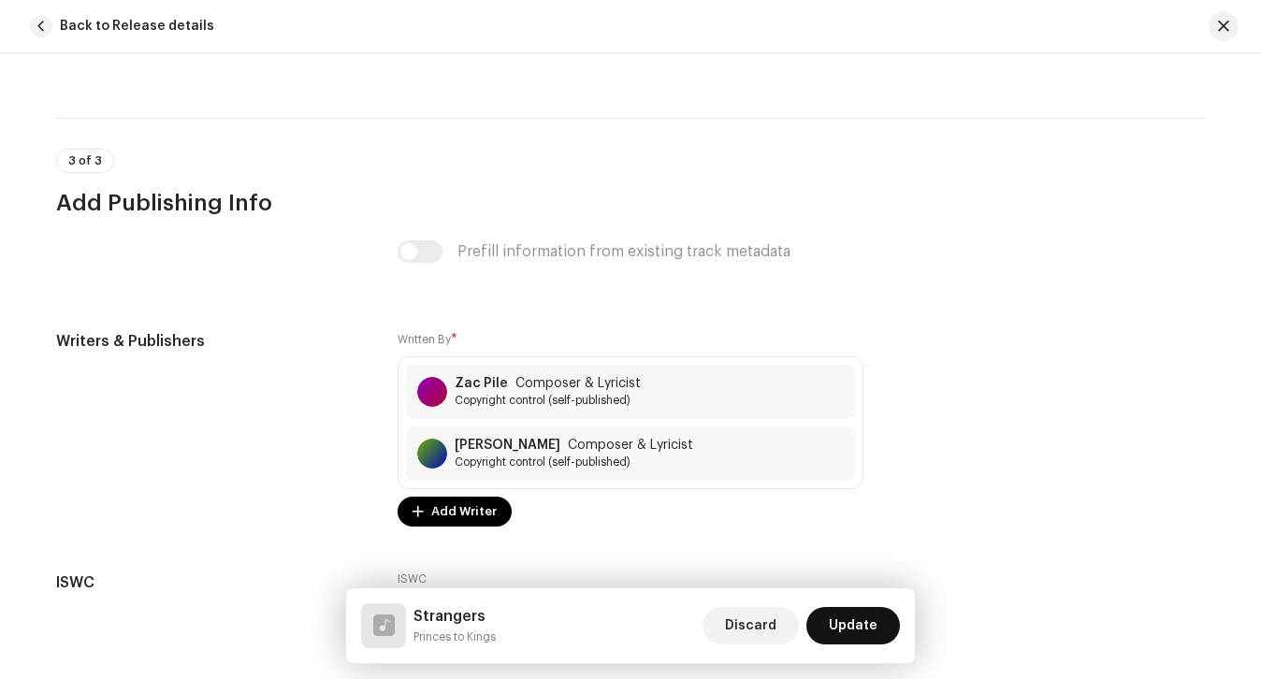
click at [850, 627] on span "Update" at bounding box center [853, 625] width 49 height 37
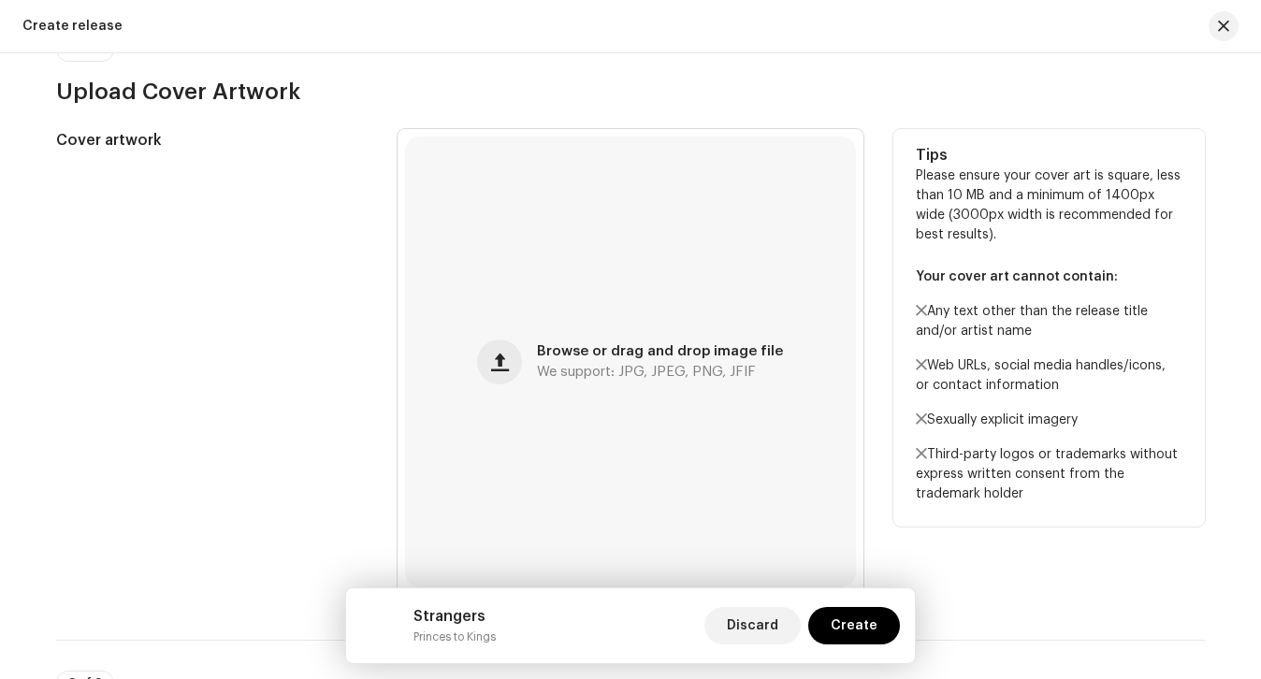
scroll to position [647, 0]
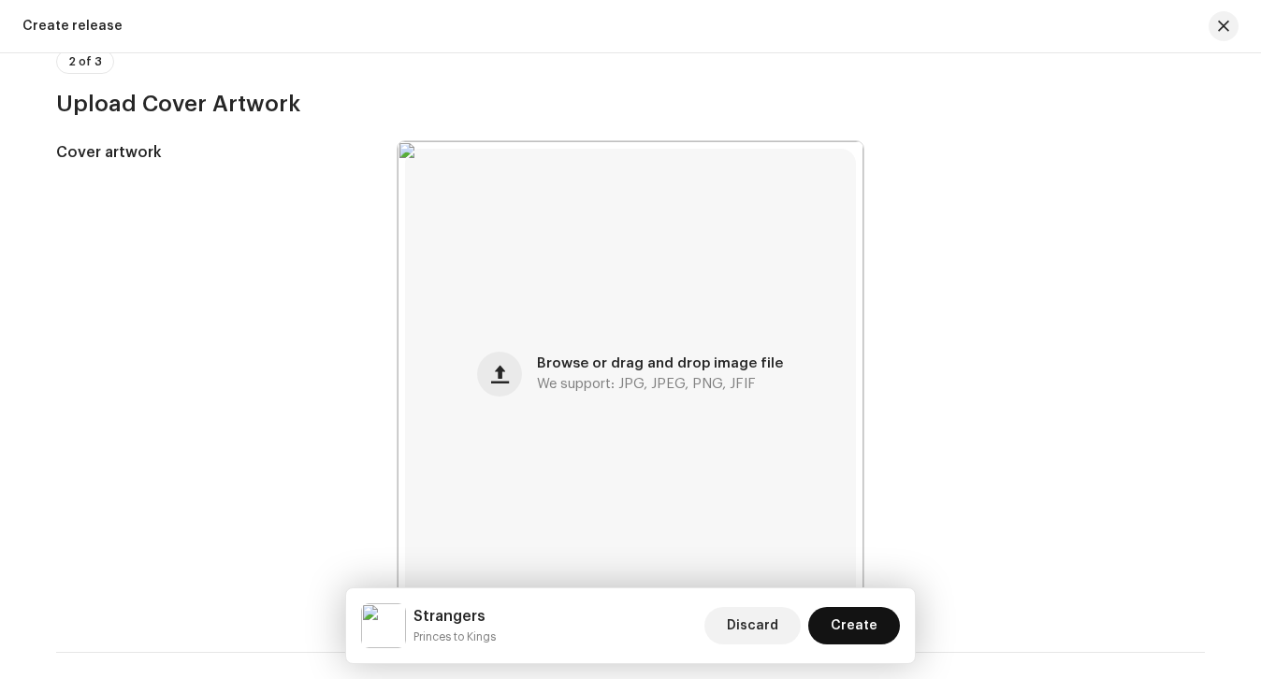
click at [851, 629] on span "Create" at bounding box center [853, 625] width 47 height 37
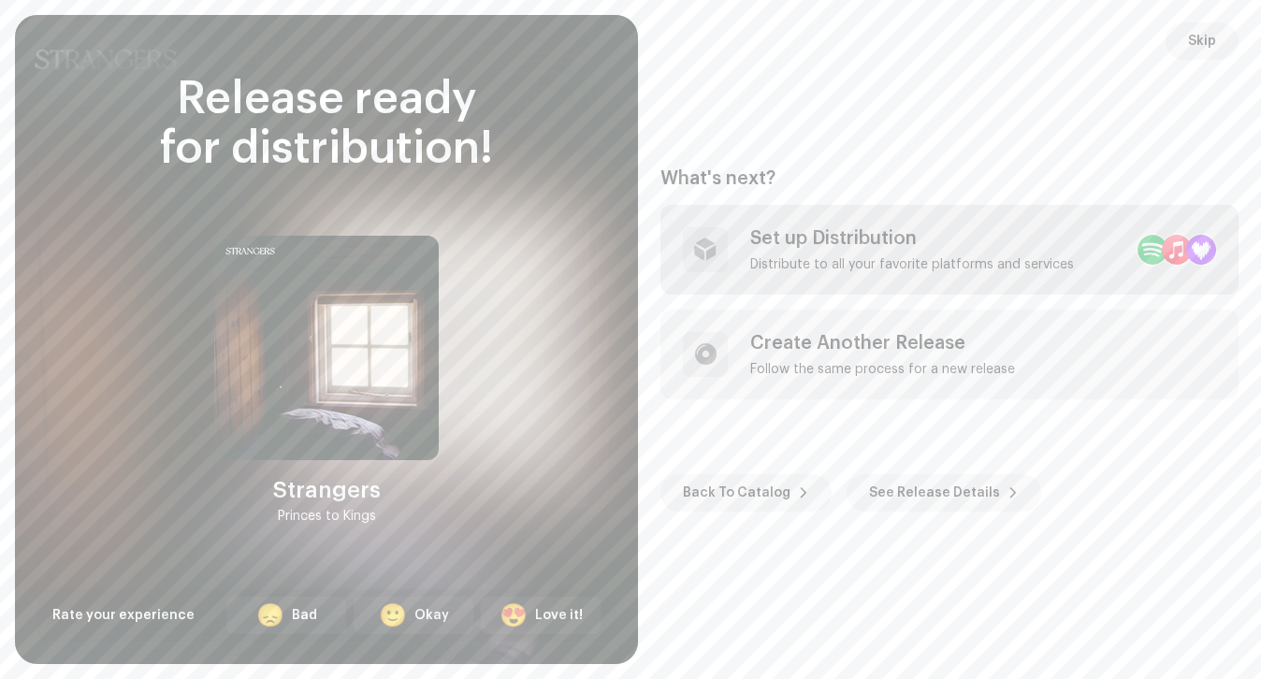
click at [888, 251] on div "Set up Distribution Distribute to all your favorite platforms and services" at bounding box center [912, 249] width 324 height 45
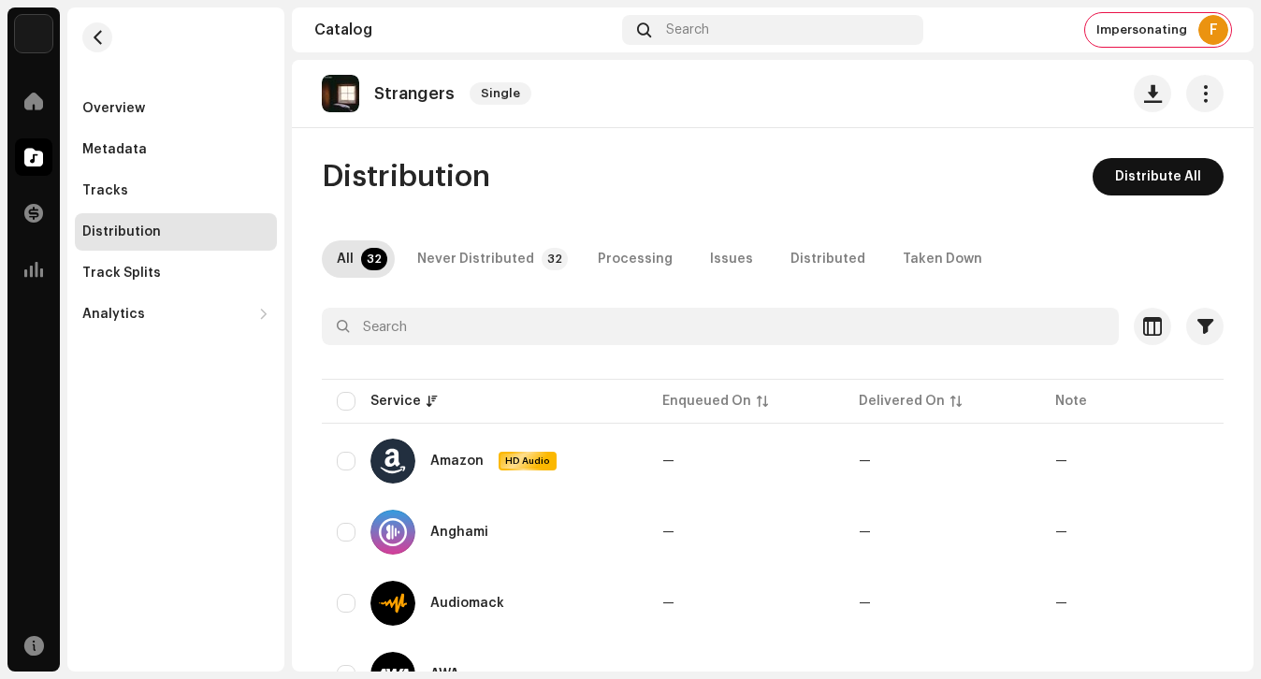
click at [1158, 171] on span "Distribute All" at bounding box center [1158, 176] width 86 height 37
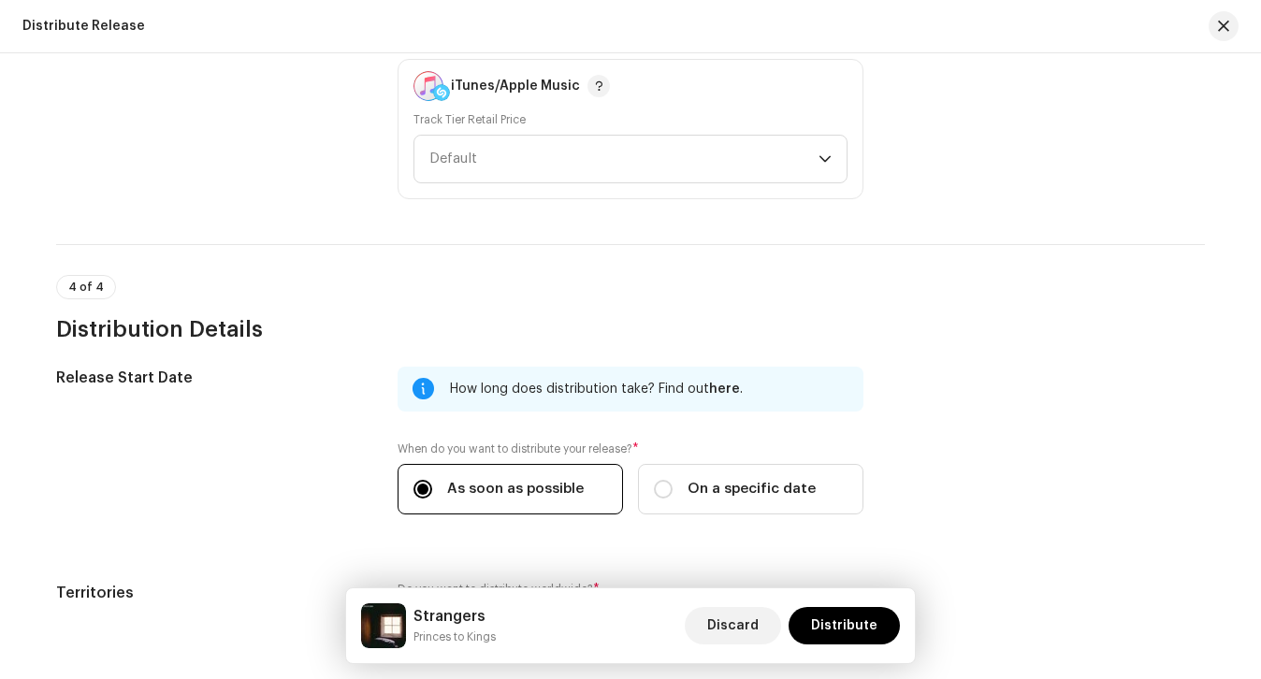
scroll to position [3066, 0]
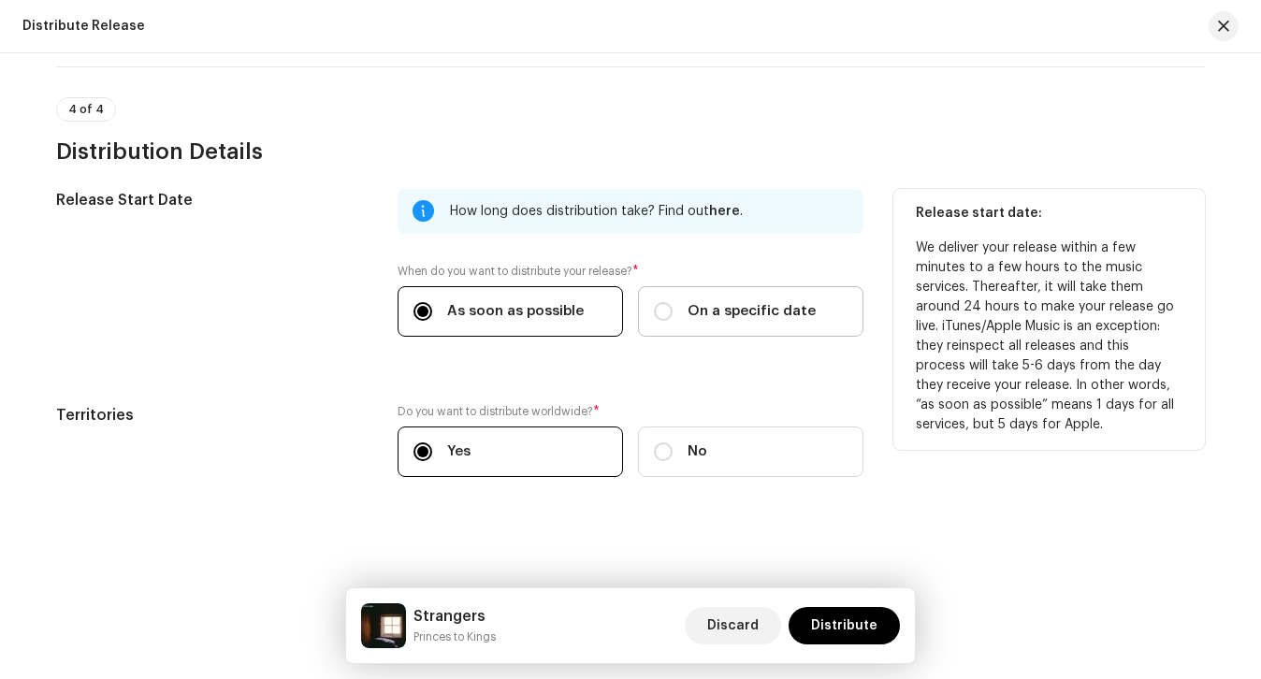
click at [727, 296] on label "On a specific date" at bounding box center [750, 311] width 225 height 50
click at [672, 302] on input "On a specific date" at bounding box center [663, 311] width 19 height 19
radio input "true"
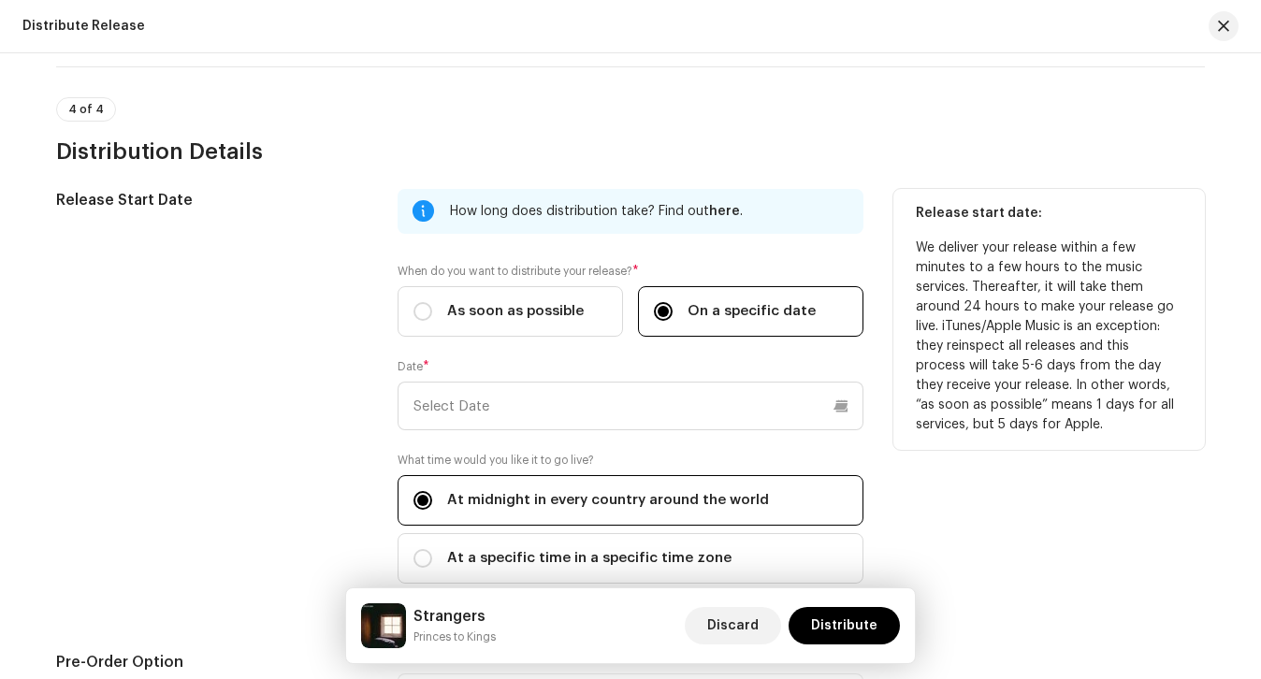
click at [685, 432] on div "How long does distribution take? Find out here . When do you want to distribute…" at bounding box center [630, 397] width 466 height 417
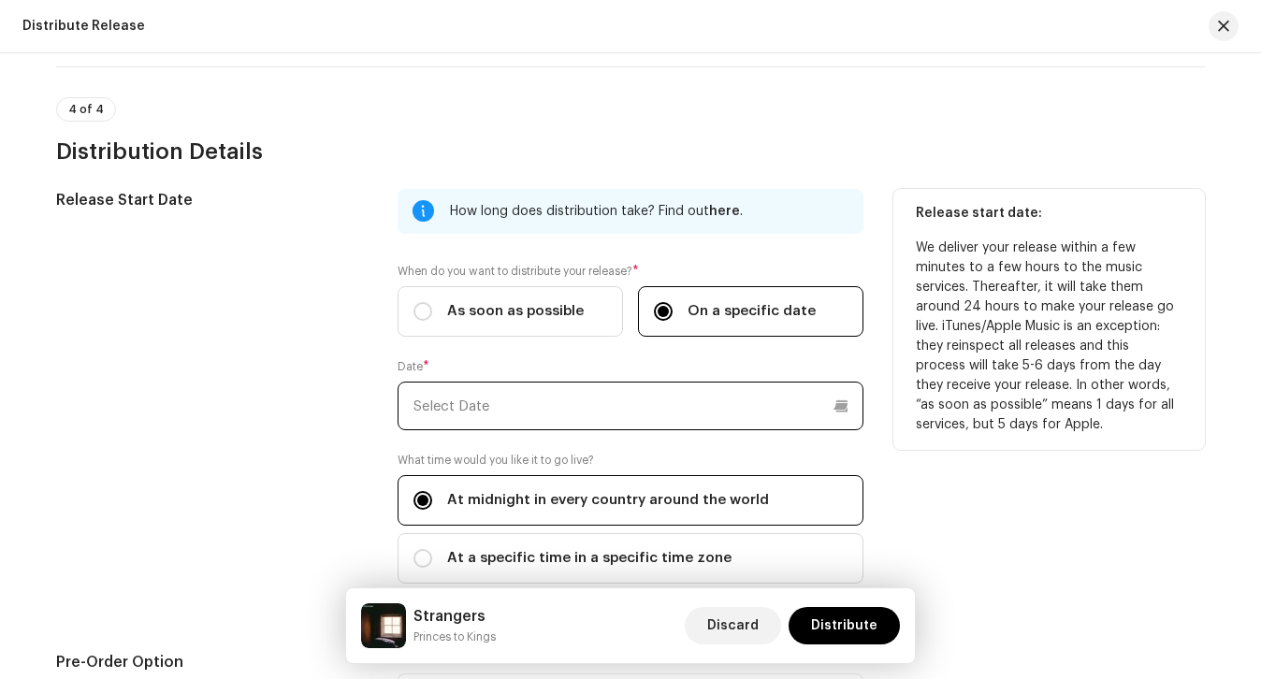
click at [680, 413] on input "text" at bounding box center [630, 406] width 466 height 49
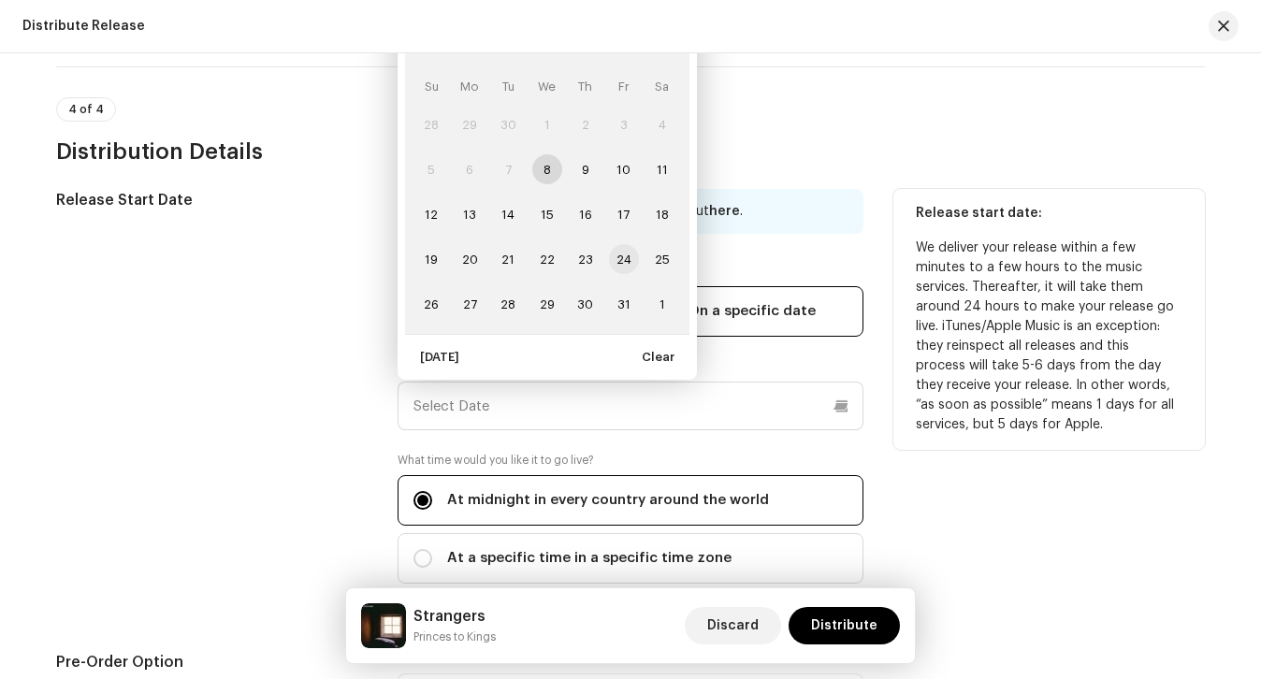
click at [618, 256] on span "24" at bounding box center [624, 259] width 30 height 30
type input "[DATE]"
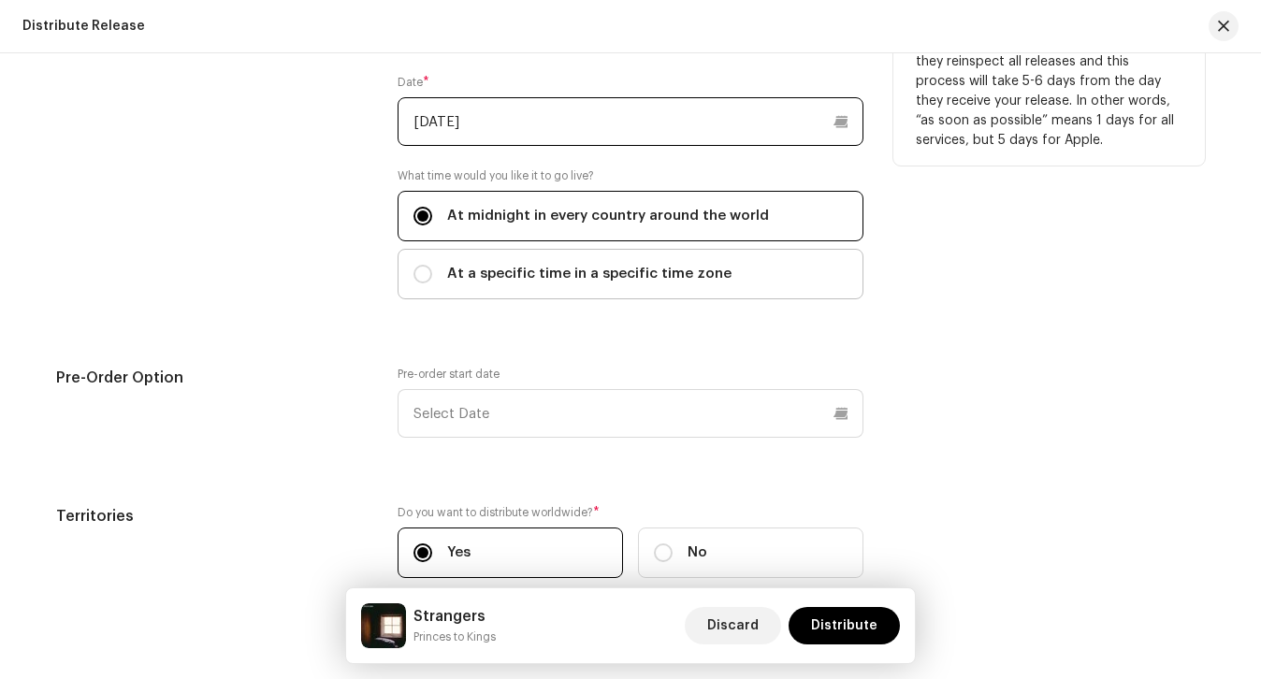
scroll to position [3366, 0]
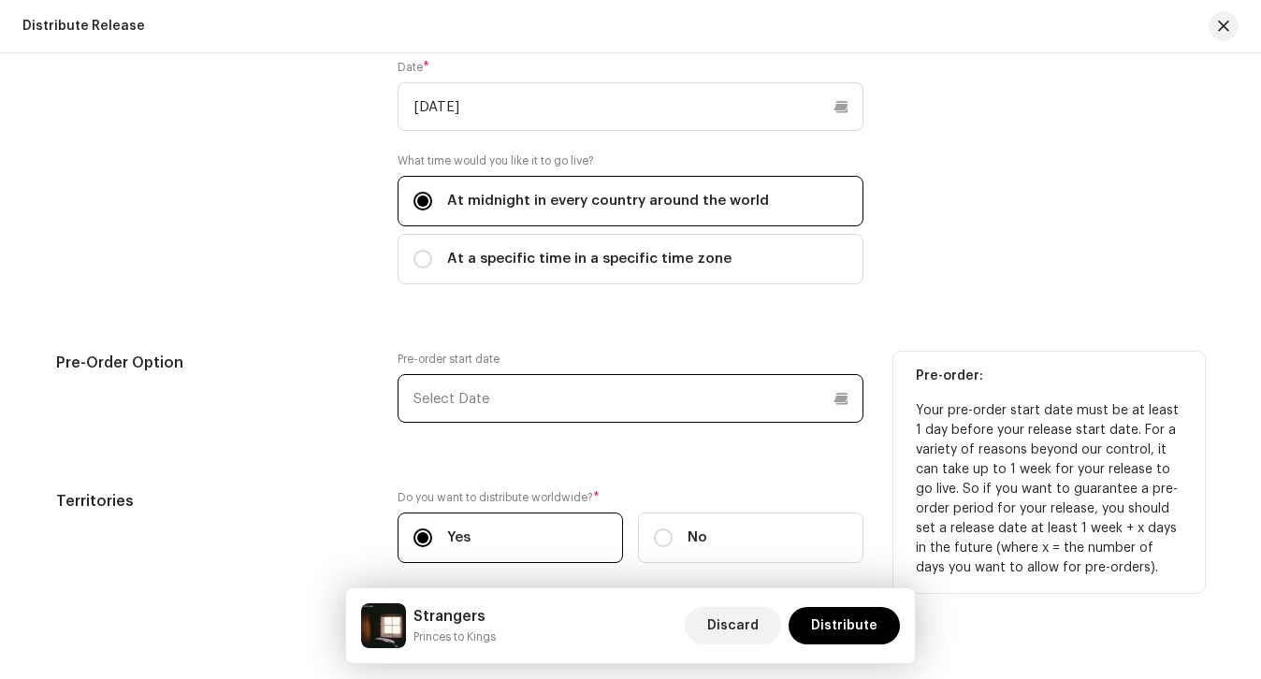
click at [563, 408] on input "text" at bounding box center [630, 398] width 466 height 49
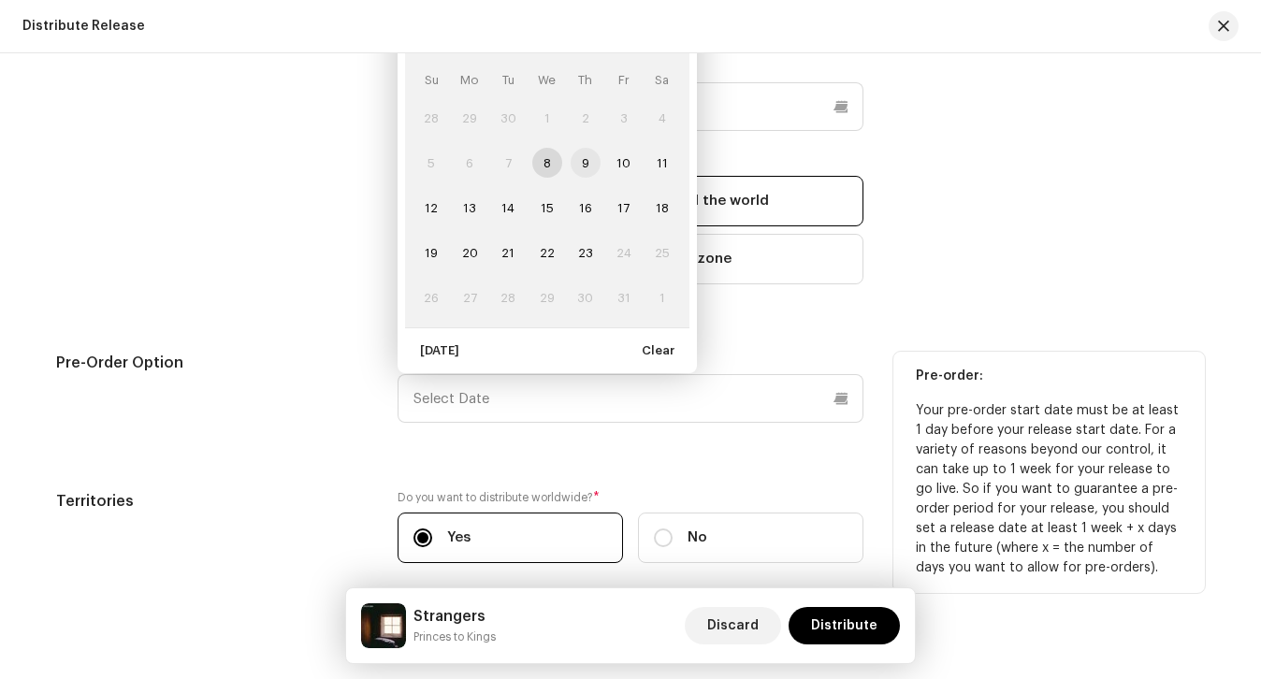
click at [577, 154] on span "9" at bounding box center [585, 163] width 30 height 30
type input "[DATE]"
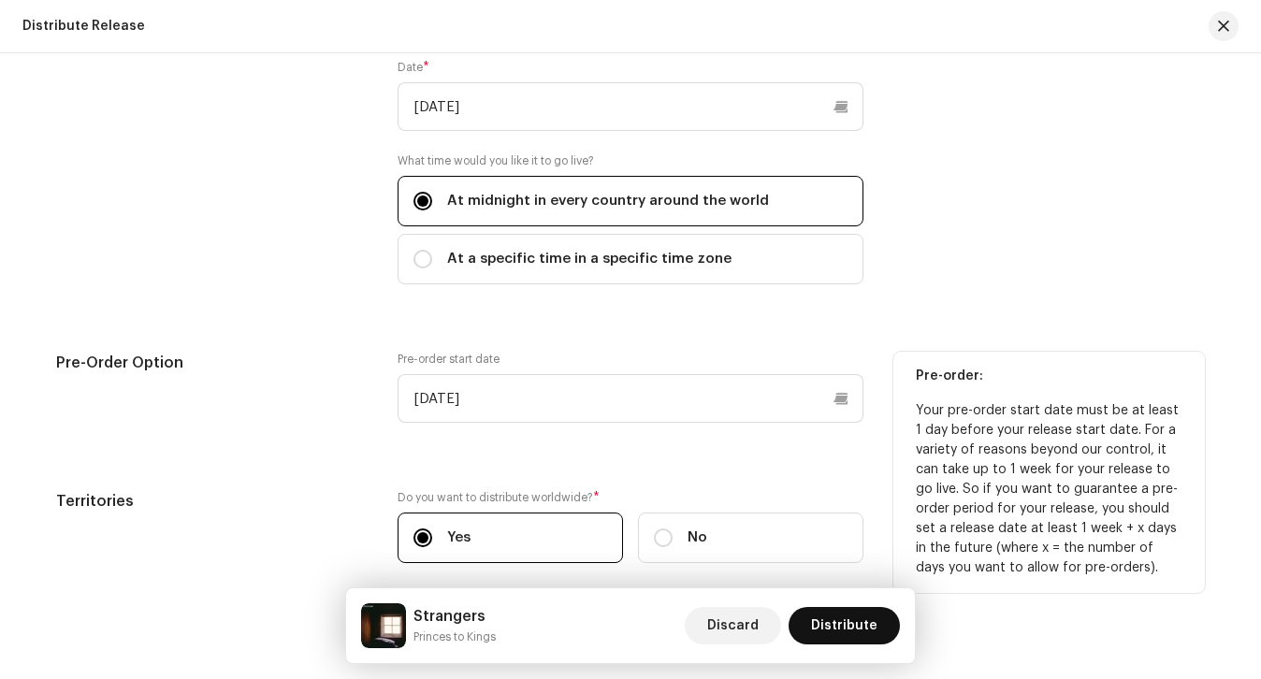
click at [861, 635] on span "Distribute" at bounding box center [844, 625] width 66 height 37
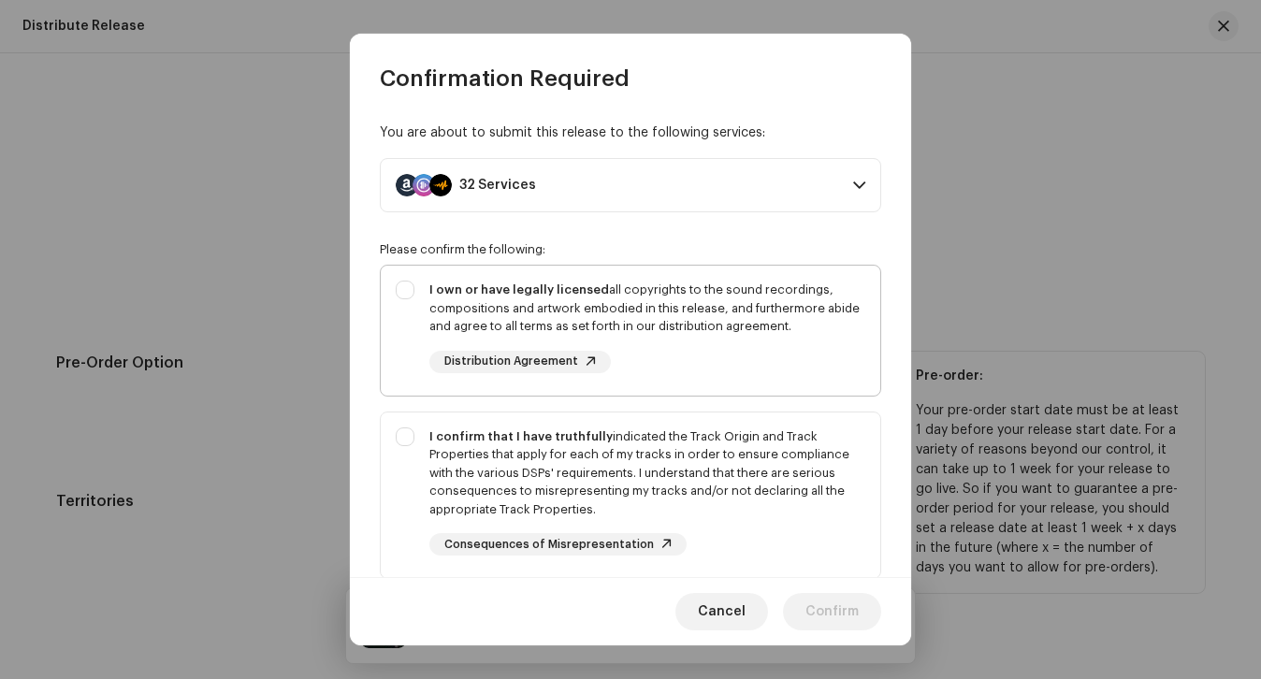
click at [757, 341] on div "I own or have legally licensed all copyrights to the sound recordings, composit…" at bounding box center [647, 327] width 436 height 93
checkbox input "true"
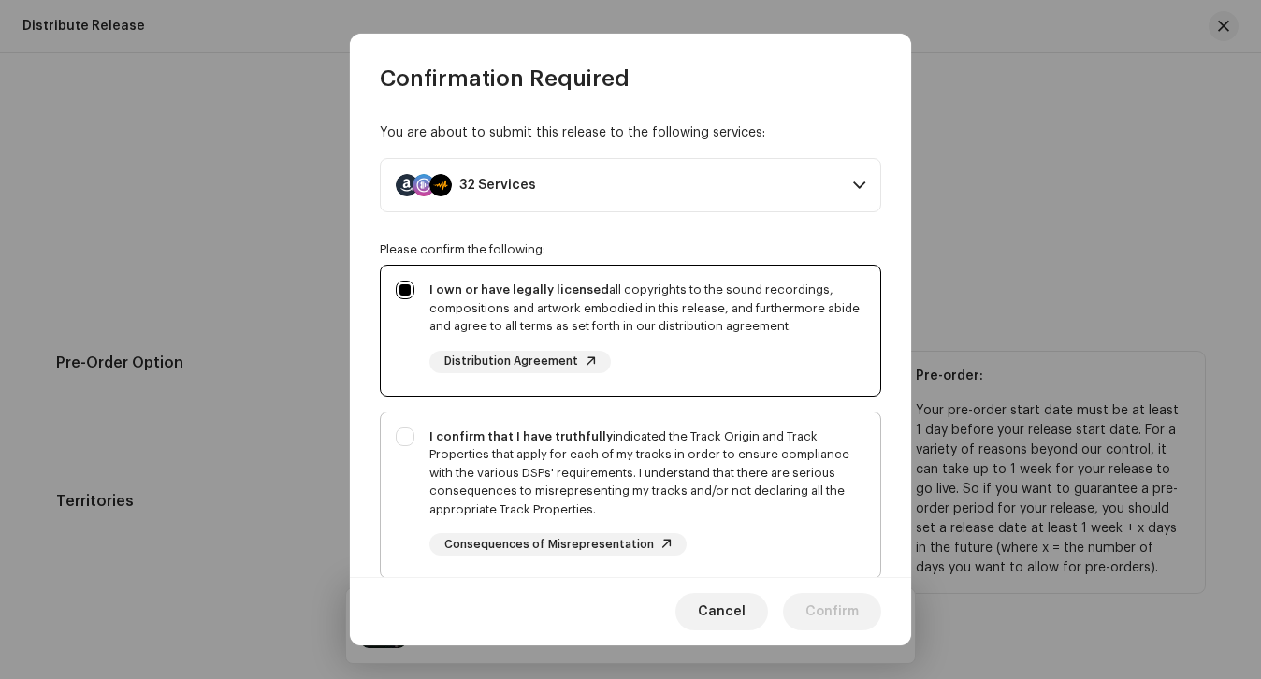
click at [691, 484] on div "I confirm that I have truthfully indicated the Track Origin and Track Propertie…" at bounding box center [647, 473] width 436 height 92
checkbox input "true"
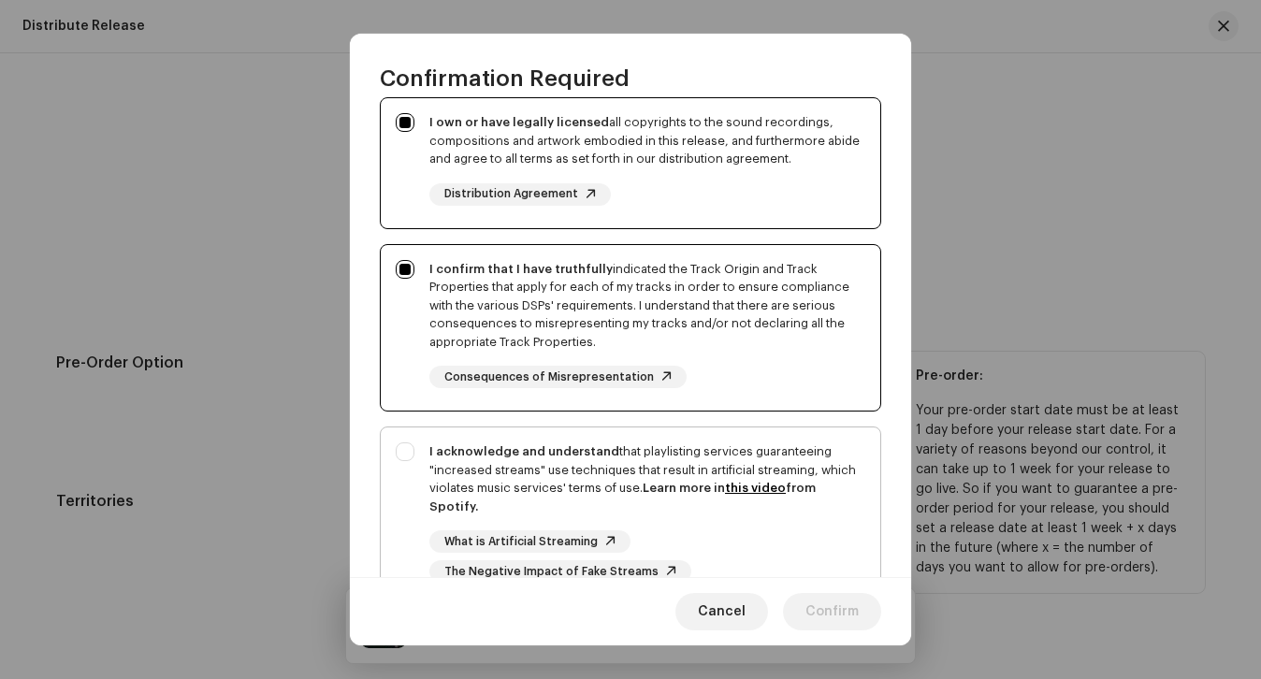
scroll to position [192, 0]
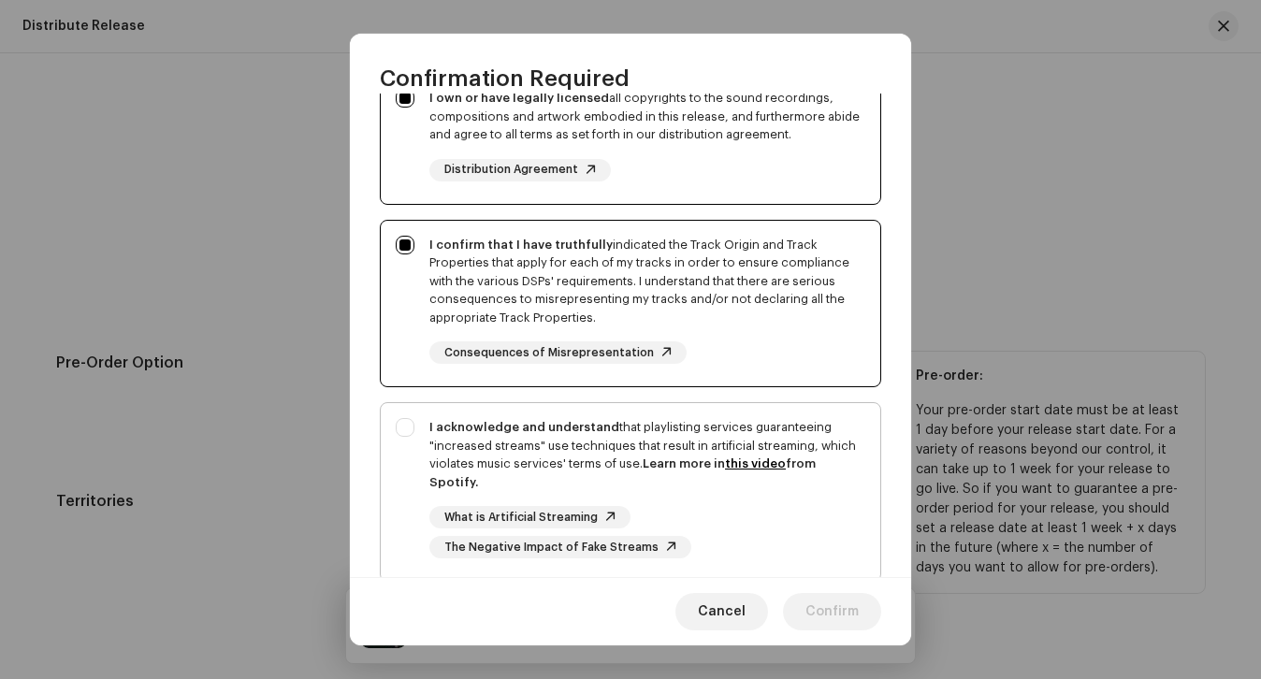
click at [526, 442] on div "I acknowledge and understand that playlisting services guaranteeing "increased …" at bounding box center [647, 454] width 436 height 73
checkbox input "true"
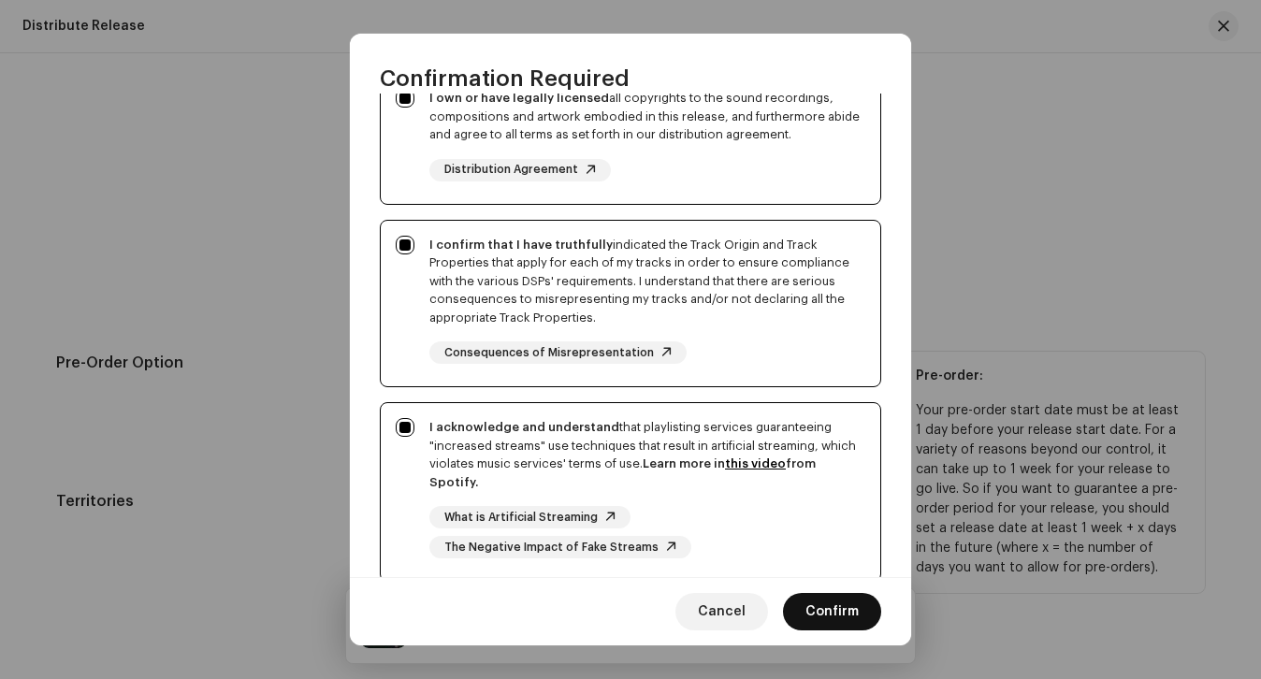
click at [812, 613] on span "Confirm" at bounding box center [831, 611] width 53 height 37
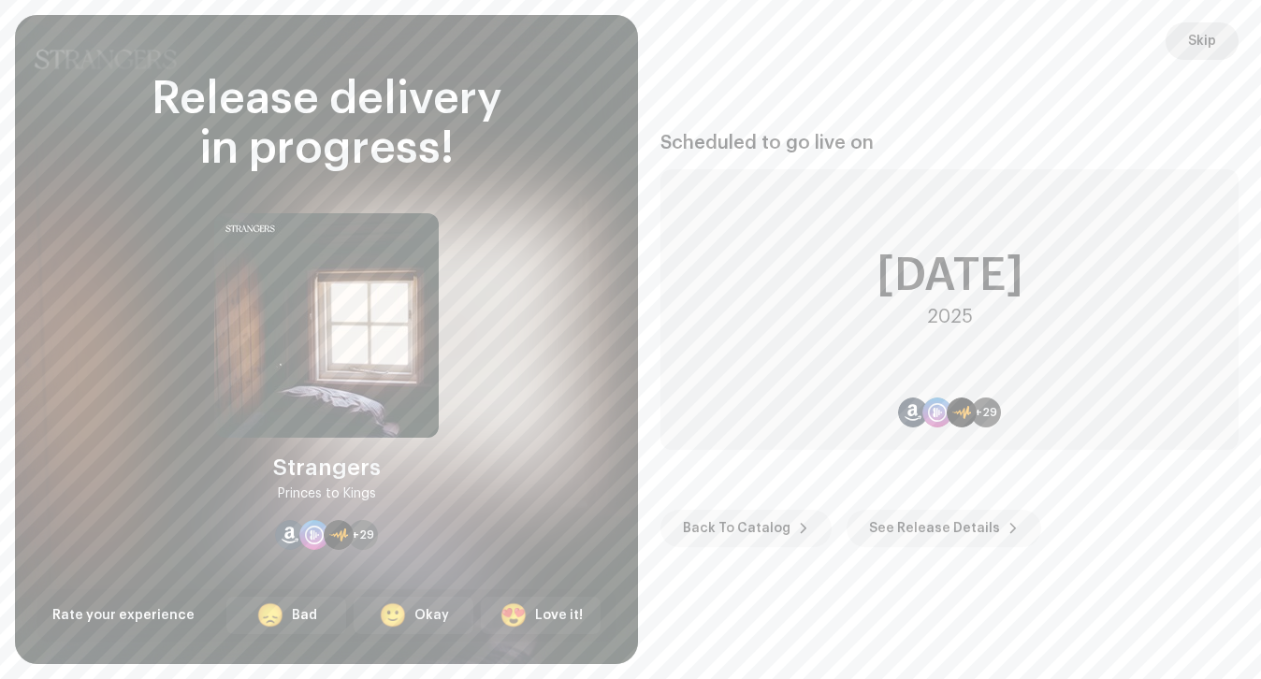
click at [1205, 38] on span "Skip" at bounding box center [1202, 40] width 28 height 37
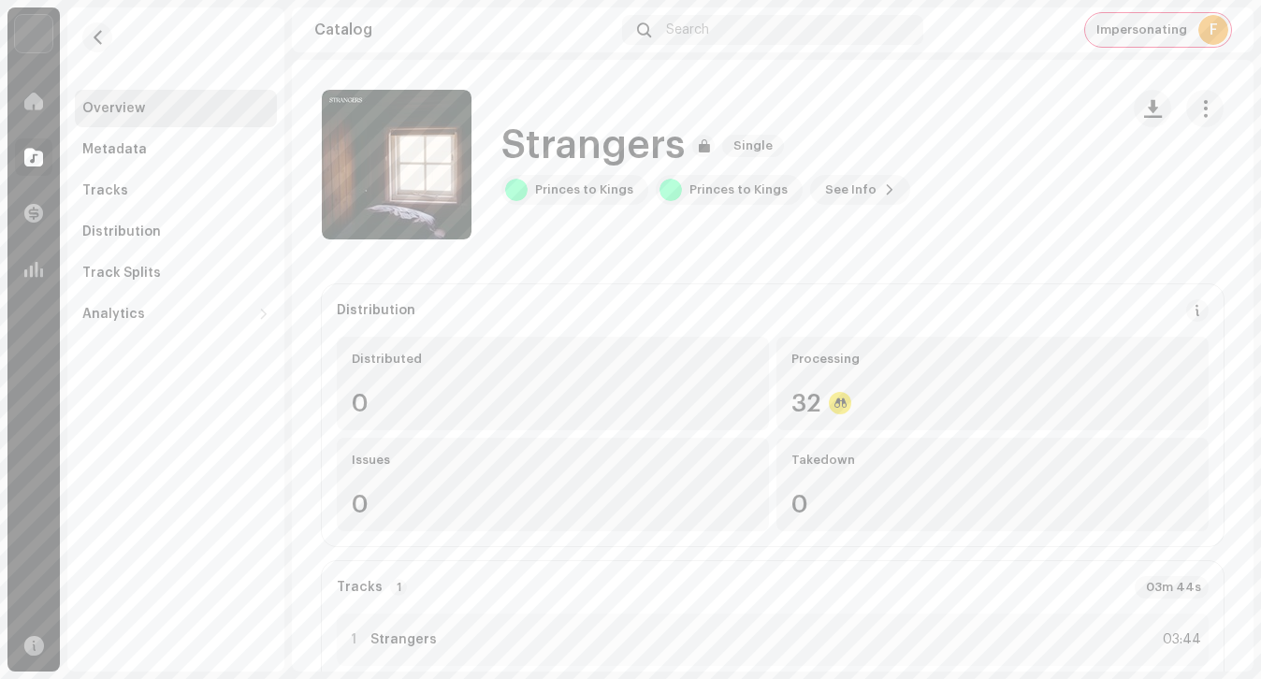
click at [1154, 15] on div "Impersonating F" at bounding box center [1158, 30] width 146 height 34
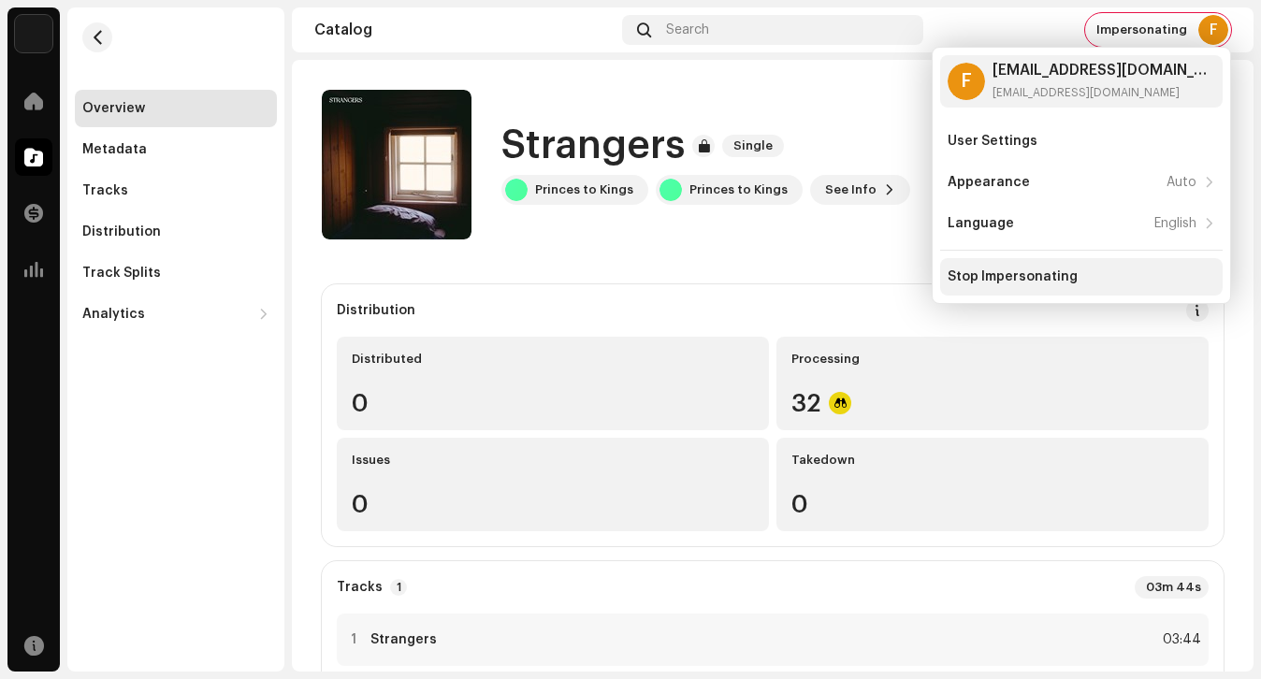
click at [1045, 264] on div "Stop Impersonating" at bounding box center [1081, 276] width 282 height 37
